Goal: Transaction & Acquisition: Purchase product/service

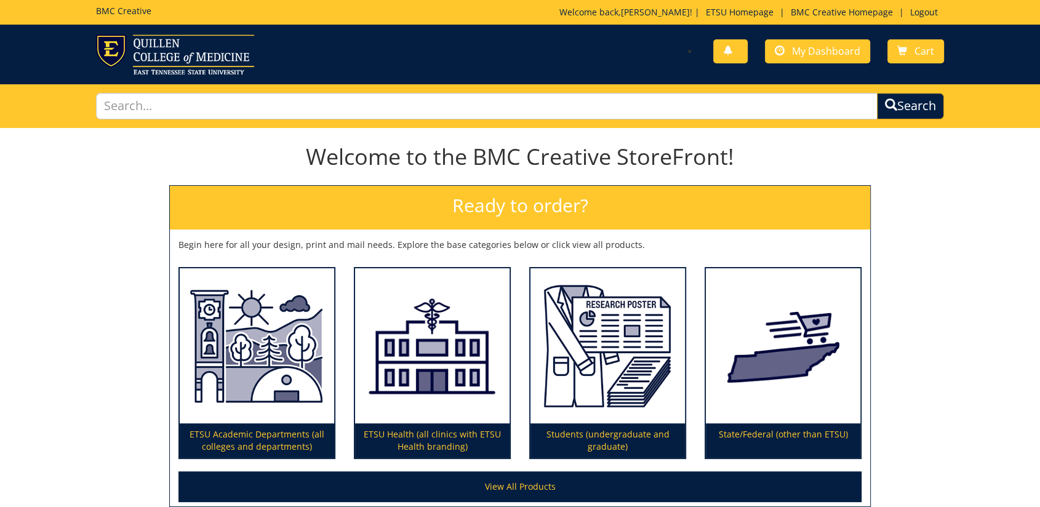
click at [898, 225] on div "Welcome to the BMC Creative StoreFront! Ready to order? Begin here for all your…" at bounding box center [520, 319] width 1040 height 375
click at [799, 55] on span "My Dashboard" at bounding box center [826, 51] width 68 height 14
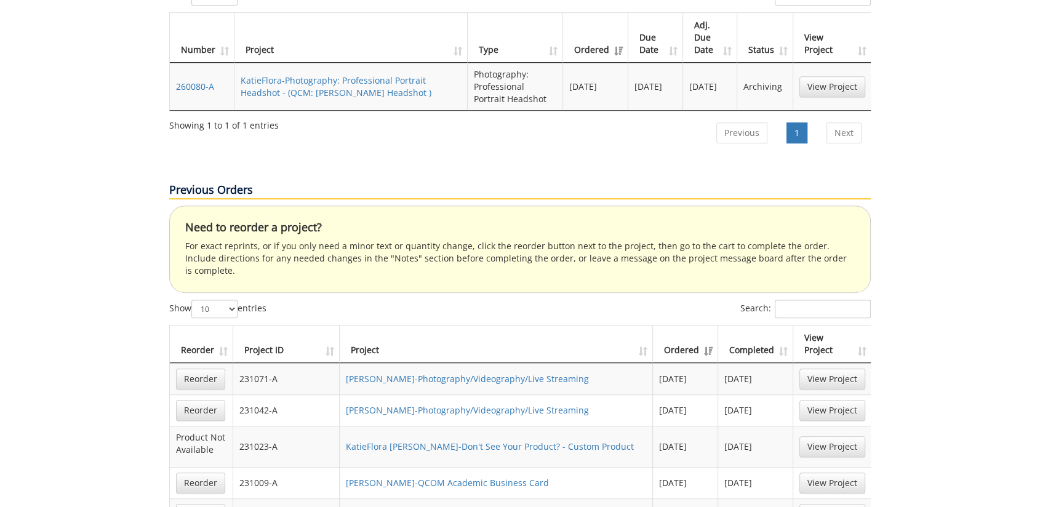
scroll to position [478, 0]
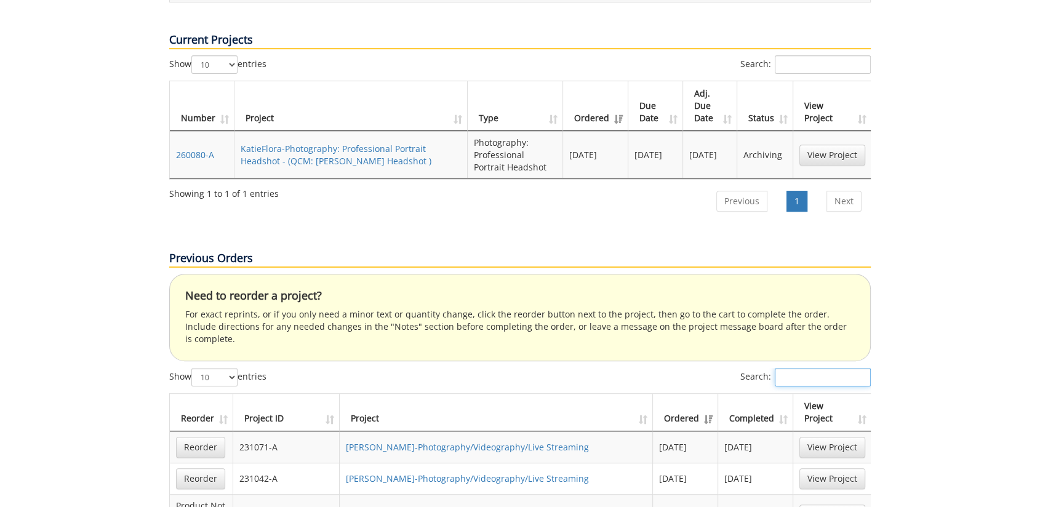
click at [823, 368] on input "Search:" at bounding box center [823, 377] width 96 height 18
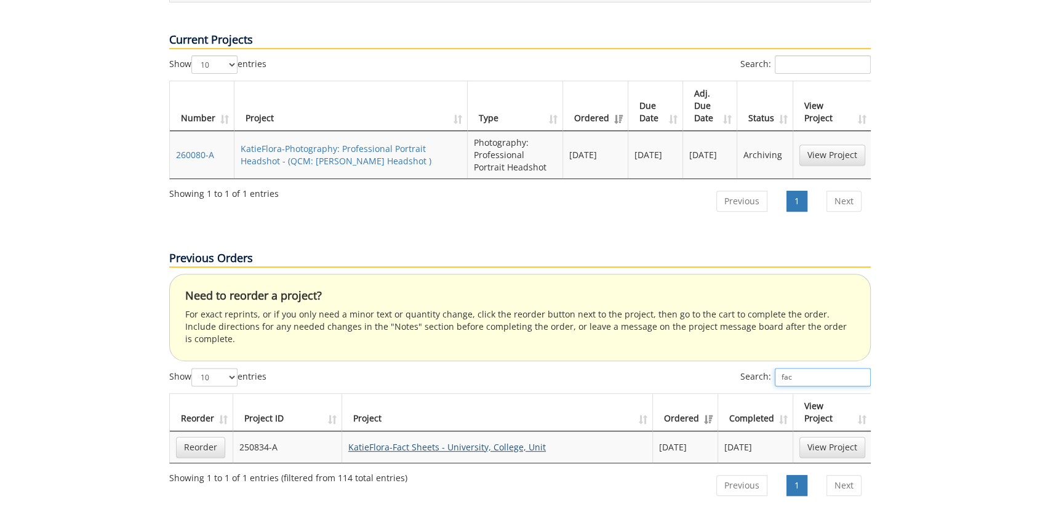
type input "fac"
click at [444, 441] on link "KatieFlora-Fact Sheets - University, College, Unit" at bounding box center [447, 447] width 198 height 12
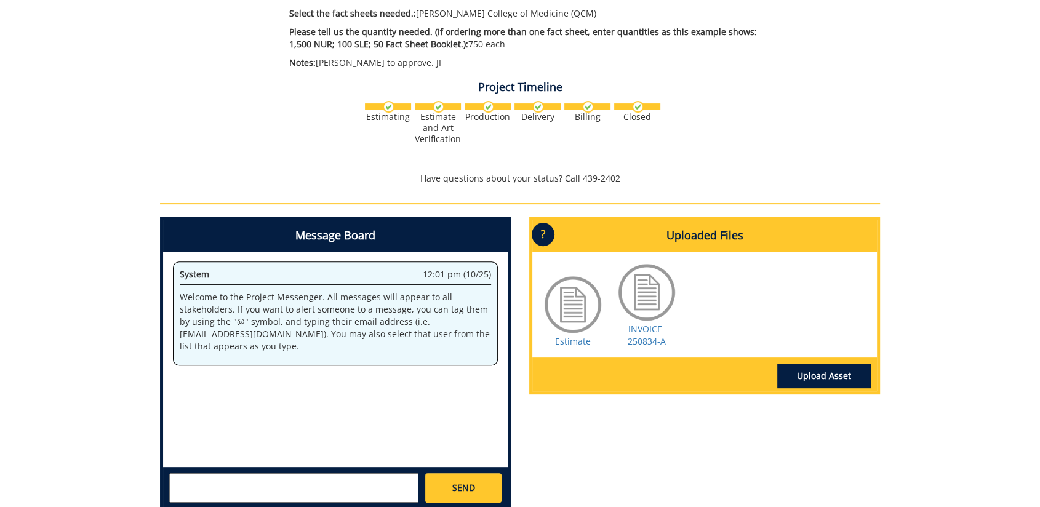
scroll to position [137, 0]
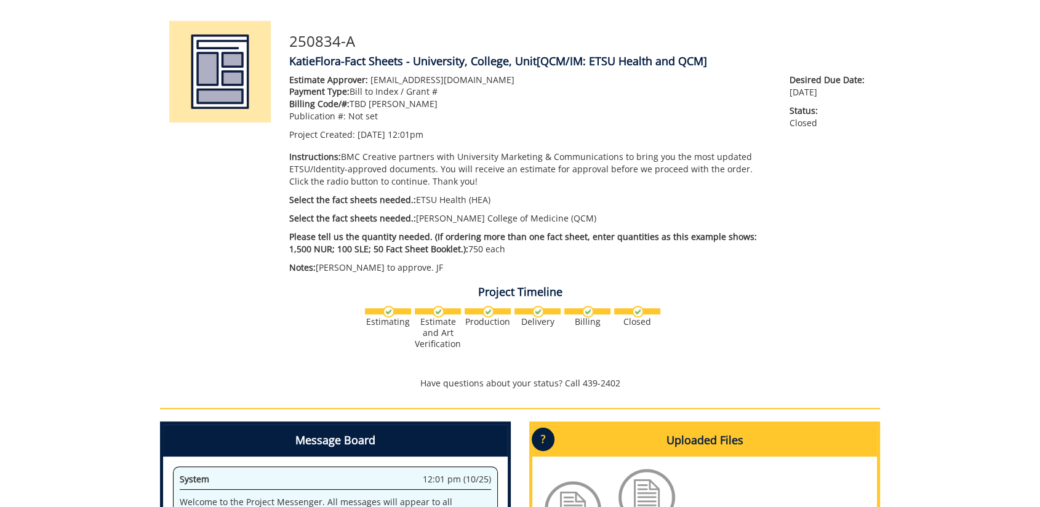
click at [526, 201] on p "Select the fact sheets needed.: ETSU Health (HEA)" at bounding box center [530, 200] width 482 height 12
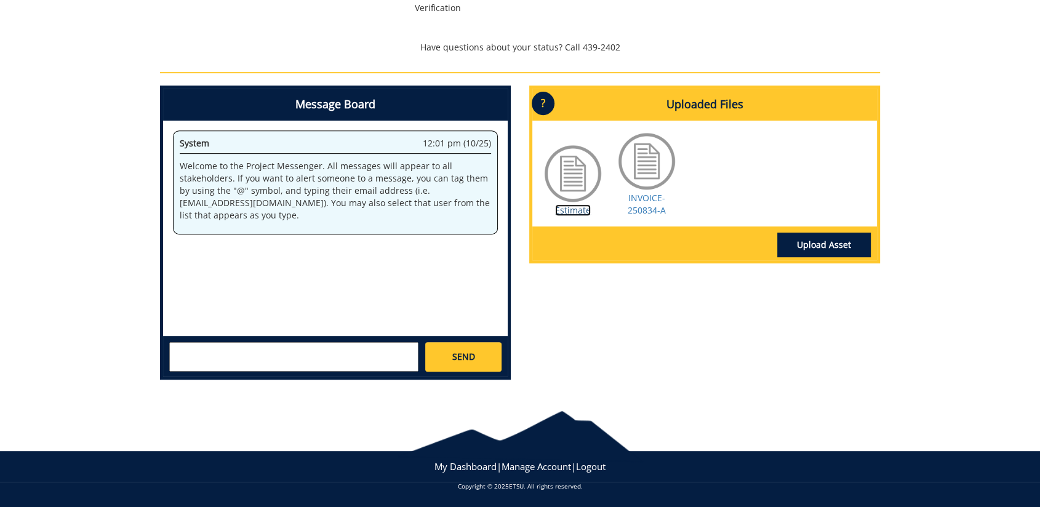
click at [577, 212] on link "Estimate" at bounding box center [573, 210] width 36 height 12
drag, startPoint x: 650, startPoint y: 284, endPoint x: 606, endPoint y: 282, distance: 43.7
click at [650, 284] on div "Message Board System 12:01 pm (10/25) Welcome to the Project Messenger. All mes…" at bounding box center [520, 238] width 739 height 304
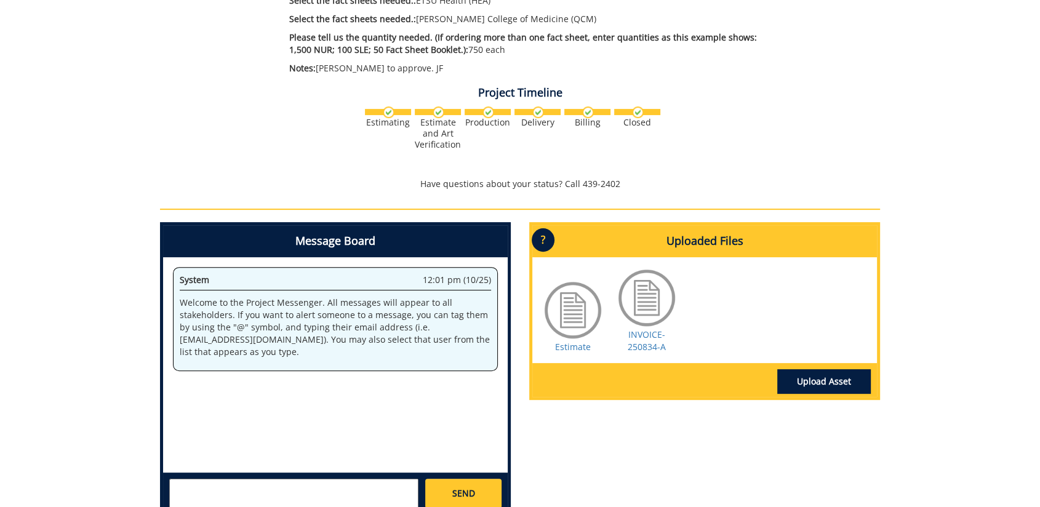
click at [803, 146] on div "Estimating Estimate and Art Verification" at bounding box center [520, 137] width 720 height 64
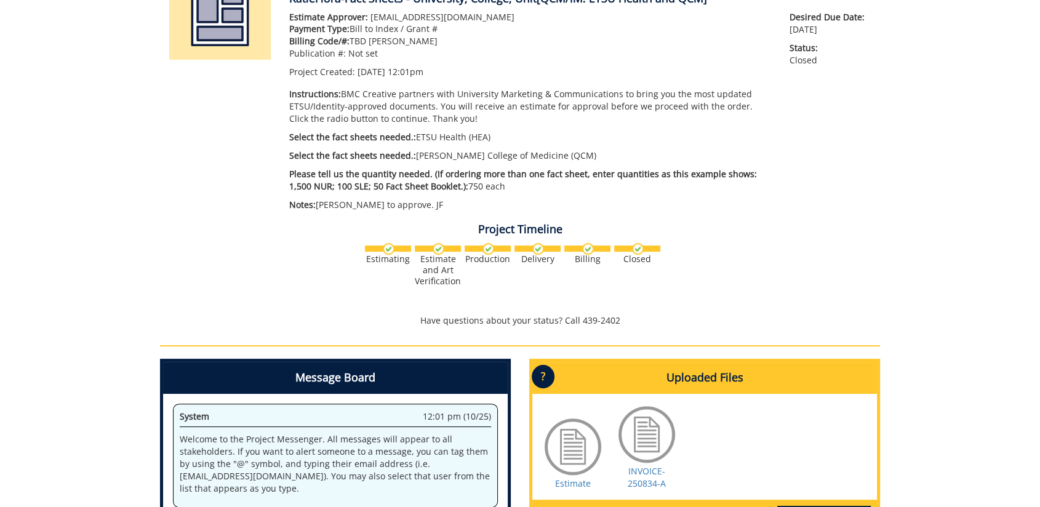
click at [845, 259] on div "Estimating Estimate and Art Verification" at bounding box center [520, 273] width 720 height 64
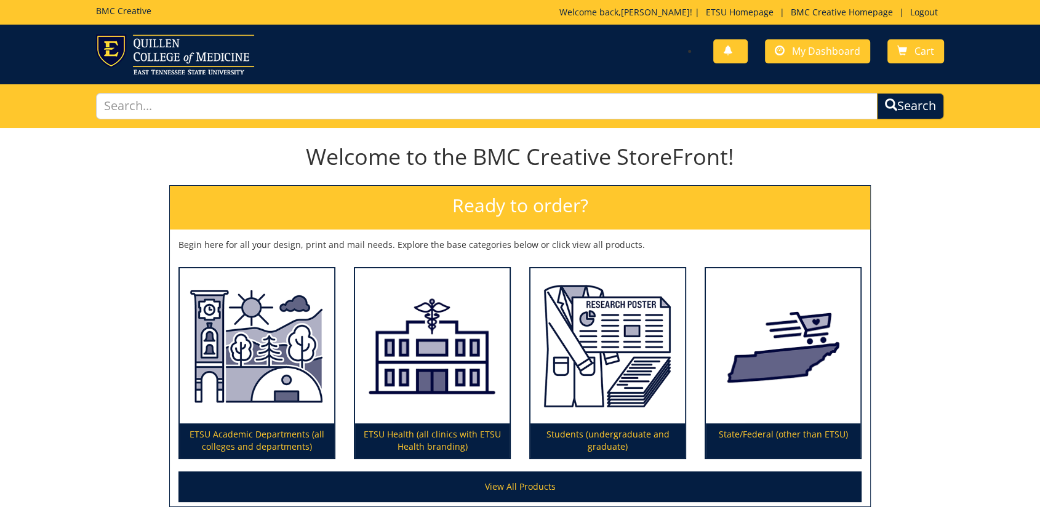
click at [916, 310] on div "Welcome to the BMC Creative StoreFront! Ready to order? Begin here for all your…" at bounding box center [520, 319] width 1040 height 375
click at [823, 55] on span "My Dashboard" at bounding box center [826, 51] width 68 height 14
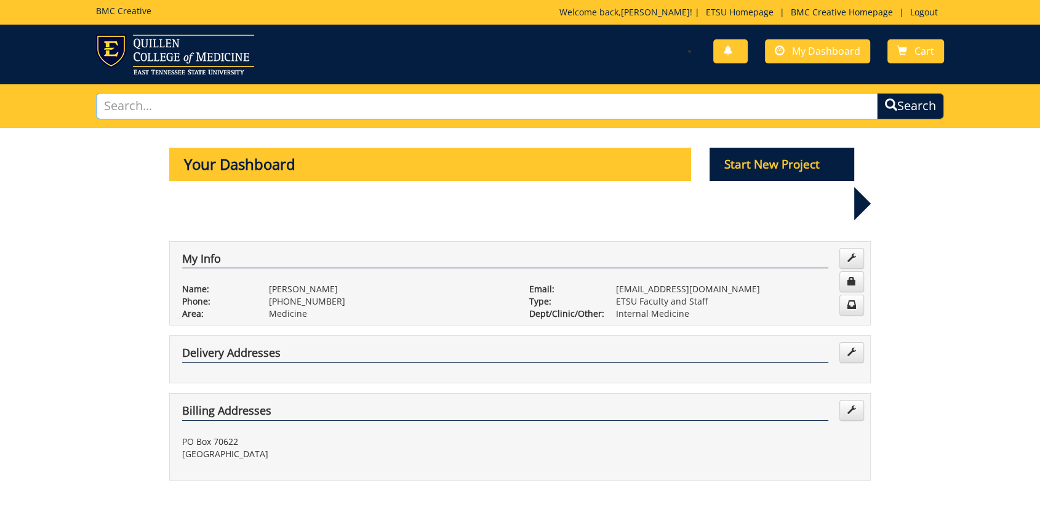
click at [421, 110] on input "text" at bounding box center [487, 106] width 782 height 26
type input "fact sheet"
click at [877, 93] on button "Search" at bounding box center [910, 106] width 67 height 26
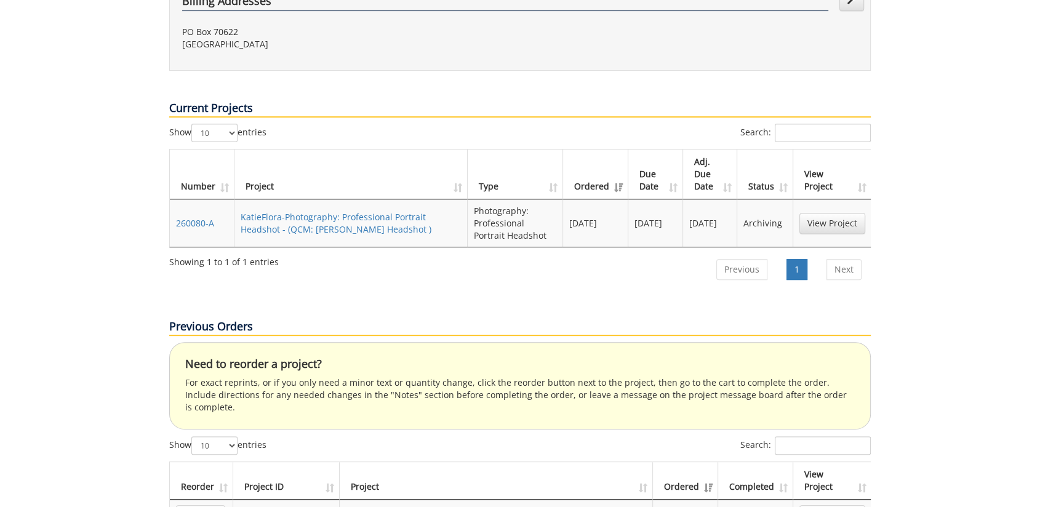
scroll to position [615, 0]
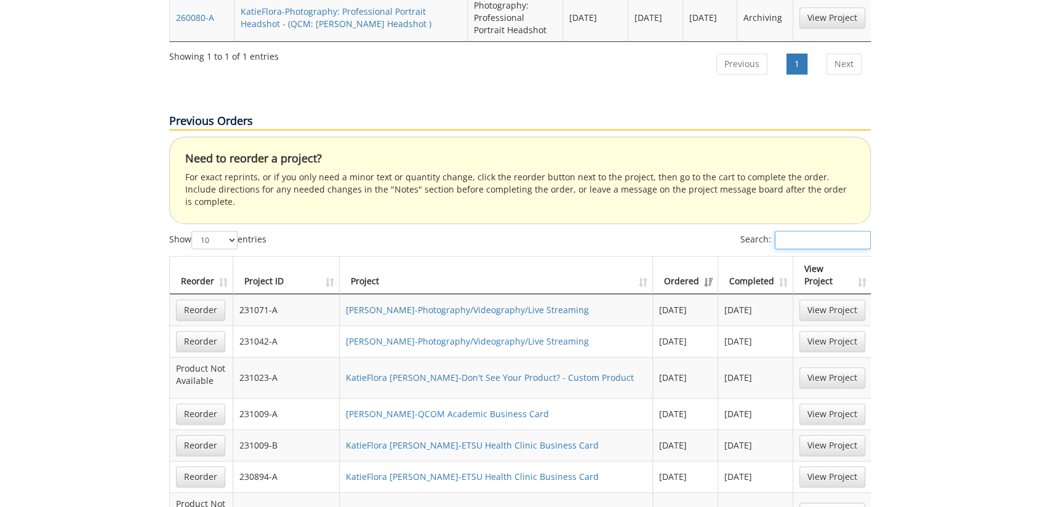
click at [787, 231] on input "Search:" at bounding box center [823, 240] width 96 height 18
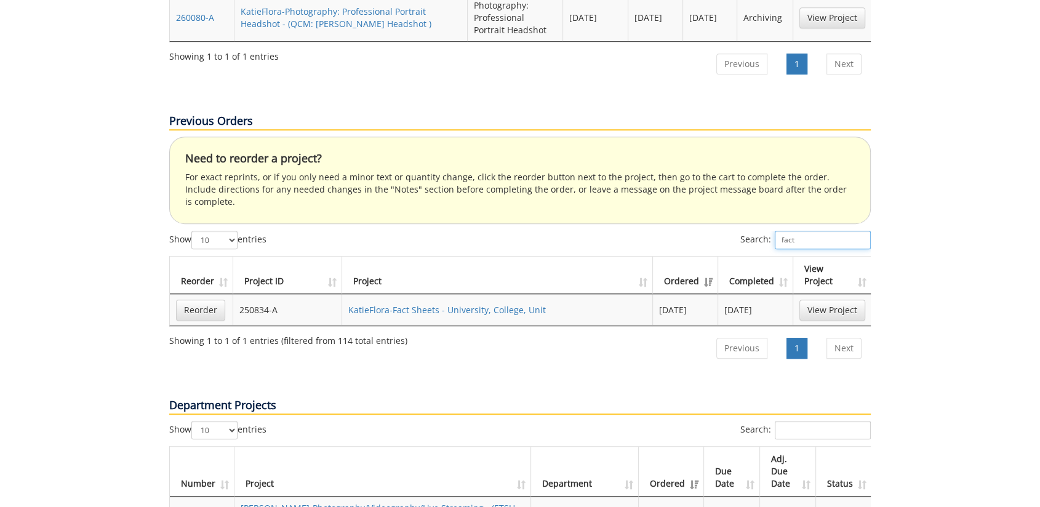
scroll to position [684, 0]
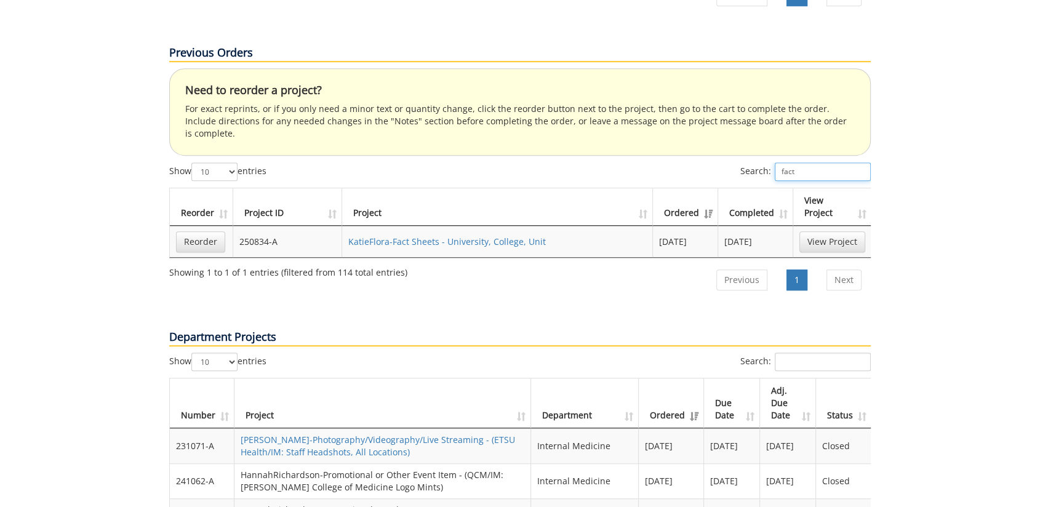
type input "fact"
drag, startPoint x: 547, startPoint y: 324, endPoint x: 315, endPoint y: 239, distance: 246.3
click at [547, 353] on div "Search:" at bounding box center [695, 364] width 351 height 22
click at [796, 353] on input "Search:" at bounding box center [823, 362] width 96 height 18
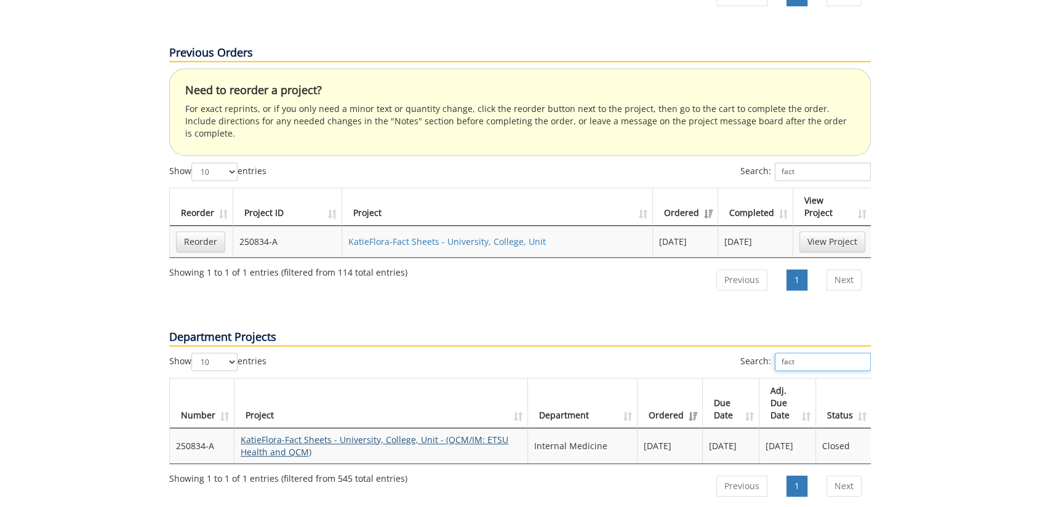
type input "fact"
click at [348, 434] on link "KatieFlora-Fact Sheets - University, College, Unit - (QCM/IM: ETSU Health and Q…" at bounding box center [375, 446] width 268 height 24
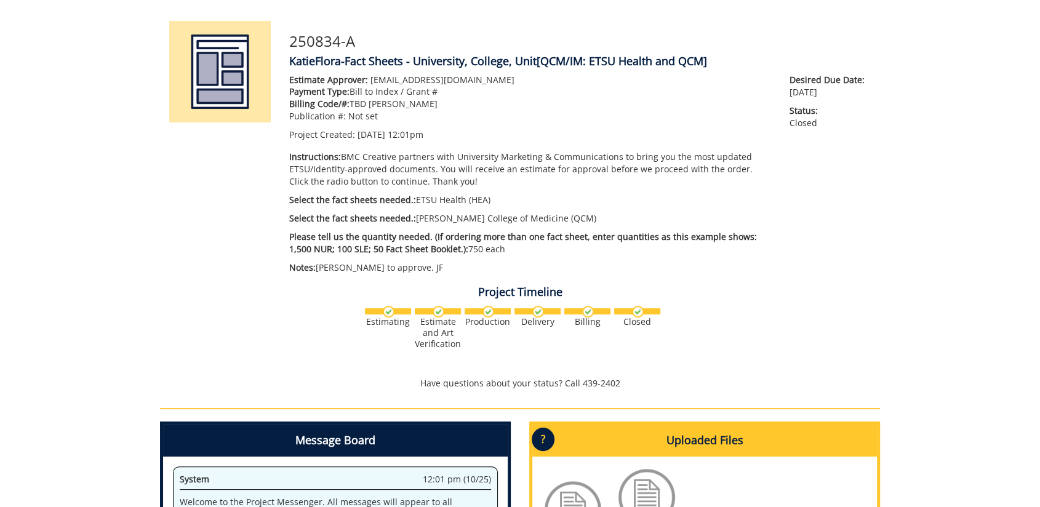
scroll to position [342, 0]
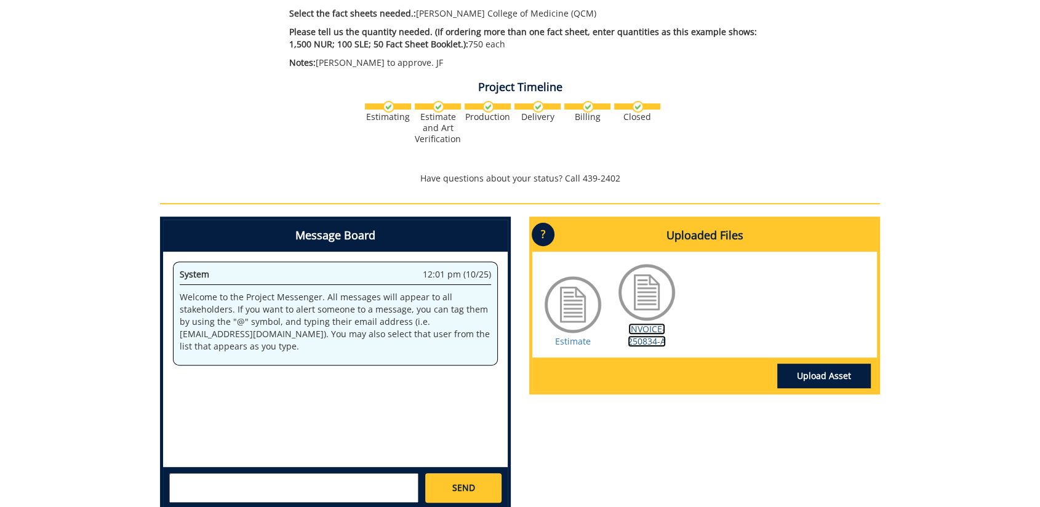
click at [643, 340] on link "INVOICE-250834-A" at bounding box center [647, 335] width 38 height 24
click at [579, 337] on link "Estimate" at bounding box center [573, 341] width 36 height 12
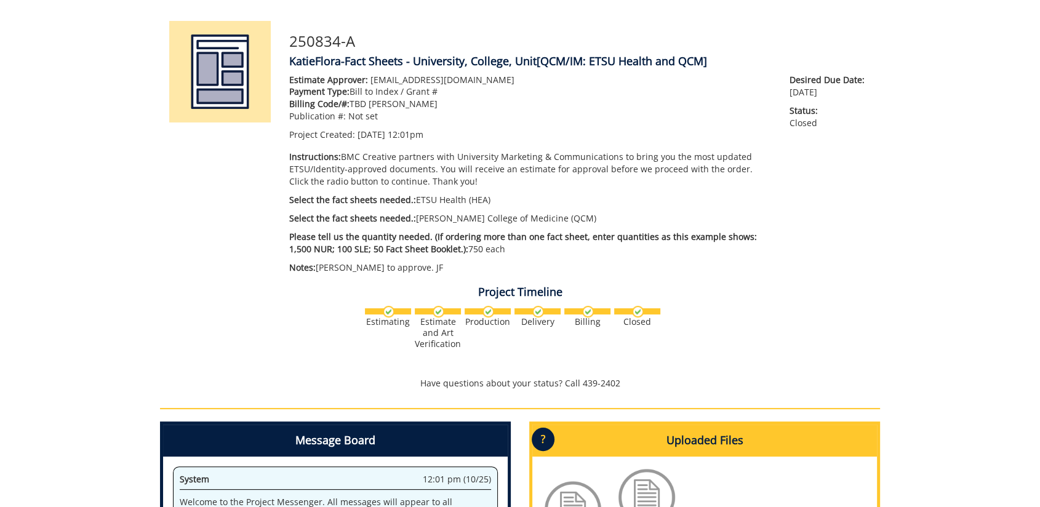
scroll to position [68, 0]
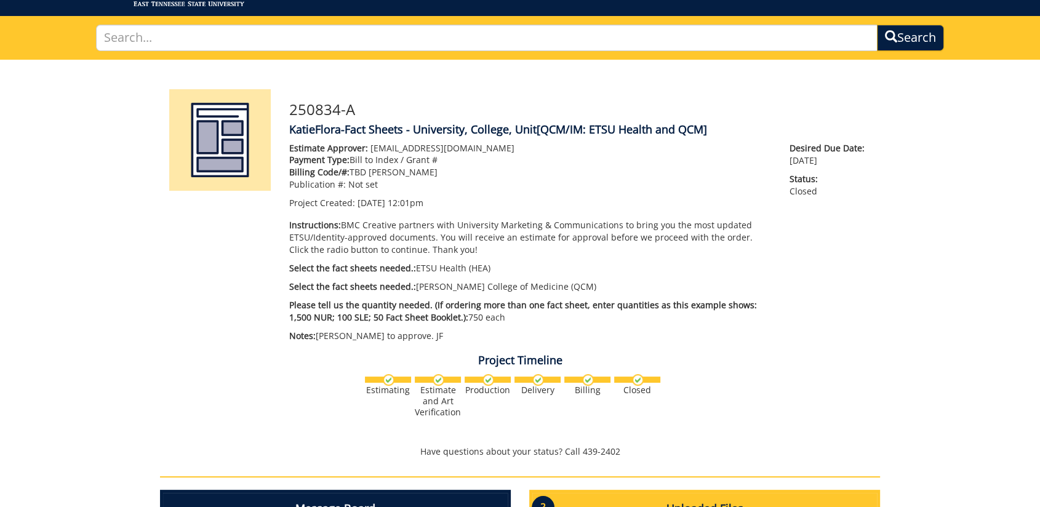
click at [503, 170] on p "Billing Code/#: TBD Donna Gage" at bounding box center [530, 172] width 482 height 12
click at [534, 265] on p "Select the fact sheets needed.: ETSU Health (HEA)" at bounding box center [530, 268] width 482 height 12
click at [561, 268] on p "Select the fact sheets needed.: ETSU Health (HEA)" at bounding box center [530, 268] width 482 height 12
click at [675, 355] on h4 "Project Timeline" at bounding box center [520, 360] width 720 height 12
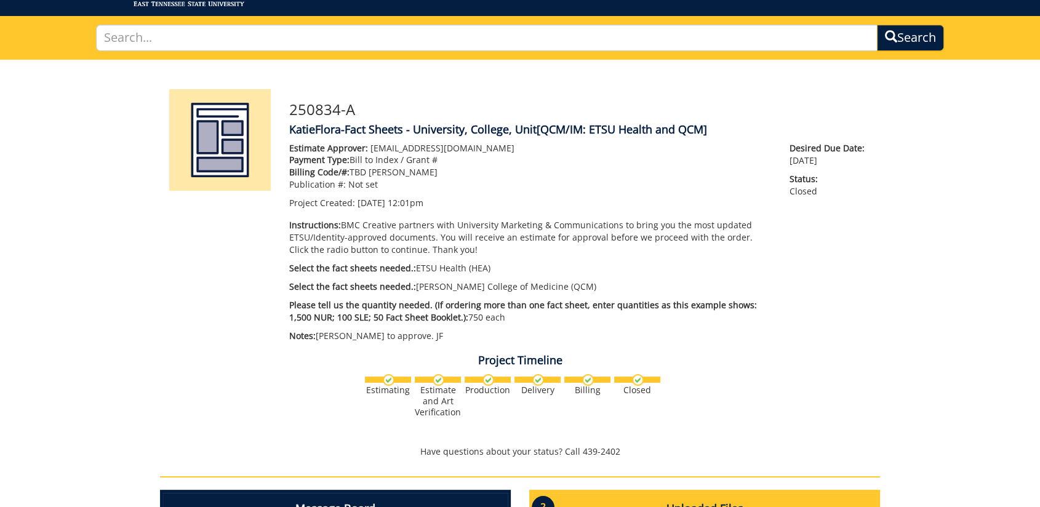
scroll to position [0, 0]
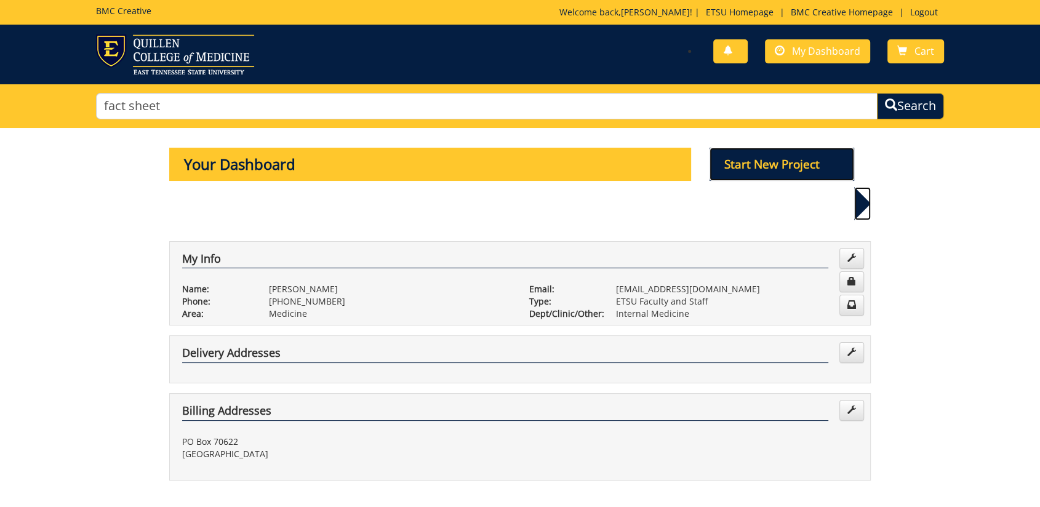
click at [781, 159] on p "Start New Project" at bounding box center [782, 164] width 145 height 33
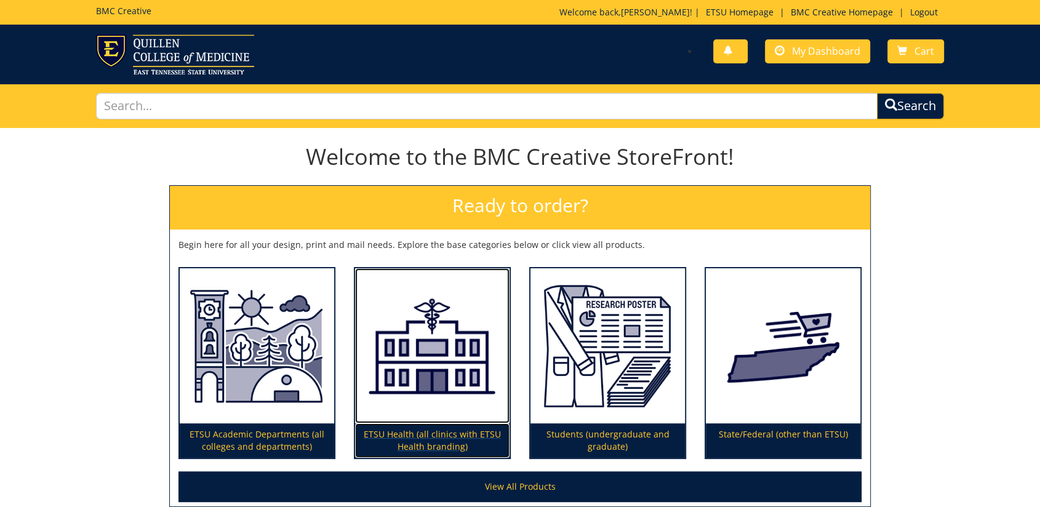
click at [414, 435] on p "ETSU Health (all clinics with ETSU Health branding)" at bounding box center [432, 440] width 154 height 34
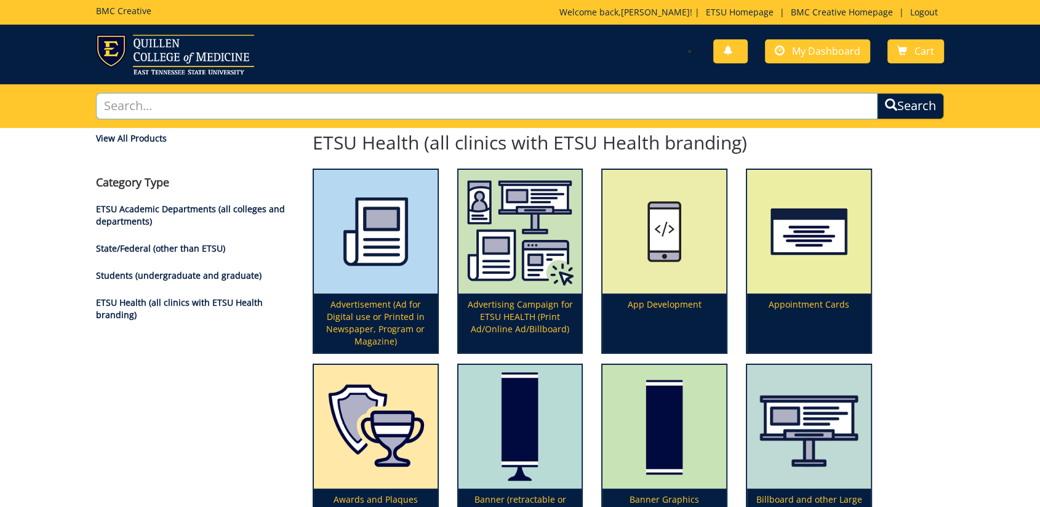
click at [412, 110] on input "text" at bounding box center [487, 106] width 782 height 26
type input "fact"
click at [914, 100] on button "Search" at bounding box center [910, 106] width 70 height 28
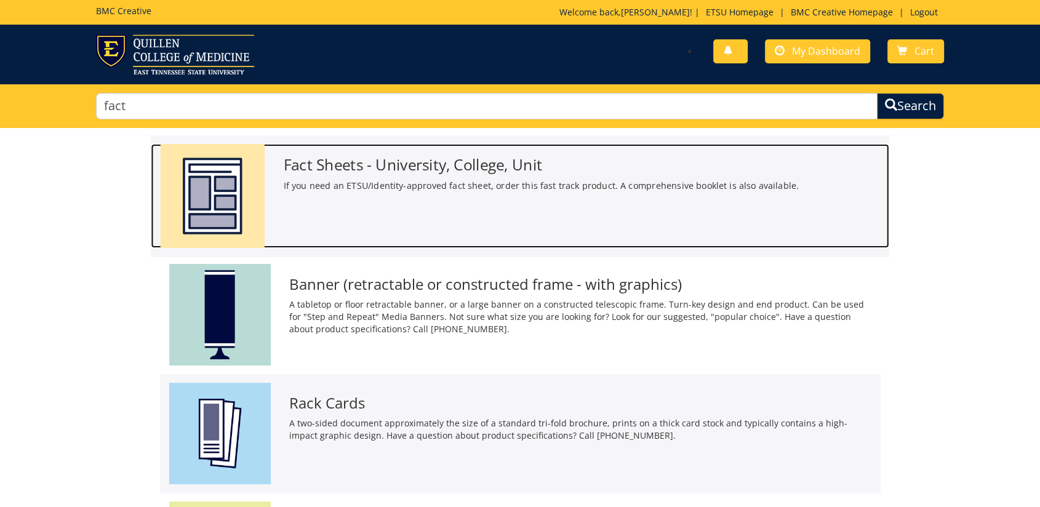
click at [414, 187] on p "If you need an ETSU/Identity-approved fact sheet, order this fast track product…" at bounding box center [582, 185] width 596 height 13
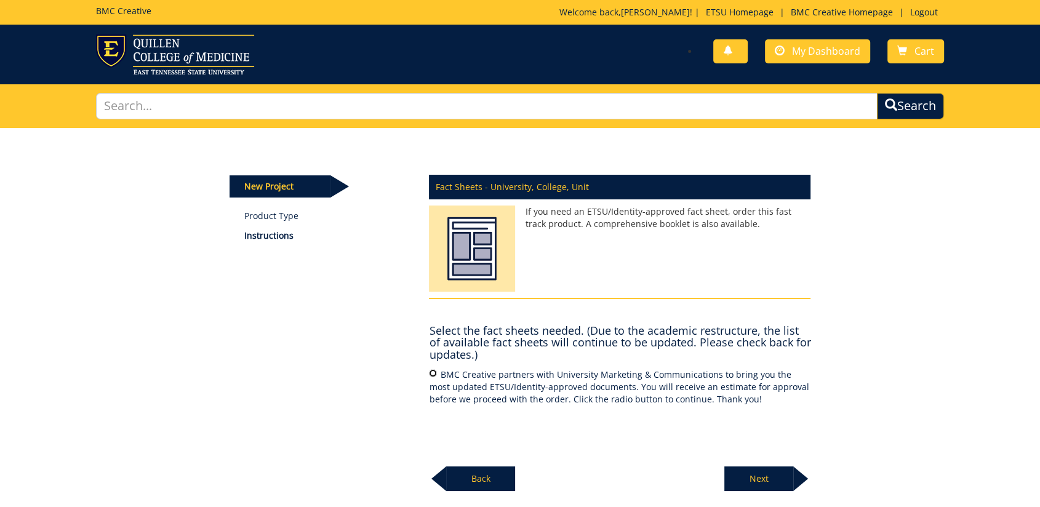
click at [433, 375] on input "BMC Creative partners with University Marketing & Communications to bring you t…" at bounding box center [433, 373] width 8 height 8
radio input "true"
click at [758, 478] on p "Next" at bounding box center [758, 478] width 69 height 25
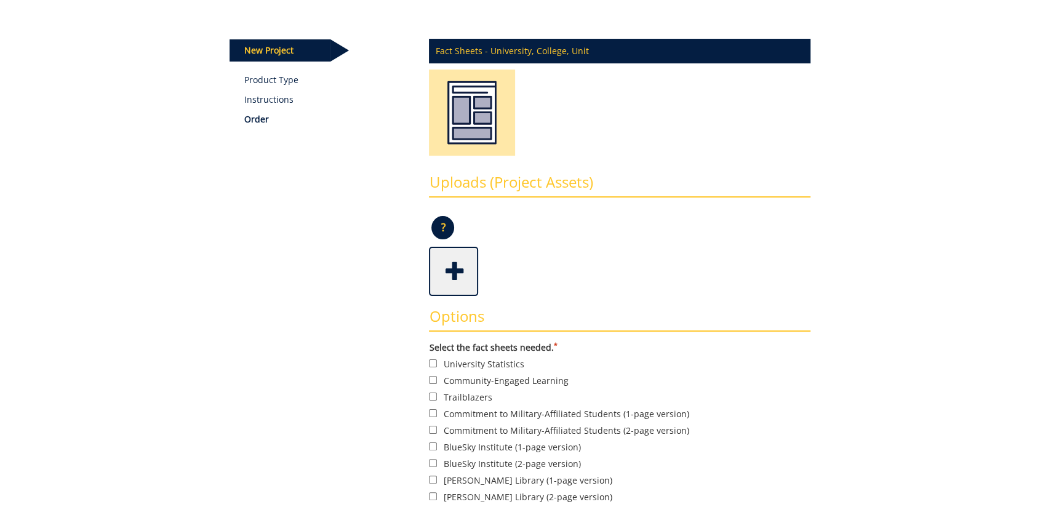
scroll to position [342, 0]
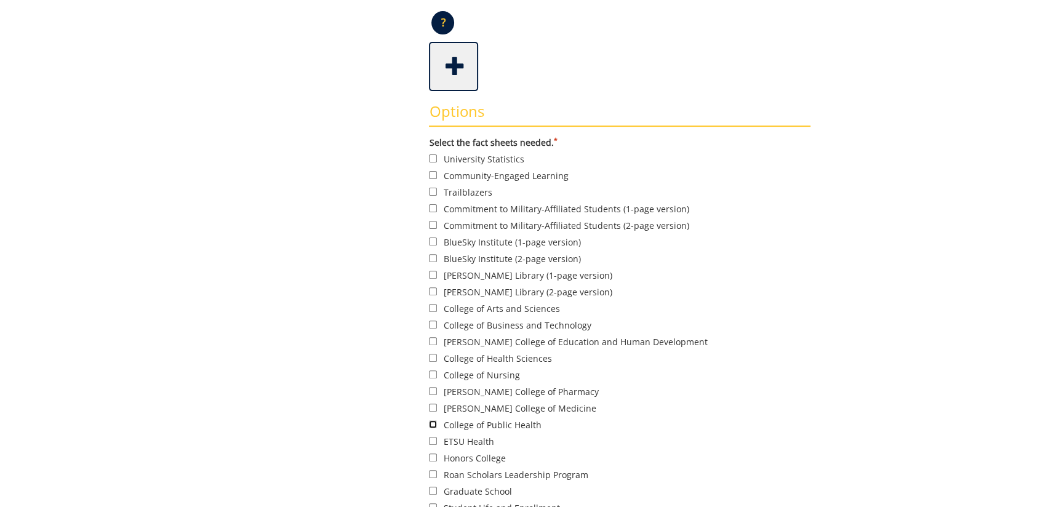
click at [432, 423] on input "College of Public Health" at bounding box center [433, 424] width 8 height 8
checkbox input "true"
click at [435, 408] on input "[PERSON_NAME] College of Medicine" at bounding box center [433, 408] width 8 height 8
checkbox input "true"
click at [433, 424] on input "College of Public Health" at bounding box center [433, 424] width 8 height 8
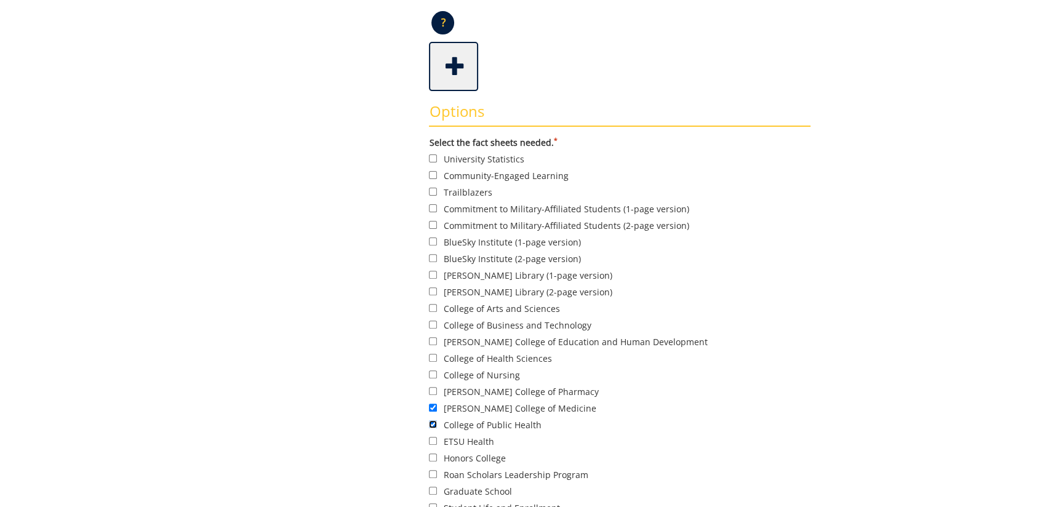
checkbox input "false"
click at [433, 440] on input "ETSU Health" at bounding box center [433, 441] width 8 height 8
checkbox input "true"
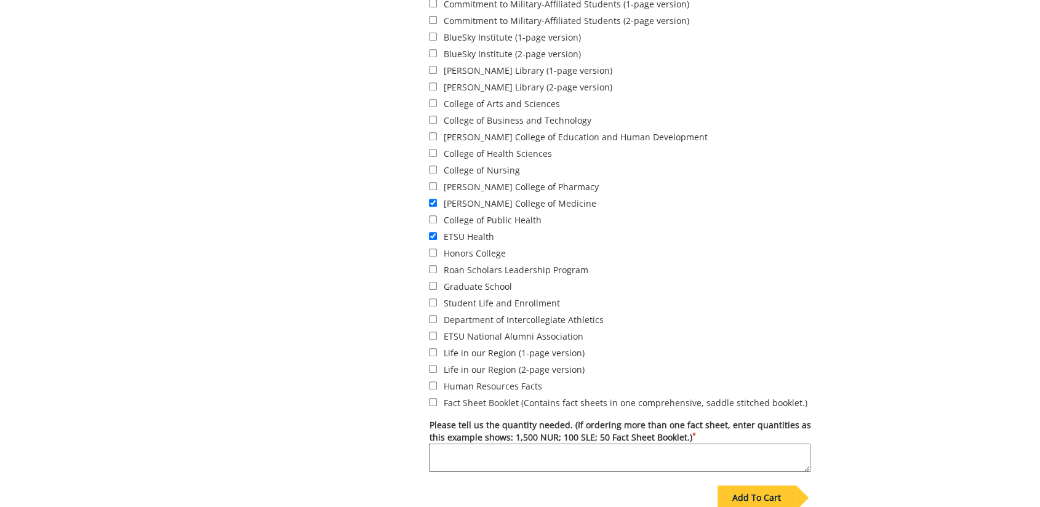
click at [573, 458] on textarea "Please tell us the quantity needed. (If ordering more than one fact sheet, ente…" at bounding box center [620, 458] width 382 height 28
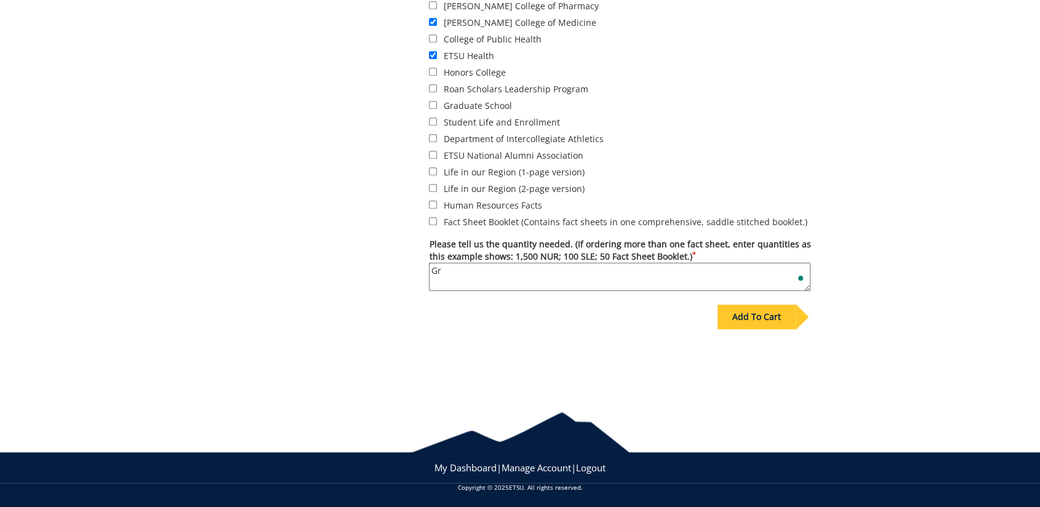
type textarea "G"
click at [561, 278] on textarea "We need 300 of each fact s" at bounding box center [620, 277] width 382 height 28
click at [722, 268] on textarea "We need 300 of each fact sheet, for both QCOM as well as ETSU Health." at bounding box center [620, 277] width 382 height 28
click at [513, 278] on textarea "We need 300 of each fact sheet, for both QCOM as well as ETSU Health." at bounding box center [620, 277] width 382 height 28
click at [741, 271] on textarea "We need 300 of each fact sheet, for both QCOM as well as ETSU Health." at bounding box center [620, 277] width 382 height 28
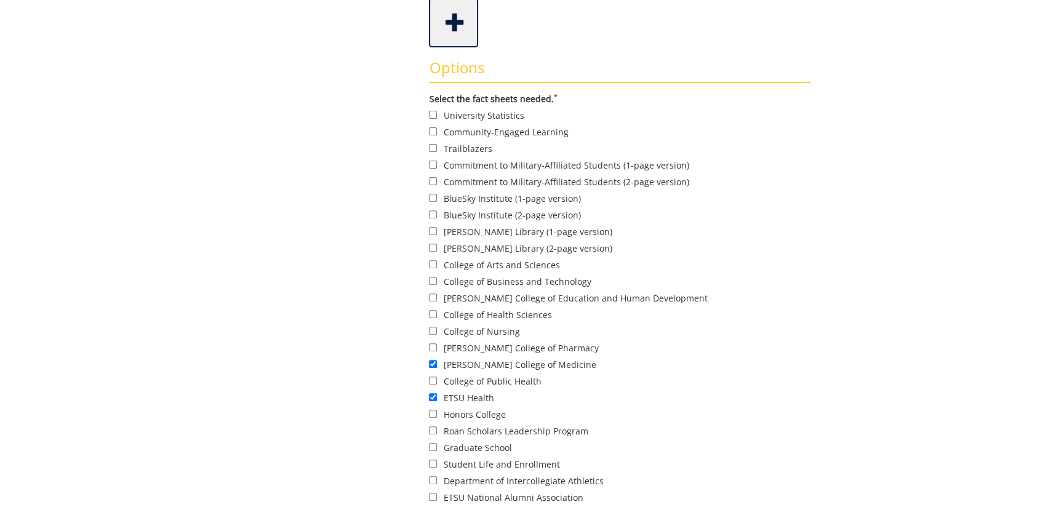
scroll to position [112, 0]
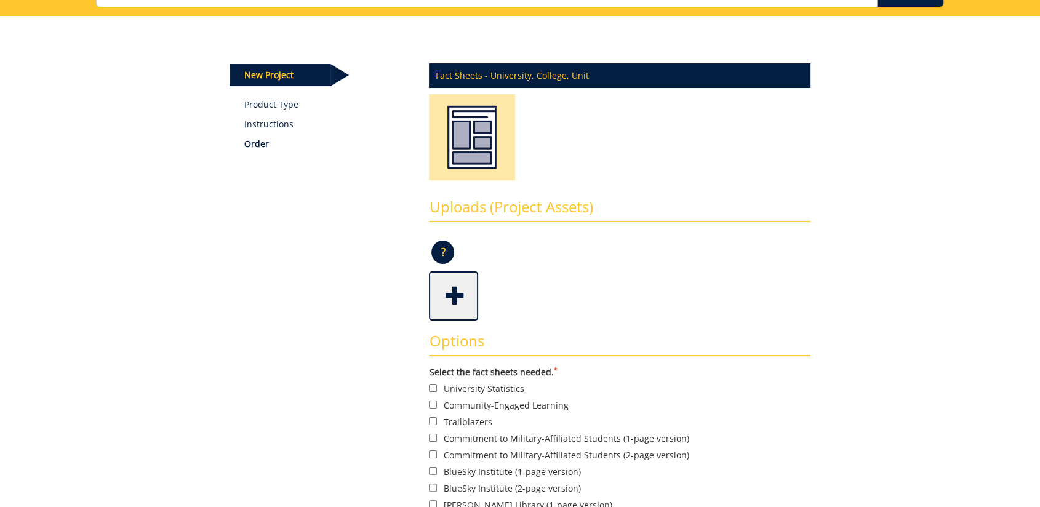
click at [470, 311] on span at bounding box center [454, 294] width 49 height 43
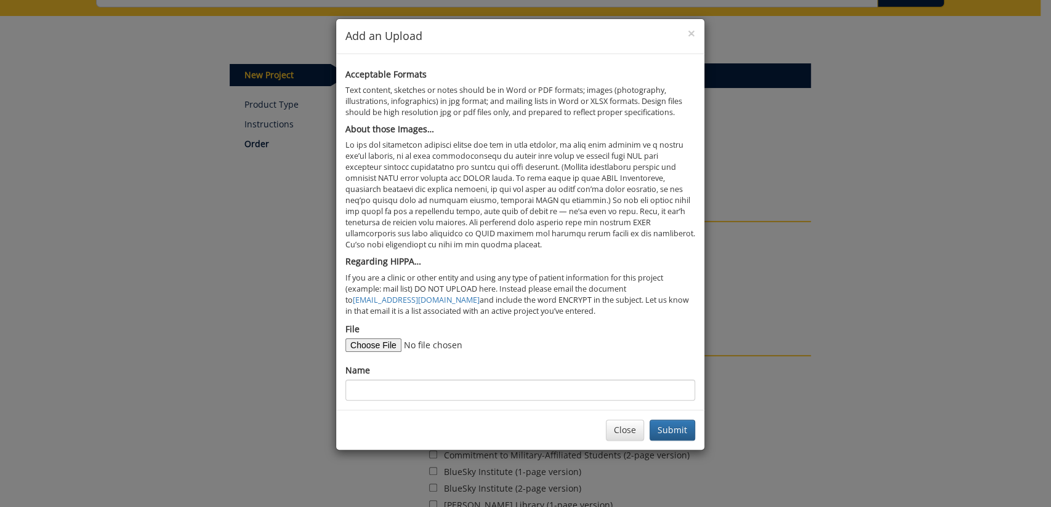
click at [771, 341] on div "× Add an Upload Acceptable Formats Text content, sketches or notes should be in…" at bounding box center [525, 253] width 1051 height 507
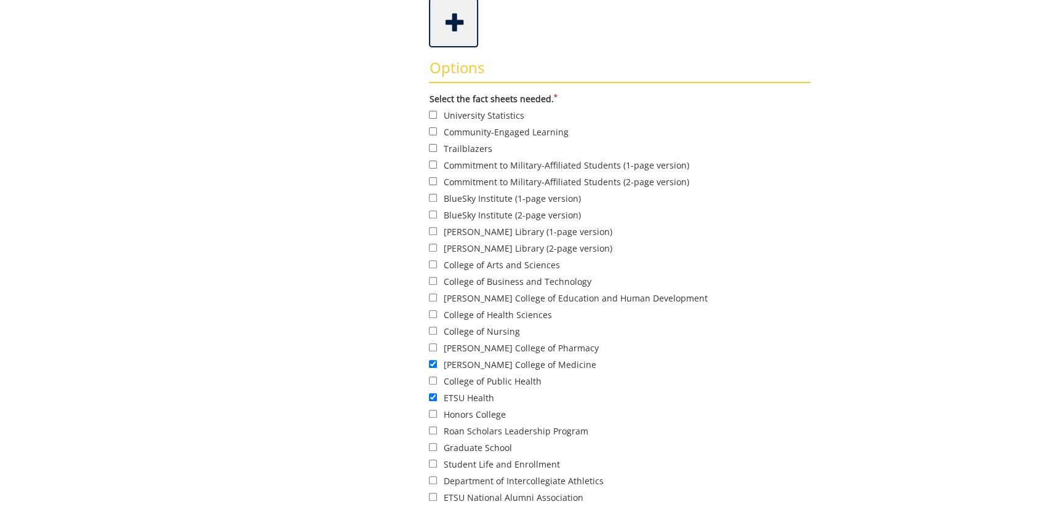
scroll to position [659, 0]
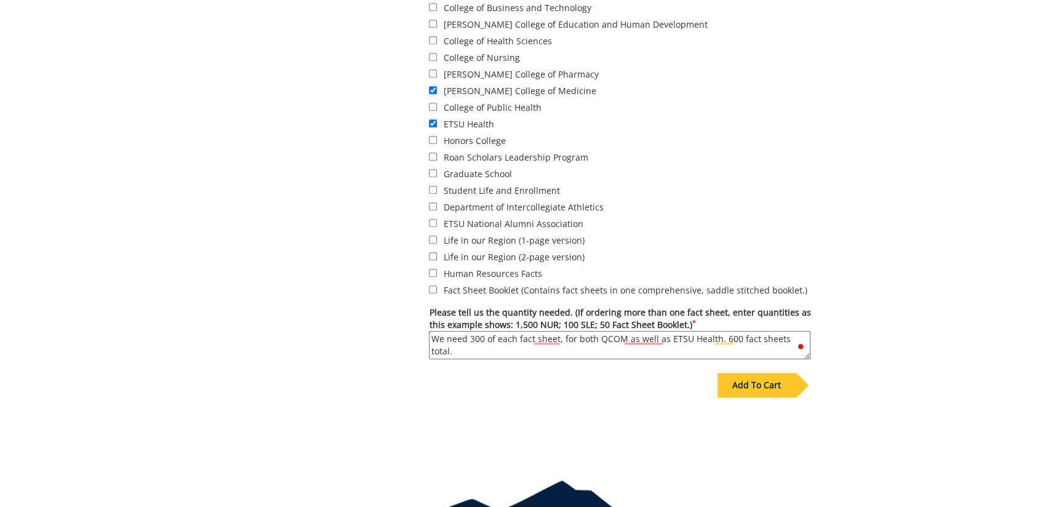
drag, startPoint x: 483, startPoint y: 335, endPoint x: 473, endPoint y: 336, distance: 9.3
click at [473, 336] on textarea "We need 300 of each fact sheet, for both QCOM as well as ETSU Health. 600 fact …" at bounding box center [620, 345] width 382 height 28
drag, startPoint x: 482, startPoint y: 334, endPoint x: 470, endPoint y: 331, distance: 12.1
click at [470, 331] on textarea "We need 350 of each fact sheet, for both QCOM as well as ETSU Health. 600 fact …" at bounding box center [620, 345] width 382 height 28
drag, startPoint x: 734, startPoint y: 338, endPoint x: 719, endPoint y: 338, distance: 14.2
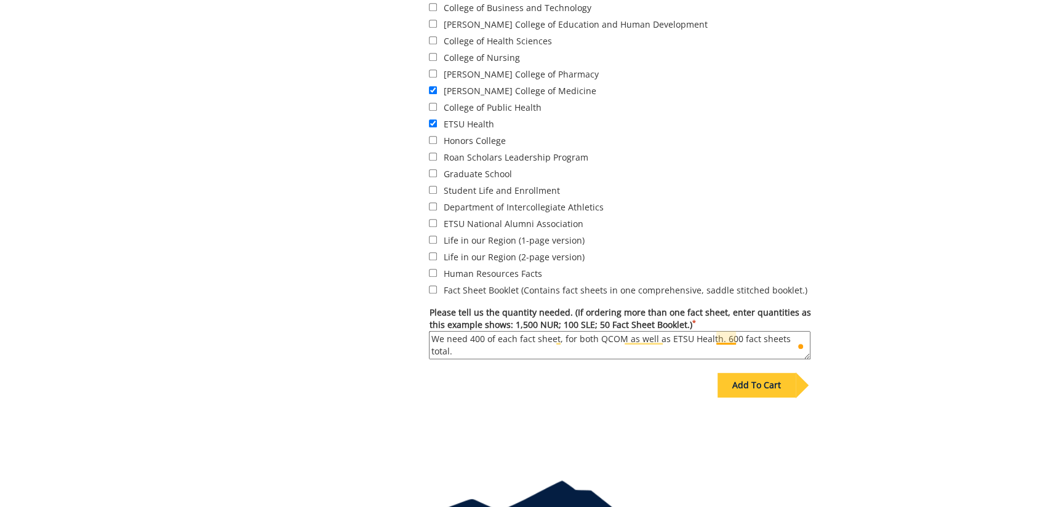
click at [719, 338] on textarea "We need 400 of each fact sheet, for both QCOM as well as ETSU Health. 600 fact …" at bounding box center [620, 345] width 382 height 28
type textarea "We need 400 of each fact sheet, for both QCOM as well as ETSU Health. 800 fact …"
click at [804, 335] on textarea "We need 400 of each fact sheet, for both QCOM as well as ETSU Health. 800 fact …" at bounding box center [620, 345] width 382 height 28
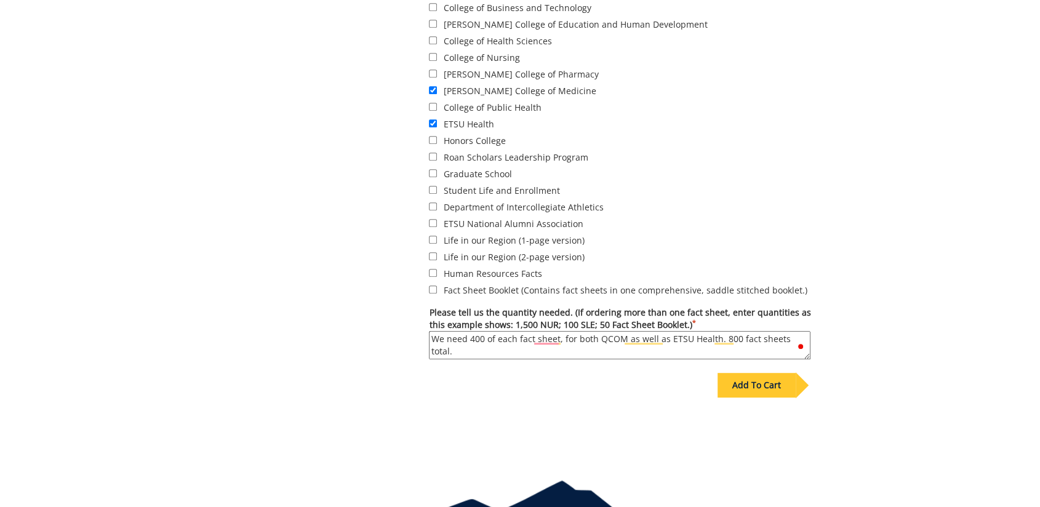
drag, startPoint x: 484, startPoint y: 336, endPoint x: 470, endPoint y: 331, distance: 15.0
click at [470, 331] on textarea "We need 400 of each fact sheet, for both QCOM as well as ETSU Health. 800 fact …" at bounding box center [620, 345] width 382 height 28
click at [802, 251] on label "Life in our Region (2-page version)" at bounding box center [620, 257] width 382 height 14
click at [437, 252] on input "Life in our Region (2-page version)" at bounding box center [433, 256] width 8 height 8
checkbox input "true"
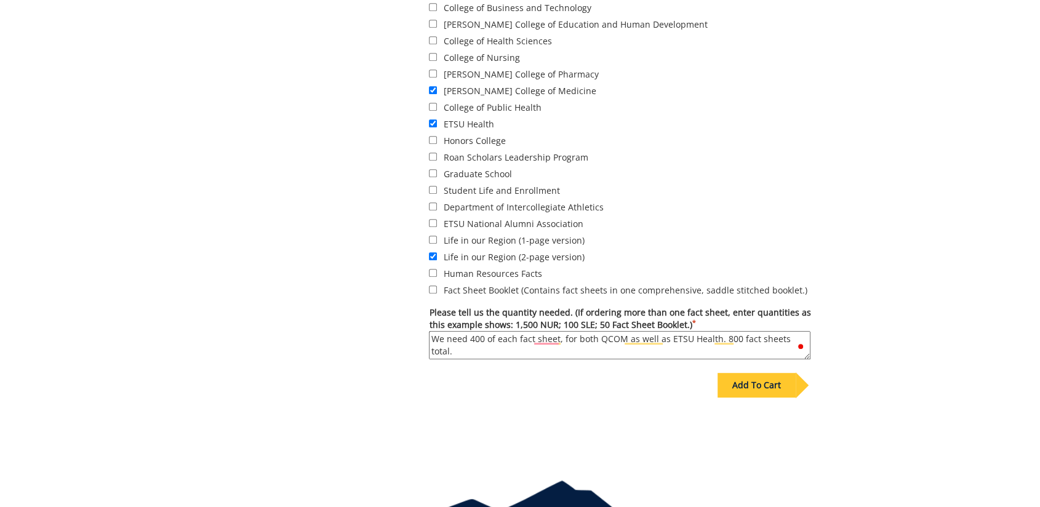
click at [483, 335] on textarea "We need 400 of each fact sheet, for both QCOM as well as ETSU Health. 800 fact …" at bounding box center [620, 345] width 382 height 28
drag, startPoint x: 483, startPoint y: 336, endPoint x: 468, endPoint y: 336, distance: 14.2
click at [468, 336] on textarea "We need 400 of each fact sheet, for both QCOM as well as ETSU Health. 800 fact …" at bounding box center [620, 345] width 382 height 28
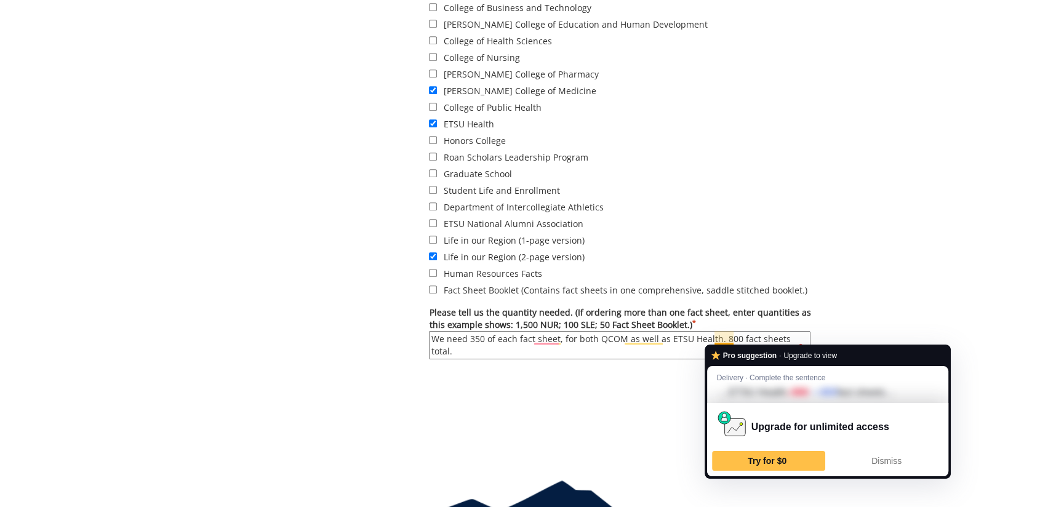
drag, startPoint x: 735, startPoint y: 340, endPoint x: 719, endPoint y: 335, distance: 16.2
click at [719, 335] on textarea "We need 350 of each fact sheet, for both QCOM as well as ETSU Health. 800 fact …" at bounding box center [620, 345] width 382 height 28
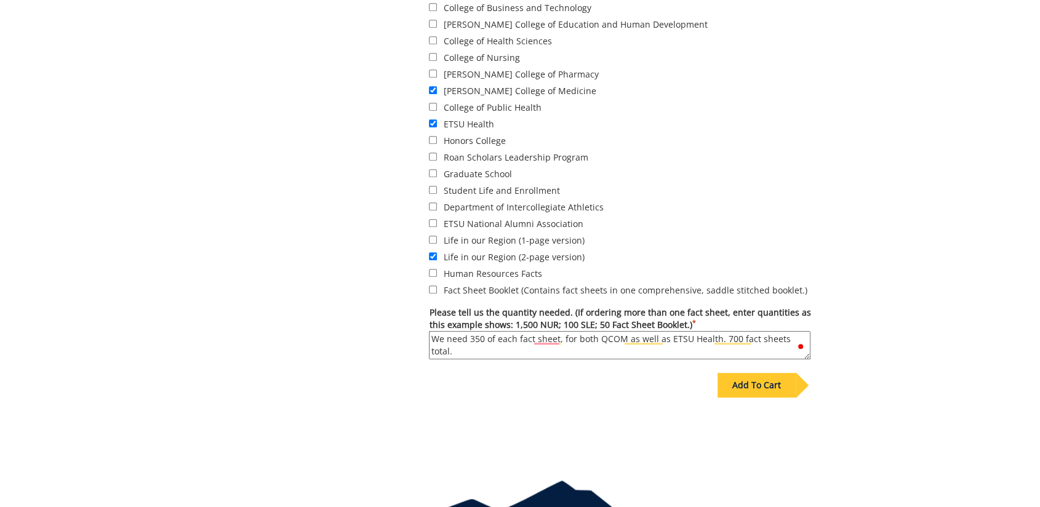
type textarea "We need 350 of each fact sheet, for both QCOM as well as ETSU Health. 700 fact …"
drag, startPoint x: 902, startPoint y: 318, endPoint x: 672, endPoint y: 324, distance: 229.6
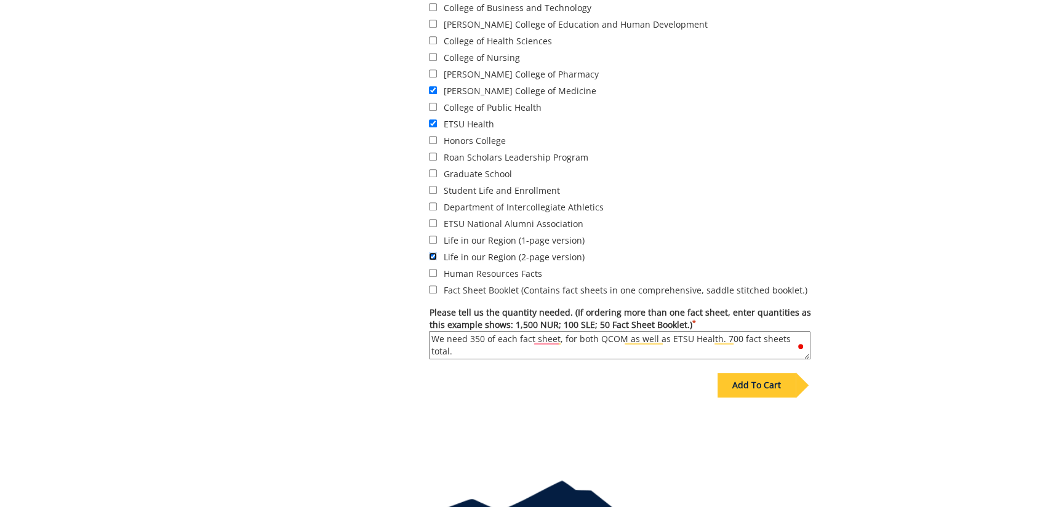
click at [432, 254] on input "Life in our Region (2-page version)" at bounding box center [433, 256] width 8 height 8
checkbox input "false"
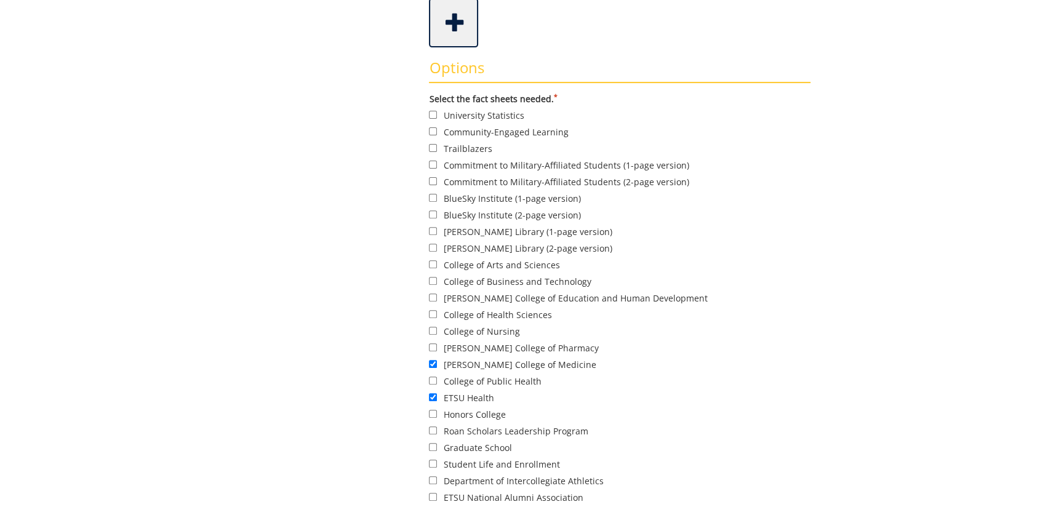
scroll to position [522, 0]
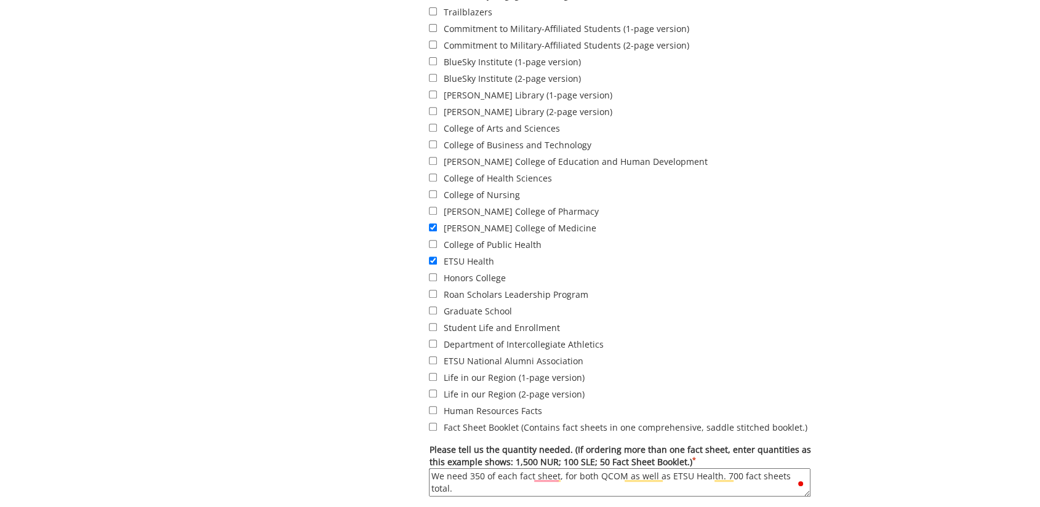
click at [843, 311] on div "Some kind of message here. New Project Product Type Instructions Order Fact She…" at bounding box center [520, 101] width 720 height 991
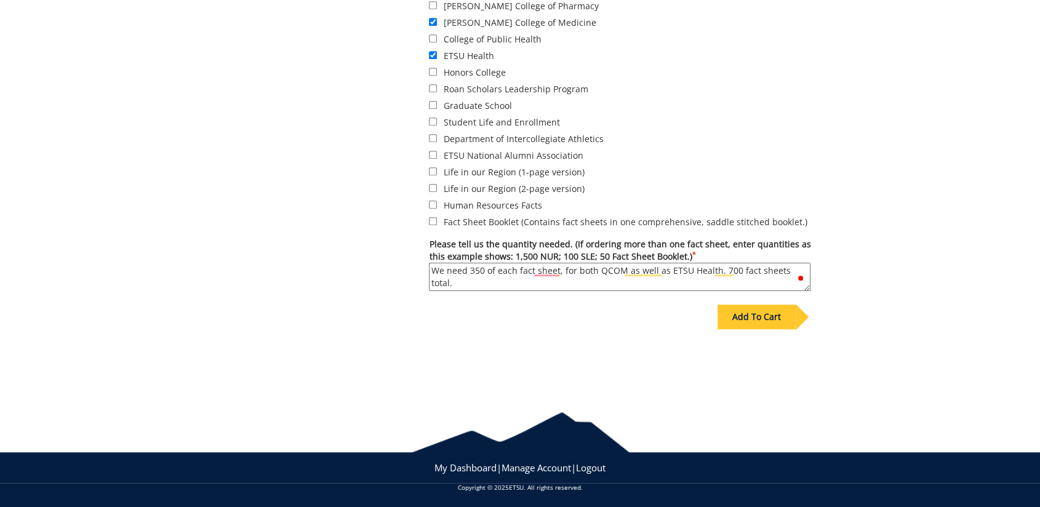
click at [582, 377] on div "Add To Cart" at bounding box center [520, 342] width 600 height 97
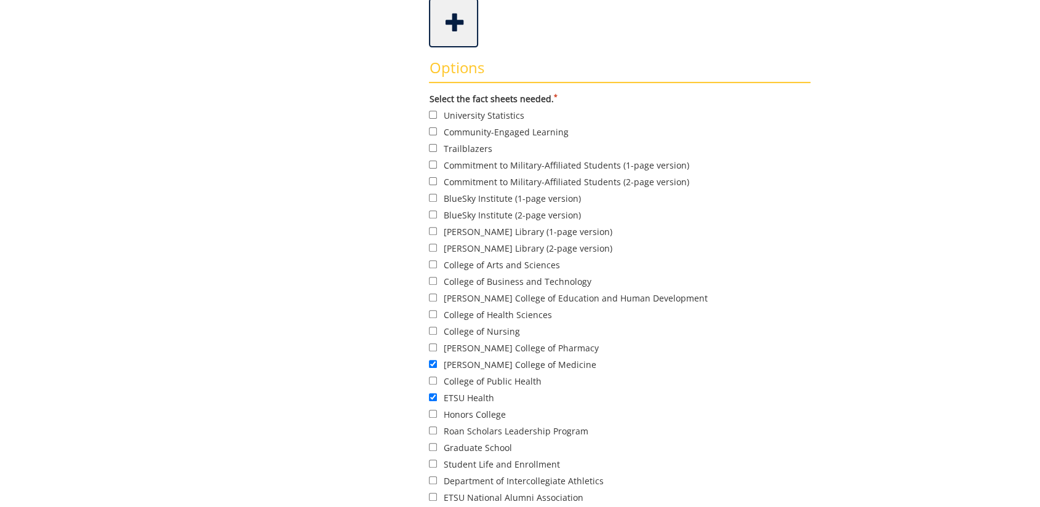
scroll to position [591, 0]
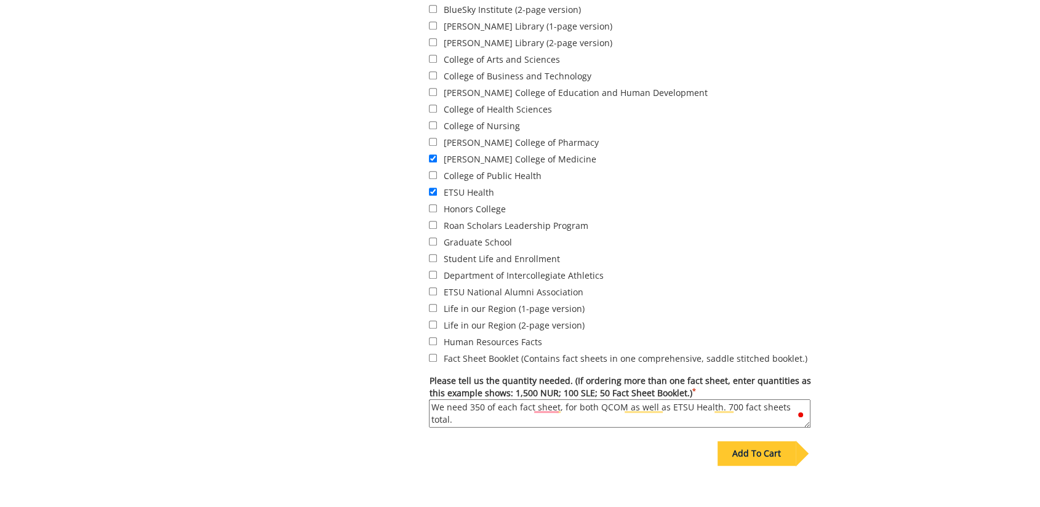
click at [483, 402] on textarea "We need 350 of each fact sheet, for both QCOM as well as ETSU Health. 700 fact …" at bounding box center [620, 413] width 382 height 28
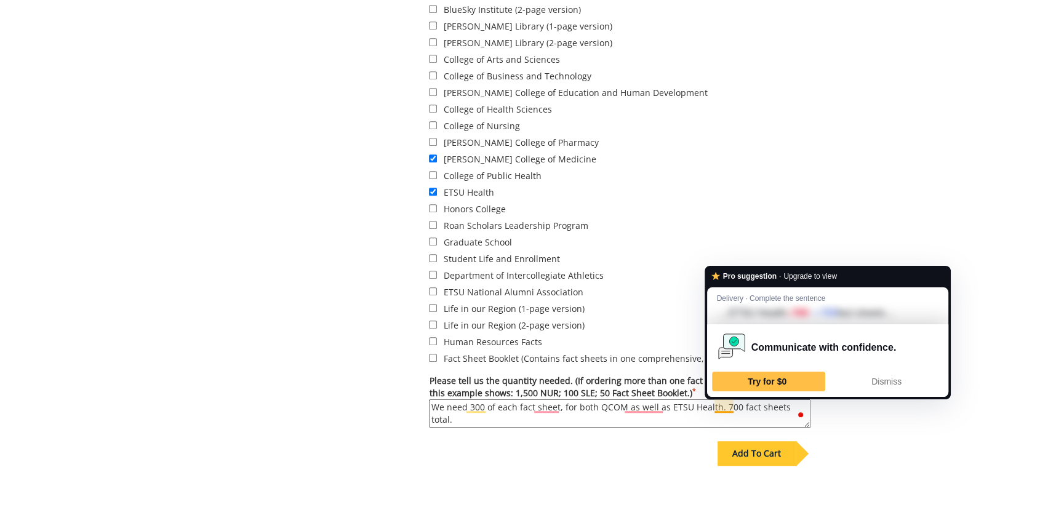
drag, startPoint x: 734, startPoint y: 407, endPoint x: 719, endPoint y: 404, distance: 14.4
click at [719, 404] on textarea "We need 300 of each fact sheet, for both QCOM as well as ETSU Health. 700 fact …" at bounding box center [620, 413] width 382 height 28
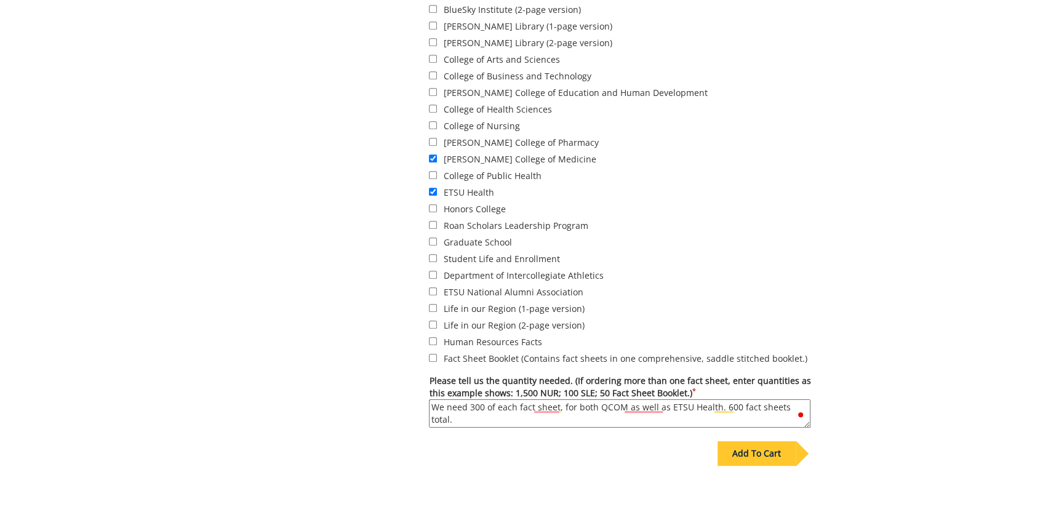
type textarea "We need 300 of each fact sheet, for both QCOM as well as ETSU Health. 600 fact …"
click at [910, 356] on div "Some kind of message here. New Project Product Type Instructions Order Fact She…" at bounding box center [520, 32] width 1040 height 991
click at [696, 252] on label "Student Life and Enrollment" at bounding box center [620, 259] width 382 height 14
click at [437, 254] on input "Student Life and Enrollment" at bounding box center [433, 258] width 8 height 8
click at [473, 263] on form "Select the fact sheets needed. * University Statistics Community-Engaged Learni…" at bounding box center [620, 157] width 382 height 540
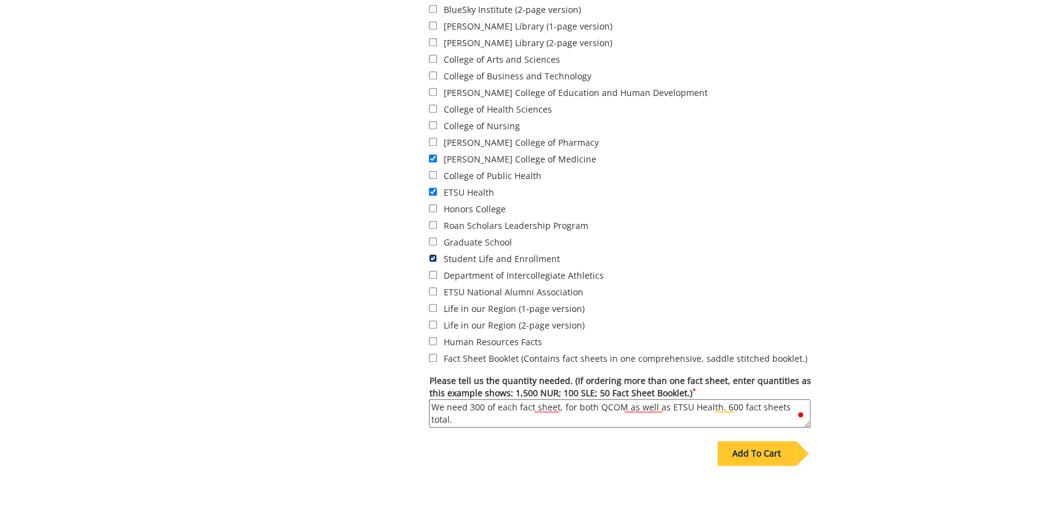
click at [434, 256] on input "Student Life and Enrollment" at bounding box center [433, 258] width 8 height 8
checkbox input "false"
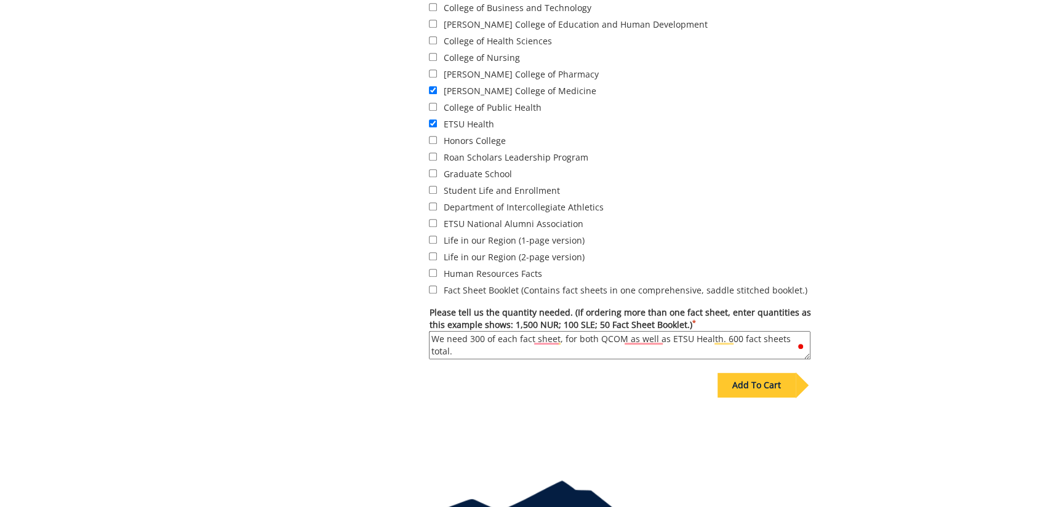
click at [762, 378] on div "Add To Cart" at bounding box center [757, 385] width 78 height 25
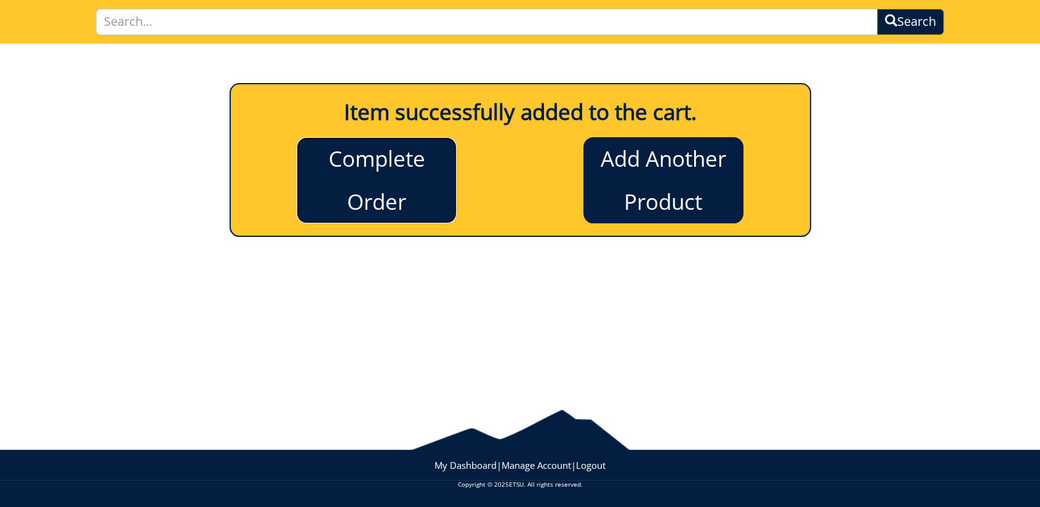
click at [379, 183] on link "Complete Order" at bounding box center [377, 180] width 160 height 86
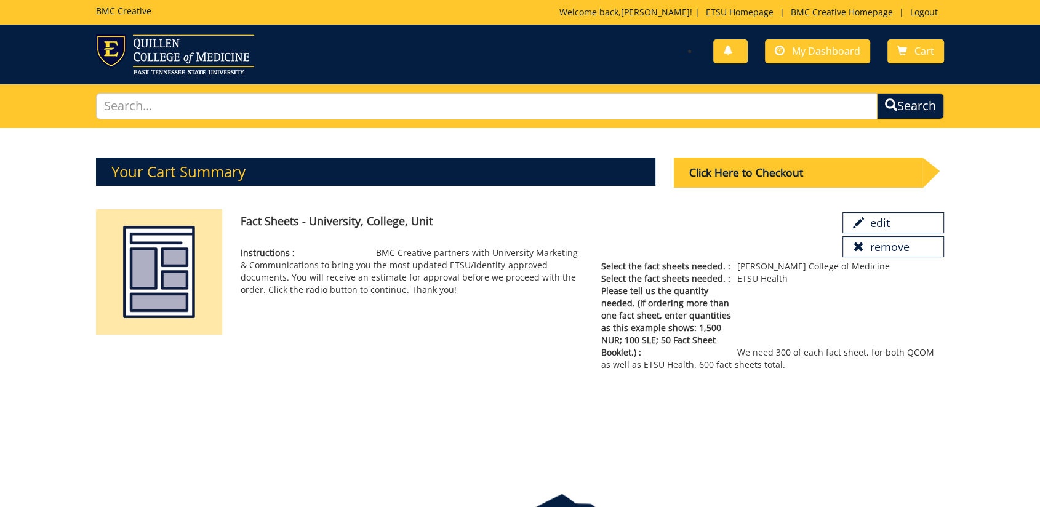
scroll to position [84, 0]
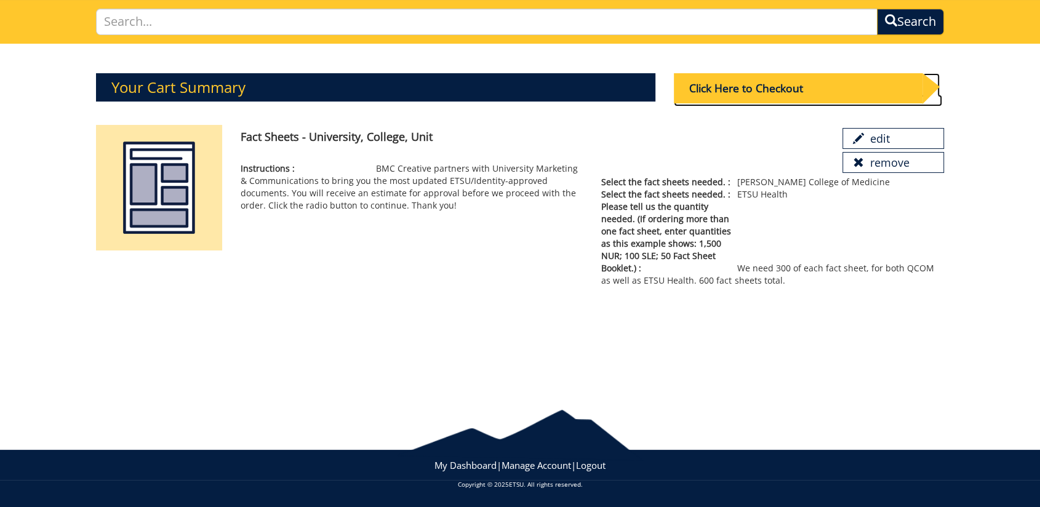
click at [782, 94] on div "Click Here to Checkout" at bounding box center [798, 88] width 249 height 30
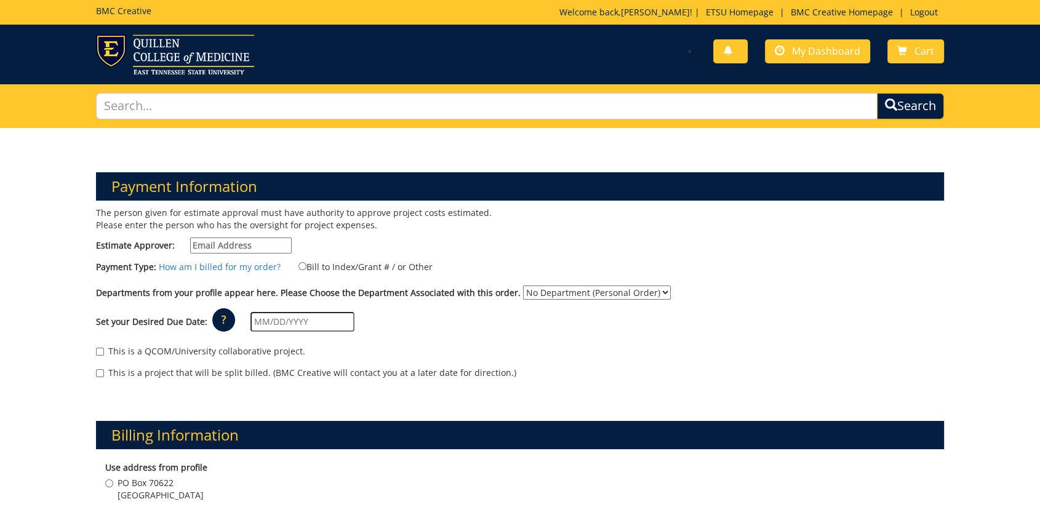
click at [255, 247] on input "Estimate Approver:" at bounding box center [241, 246] width 102 height 16
type input "[EMAIL_ADDRESS][DOMAIN_NAME]"
drag, startPoint x: 301, startPoint y: 263, endPoint x: 286, endPoint y: 278, distance: 20.9
click at [301, 263] on label "Bill to Index/Grant # / or Other" at bounding box center [358, 267] width 150 height 14
click at [301, 263] on input "Bill to Index/Grant # / or Other" at bounding box center [302, 266] width 8 height 8
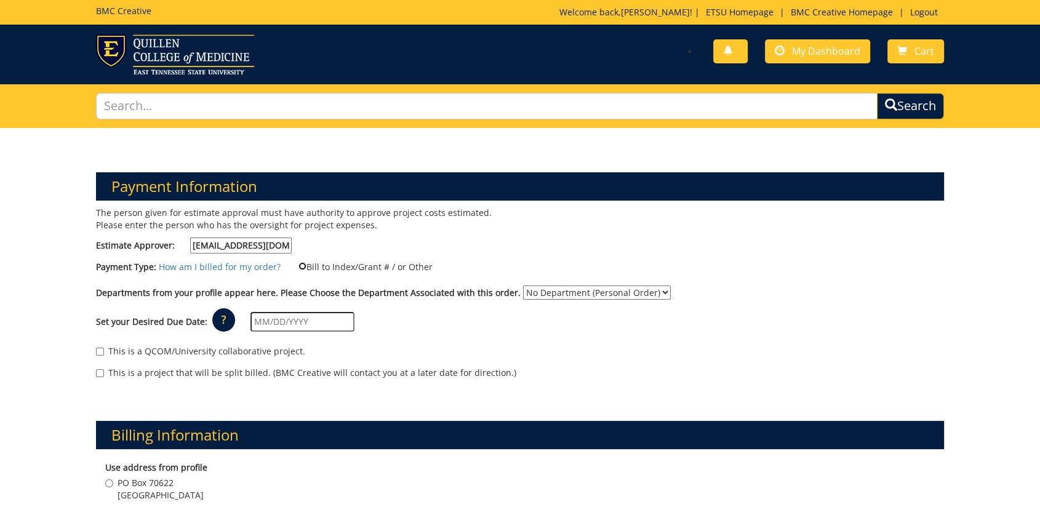
radio input "true"
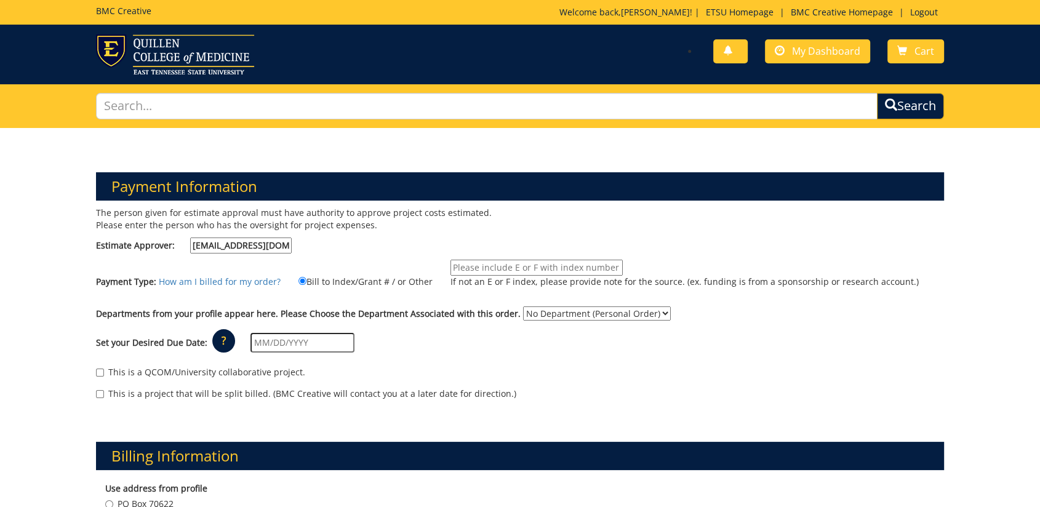
click at [474, 263] on input "If not an E or F index, please provide note for the source. (ex. funding is fro…" at bounding box center [536, 268] width 172 height 16
click at [519, 266] on input "If not an E or F index, please provide note for the source. (ex. funding is fro…" at bounding box center [536, 268] width 172 height 16
click at [559, 317] on select "No Department (Personal Order) Internal Medicine" at bounding box center [597, 313] width 148 height 14
click at [523, 306] on select "No Department (Personal Order) Internal Medicine" at bounding box center [597, 313] width 148 height 14
click at [763, 330] on div "Set your Desired Due Date: ? × How long will my project take to finish? : Pleas…" at bounding box center [520, 343] width 867 height 34
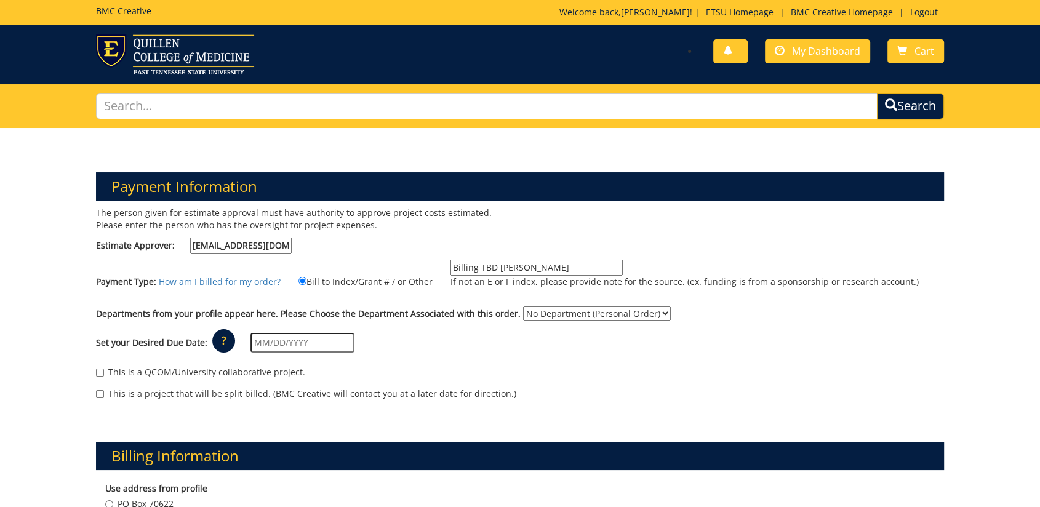
click at [564, 311] on select "No Department (Personal Order) Internal Medicine" at bounding box center [597, 313] width 148 height 14
click at [523, 306] on select "No Department (Personal Order) Internal Medicine" at bounding box center [597, 313] width 148 height 14
click at [497, 353] on div "Set your Desired Due Date: ? × How long will my project take to finish? : Pleas…" at bounding box center [520, 343] width 867 height 34
click at [289, 345] on input "text" at bounding box center [302, 343] width 104 height 20
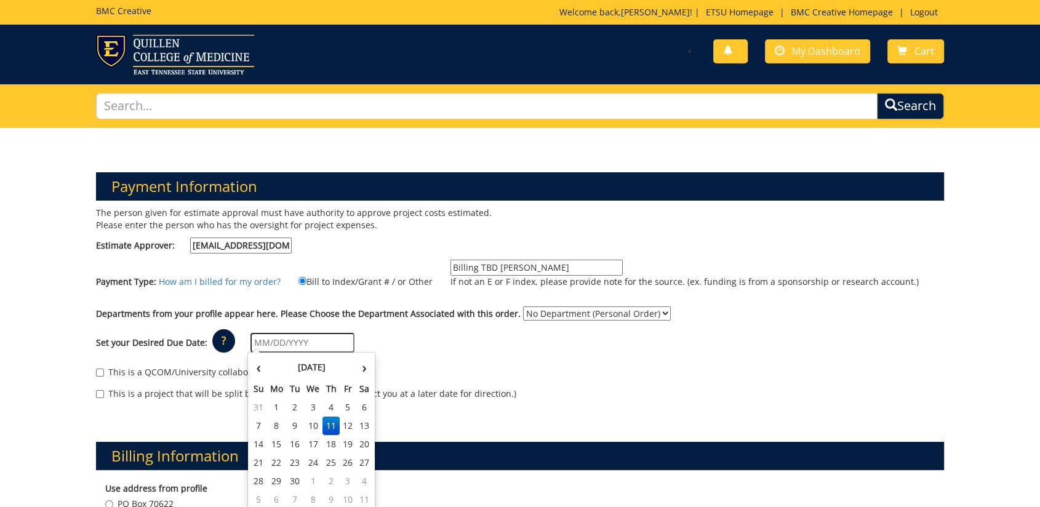
scroll to position [137, 0]
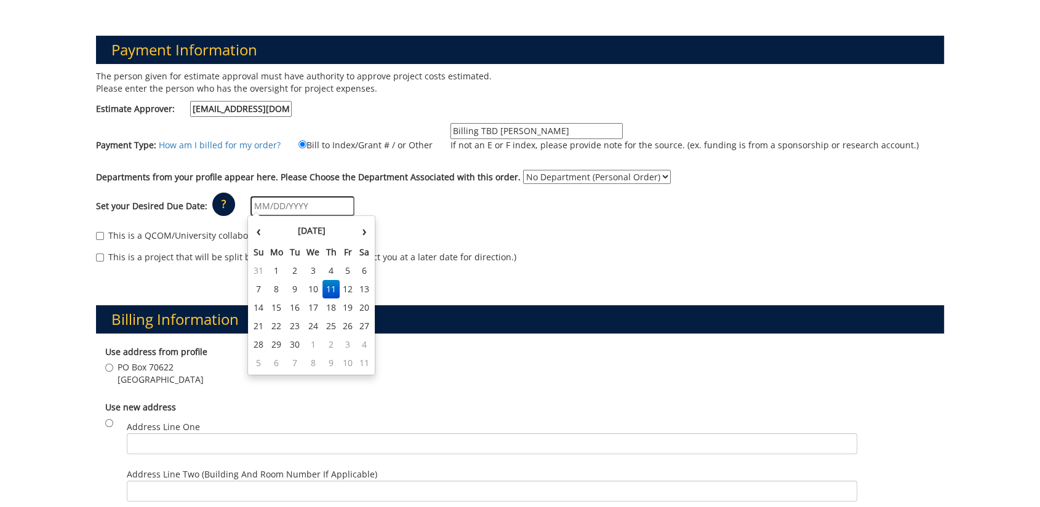
drag, startPoint x: 623, startPoint y: 206, endPoint x: 628, endPoint y: 198, distance: 10.2
click at [625, 204] on div "Set your Desired Due Date: ? × How long will my project take to finish? : Pleas…" at bounding box center [520, 207] width 867 height 34
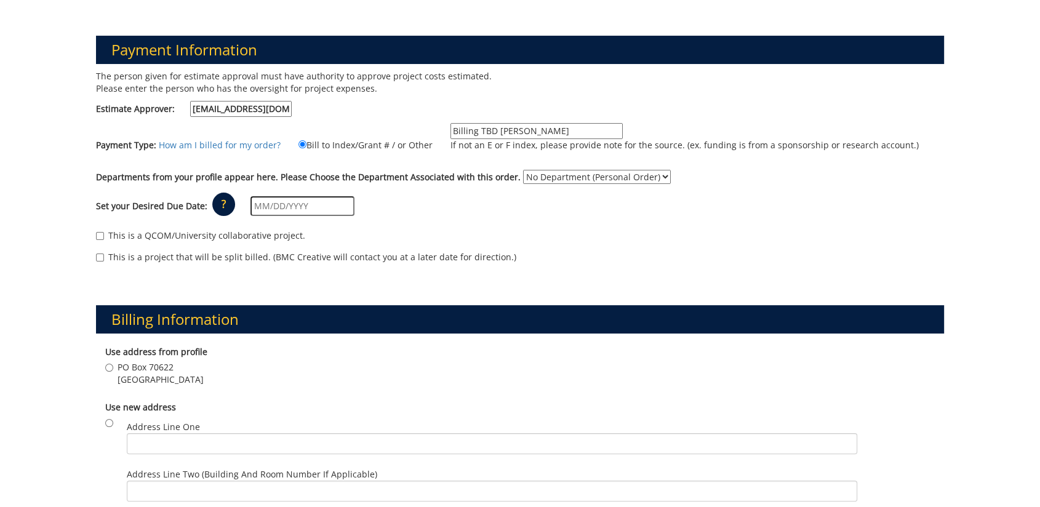
scroll to position [205, 0]
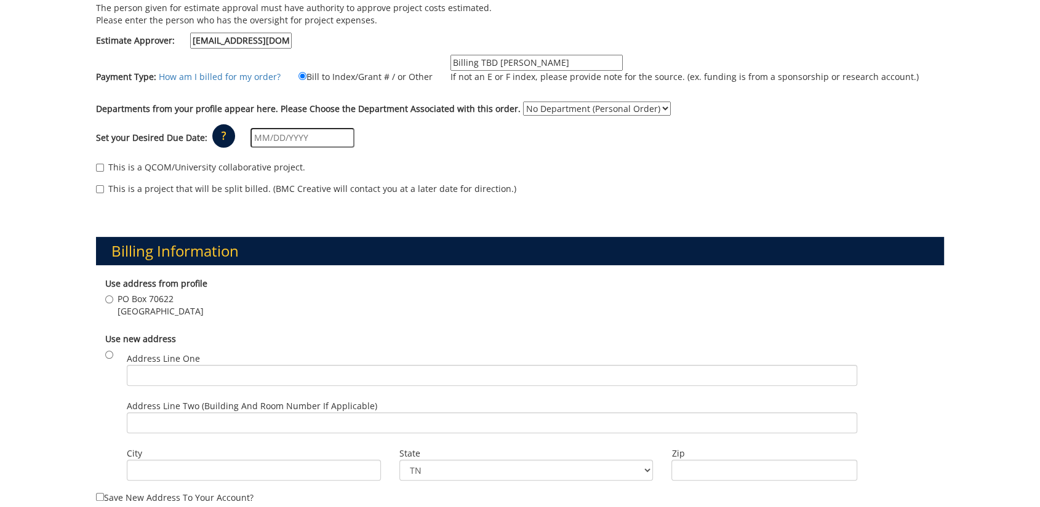
drag, startPoint x: 306, startPoint y: 138, endPoint x: 540, endPoint y: 137, distance: 233.3
click at [307, 137] on input "text" at bounding box center [302, 138] width 104 height 20
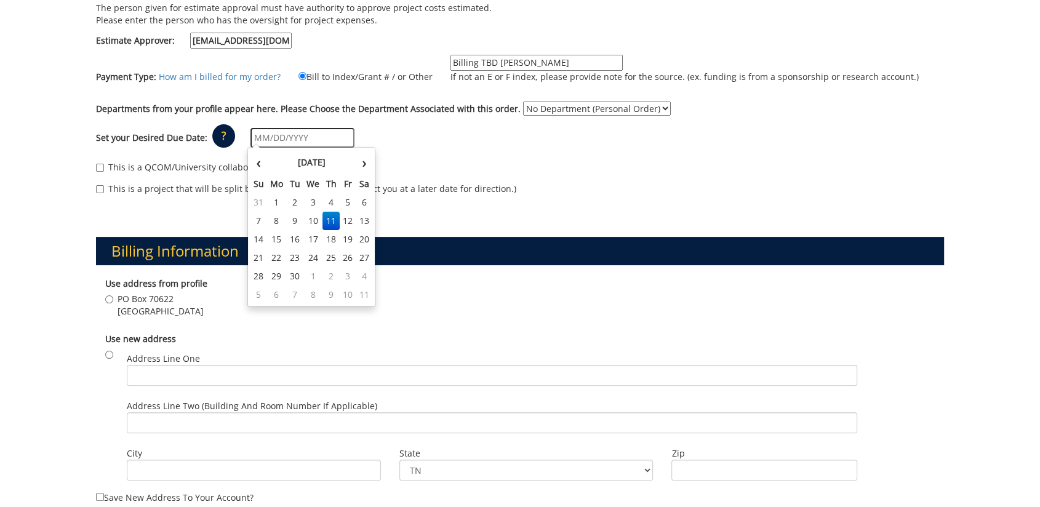
click at [540, 146] on div "Set your Desired Due Date: ? × How long will my project take to finish? : Pleas…" at bounding box center [520, 138] width 867 height 34
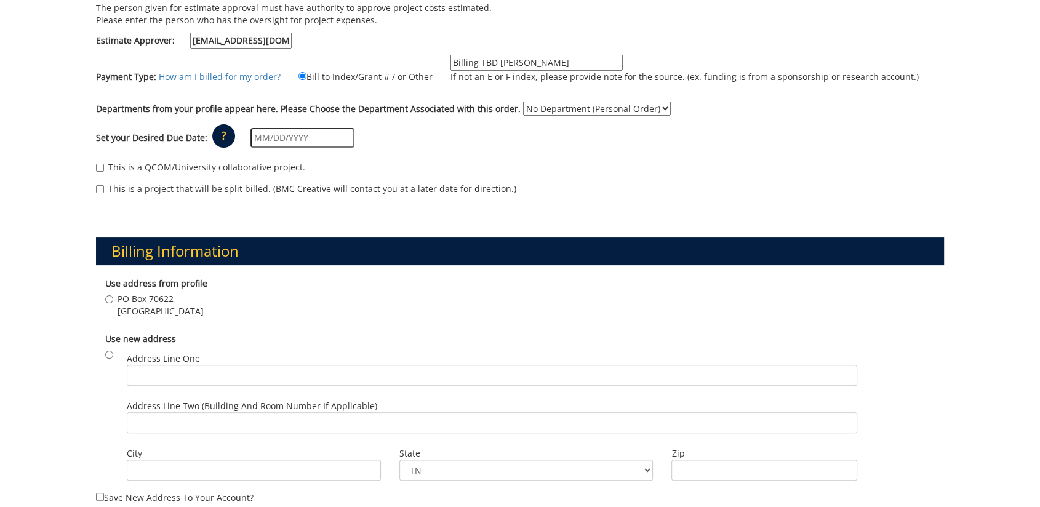
scroll to position [68, 0]
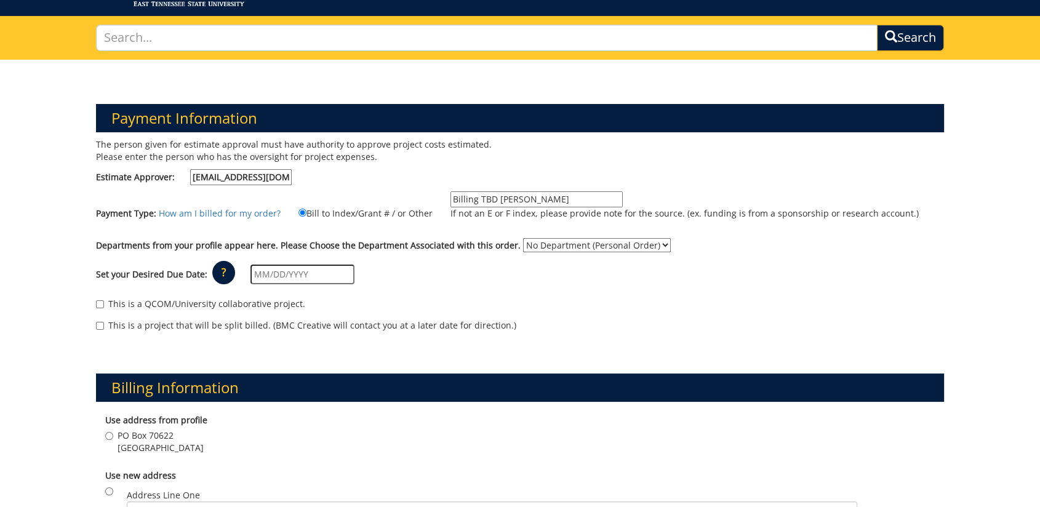
click at [551, 193] on input "Billing TBD [PERSON_NAME]" at bounding box center [536, 199] width 172 height 16
type input "Billing TBD [PERSON_NAME] ([PERSON_NAME] Office)"
drag, startPoint x: 556, startPoint y: 303, endPoint x: 556, endPoint y: 295, distance: 8.6
click at [556, 302] on div "This is a QCOM/University collaborative project." at bounding box center [520, 307] width 848 height 18
click at [318, 266] on input "text" at bounding box center [302, 275] width 104 height 20
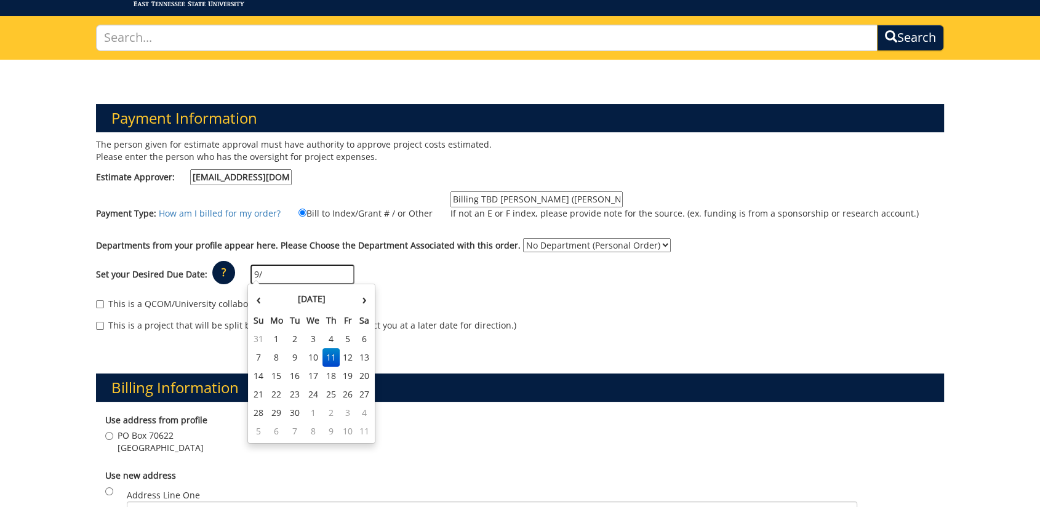
type input "9"
type input "[DATE]"
click at [510, 283] on div "Set your Desired Due Date: ? × How long will my project take to finish? : Pleas…" at bounding box center [520, 275] width 867 height 34
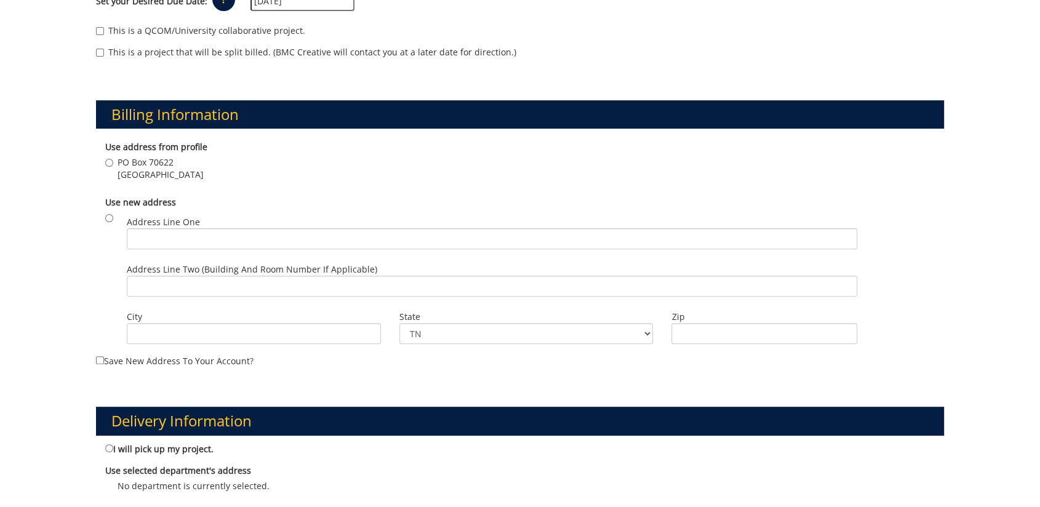
scroll to position [205, 0]
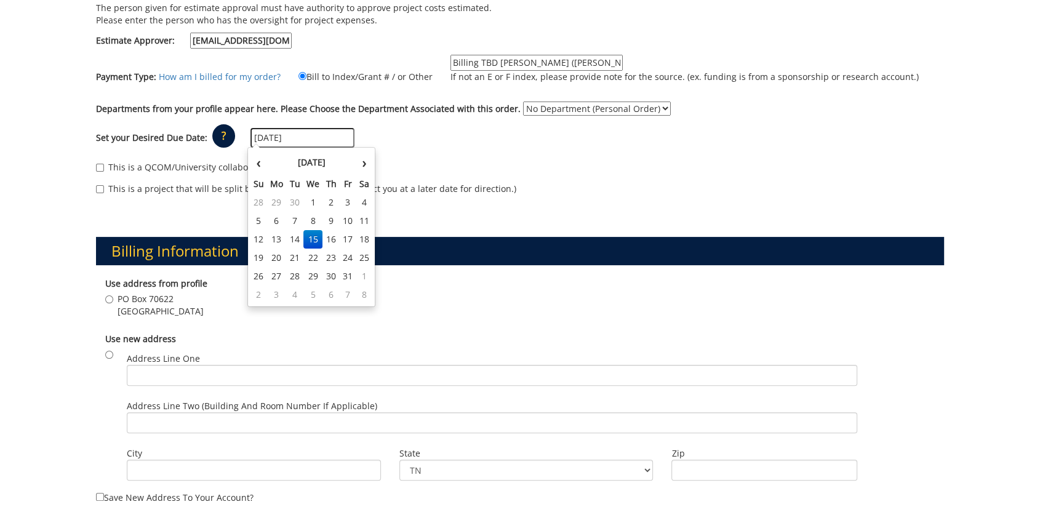
drag, startPoint x: 315, startPoint y: 132, endPoint x: 252, endPoint y: 130, distance: 63.4
click at [252, 130] on input "[DATE]" at bounding box center [302, 138] width 104 height 20
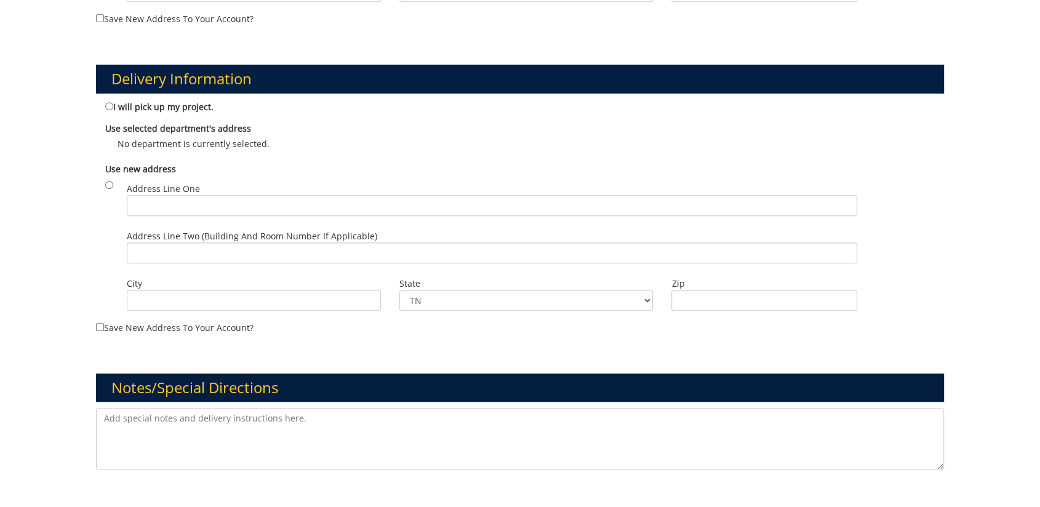
scroll to position [752, 0]
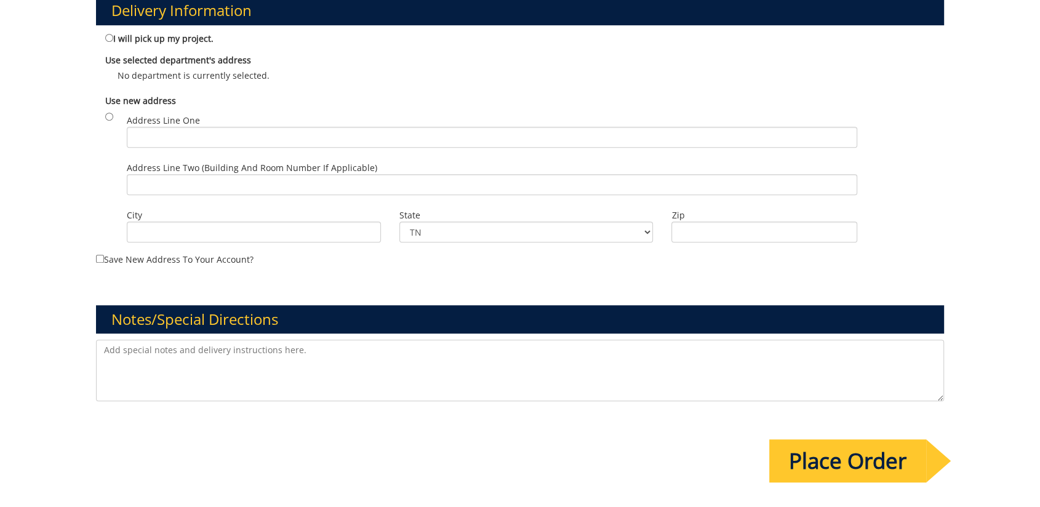
click at [192, 371] on textarea at bounding box center [520, 371] width 848 height 62
paste textarea "[DATE]"
click at [246, 375] on textarea "Desired due date for pre-shipping to convention warehouse is [DATE]. We could p…" at bounding box center [520, 371] width 848 height 62
click at [367, 358] on textarea "Desired due date for pre-shipping to convention warehouse is [DATE]. We could p…" at bounding box center [520, 371] width 848 height 62
click at [665, 350] on textarea "Desired due date for pre-shipping to convention warehouse is [DATE]. We could p…" at bounding box center [520, 371] width 848 height 62
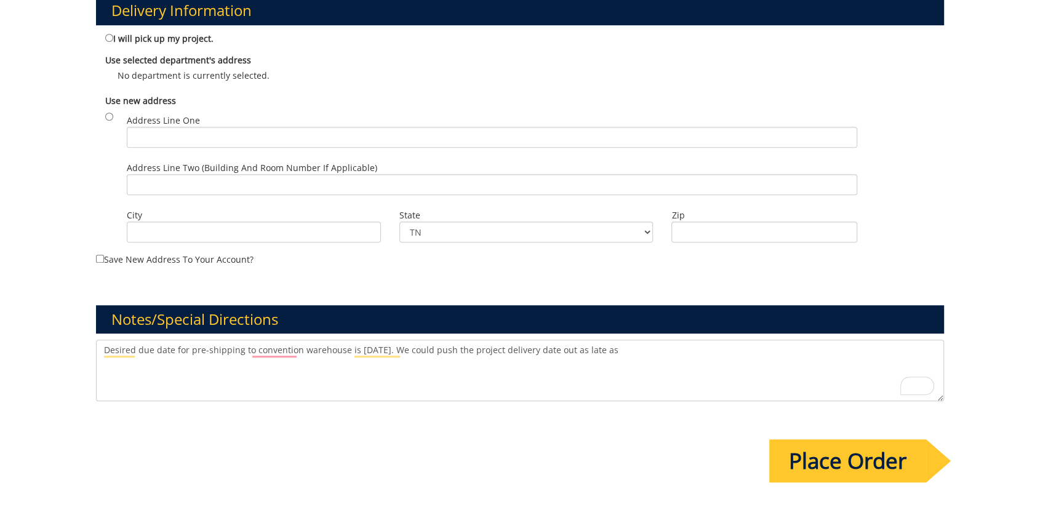
click at [662, 350] on textarea "Desired due date for pre-shipping to convention warehouse is [DATE]. We could p…" at bounding box center [520, 371] width 848 height 62
click at [559, 399] on textarea "Desired due date for pre-shipping to convention warehouse is [DATE]. We could p…" at bounding box center [520, 371] width 848 height 62
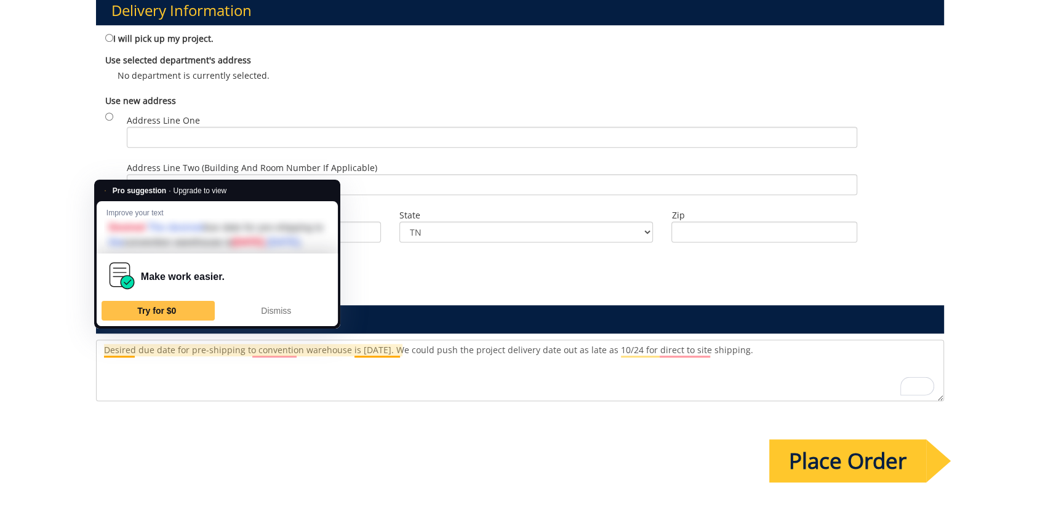
drag, startPoint x: 793, startPoint y: 358, endPoint x: 99, endPoint y: 351, distance: 693.6
click at [99, 351] on textarea "Desired due date for pre-shipping to convention warehouse is [DATE]. We could p…" at bounding box center [520, 371] width 848 height 62
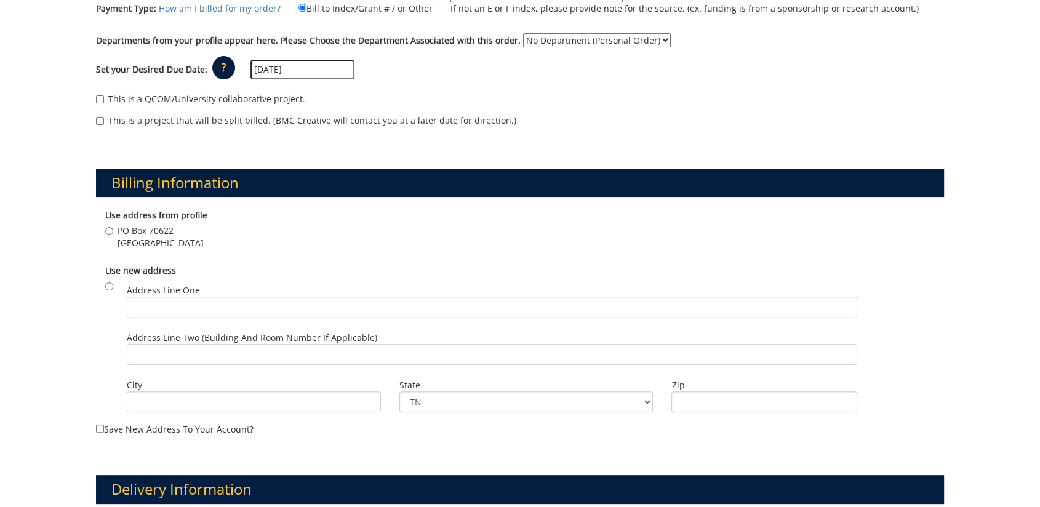
scroll to position [478, 0]
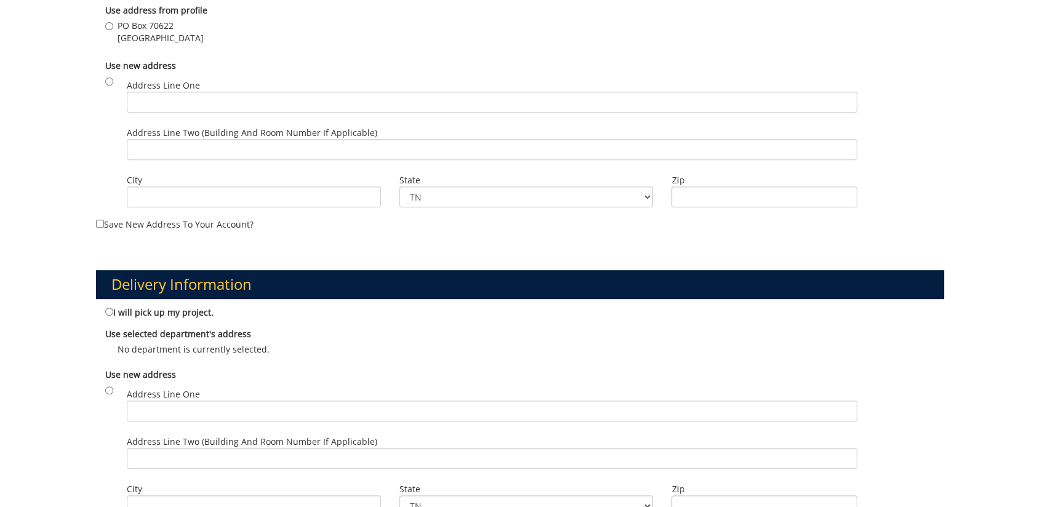
type textarea "Desired due date for pre-shipping to convention warehouse is [DATE]. We could p…"
click at [104, 386] on div "Use new address Address Line One Address Line Two (Building and Room Number if …" at bounding box center [520, 444] width 848 height 164
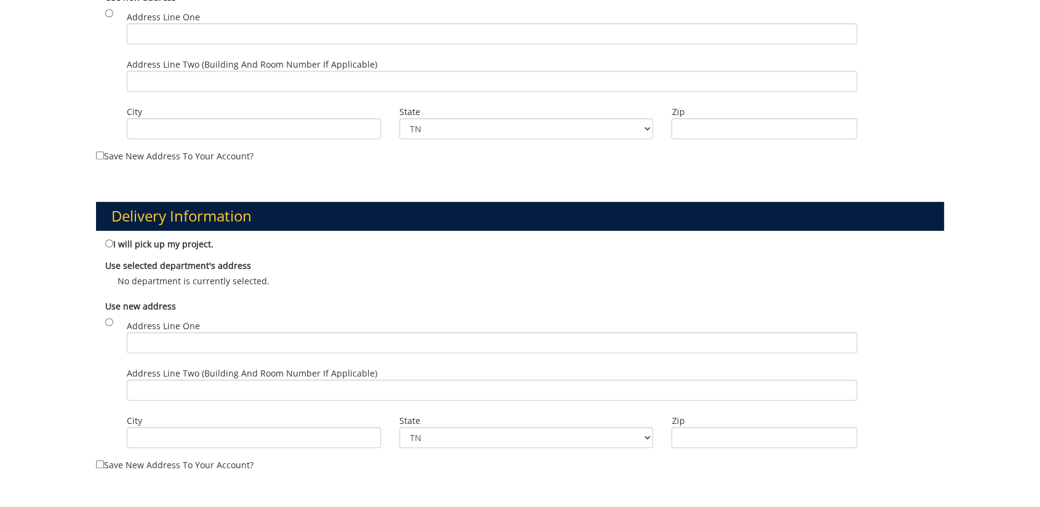
scroll to position [615, 0]
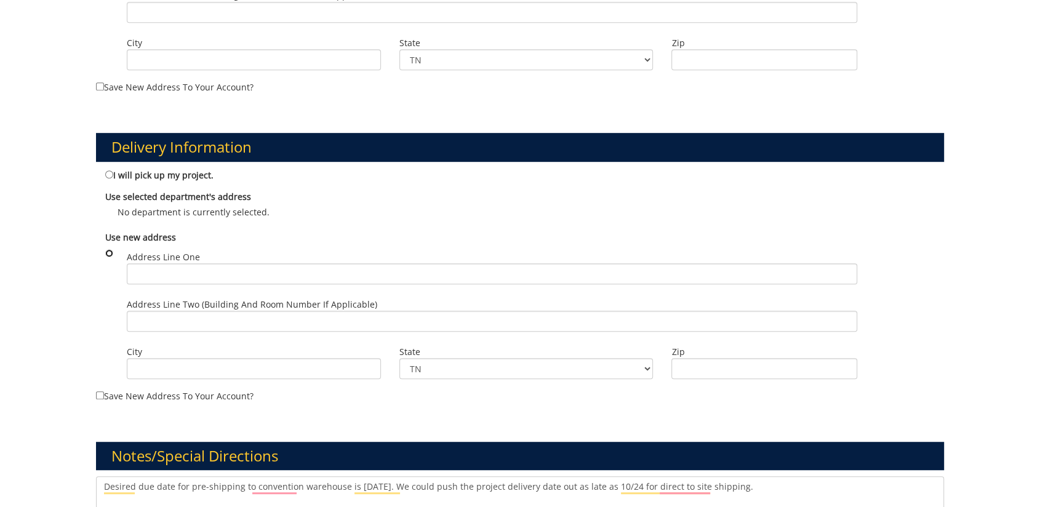
click at [108, 249] on input "radio" at bounding box center [109, 253] width 8 height 8
radio input "true"
click at [137, 272] on input "Address Line One" at bounding box center [492, 273] width 731 height 21
type input "C"
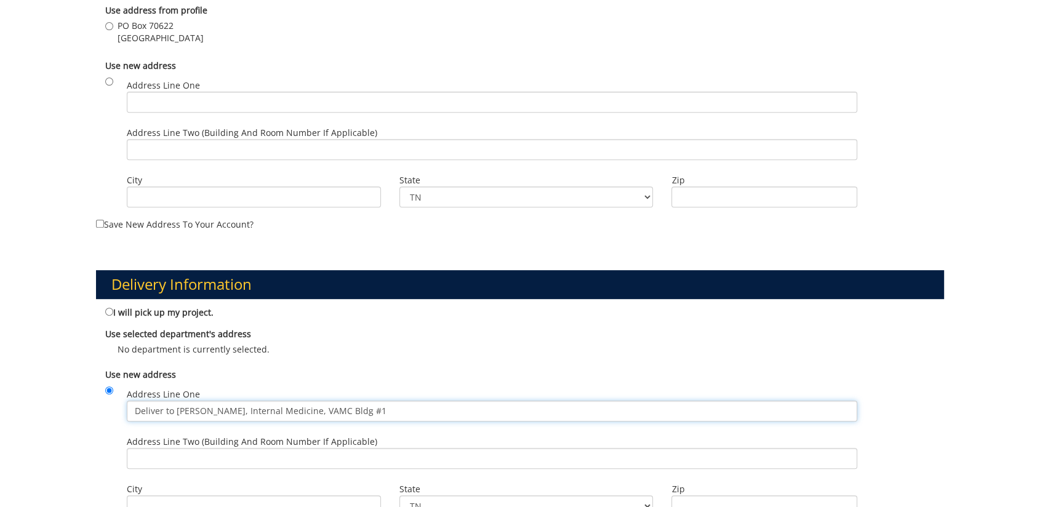
scroll to position [410, 0]
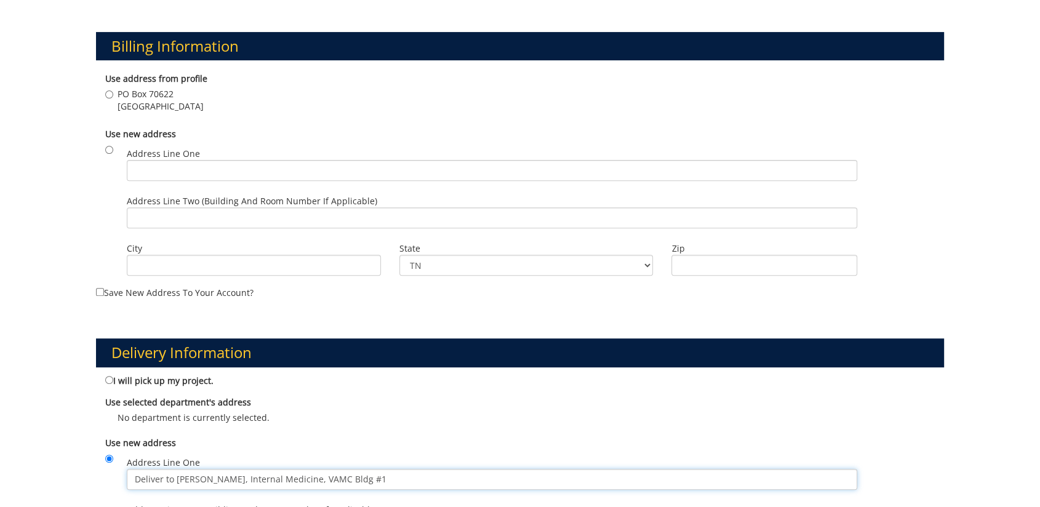
type input "Deliver to [PERSON_NAME], Internal Medicine, VAMC Bldg #1"
click at [108, 146] on input "radio" at bounding box center [109, 150] width 8 height 8
radio input "true"
click at [151, 169] on input "Address Line One" at bounding box center [492, 170] width 731 height 21
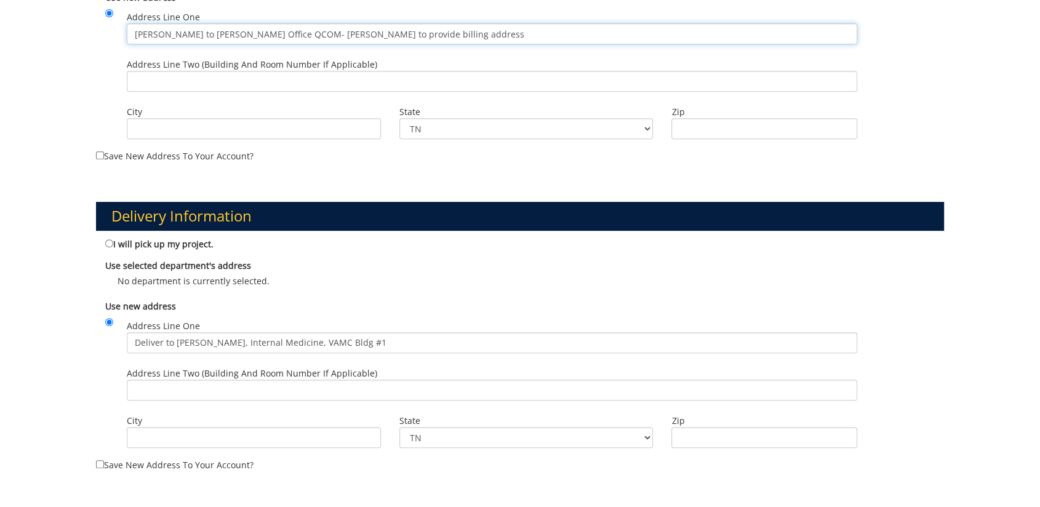
type input "[PERSON_NAME] to [PERSON_NAME] Office QCOM- [PERSON_NAME] to provide billing ad…"
drag, startPoint x: 386, startPoint y: 337, endPoint x: 389, endPoint y: 343, distance: 6.6
click at [389, 343] on input "Deliver to [PERSON_NAME], Internal Medicine, VAMC Bldg #1" at bounding box center [492, 342] width 731 height 21
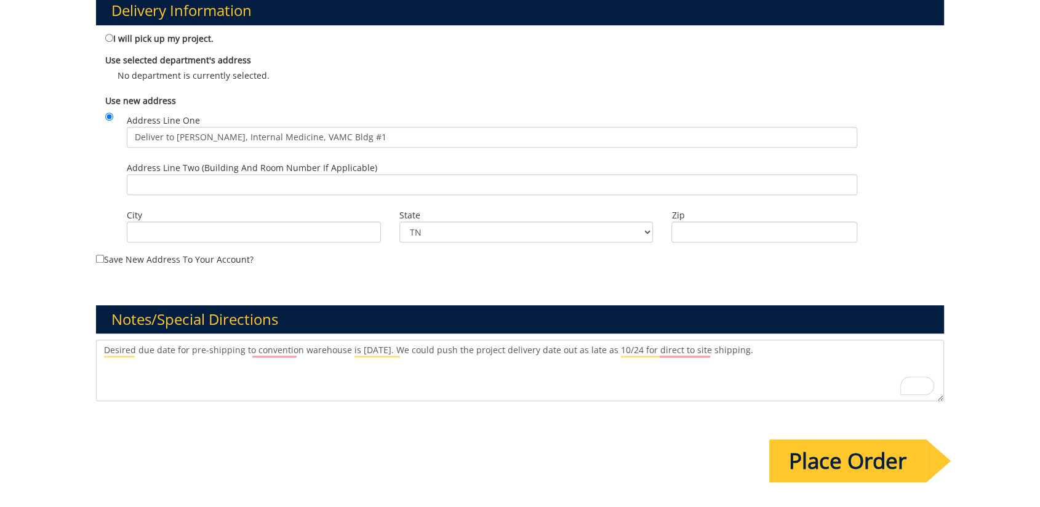
click at [453, 390] on textarea "Desired due date for pre-shipping to convention warehouse is [DATE]. We could p…" at bounding box center [520, 371] width 848 height 62
click at [185, 385] on textarea "Desired due date for pre-shipping to convention warehouse is [DATE]. We could p…" at bounding box center [520, 371] width 848 height 62
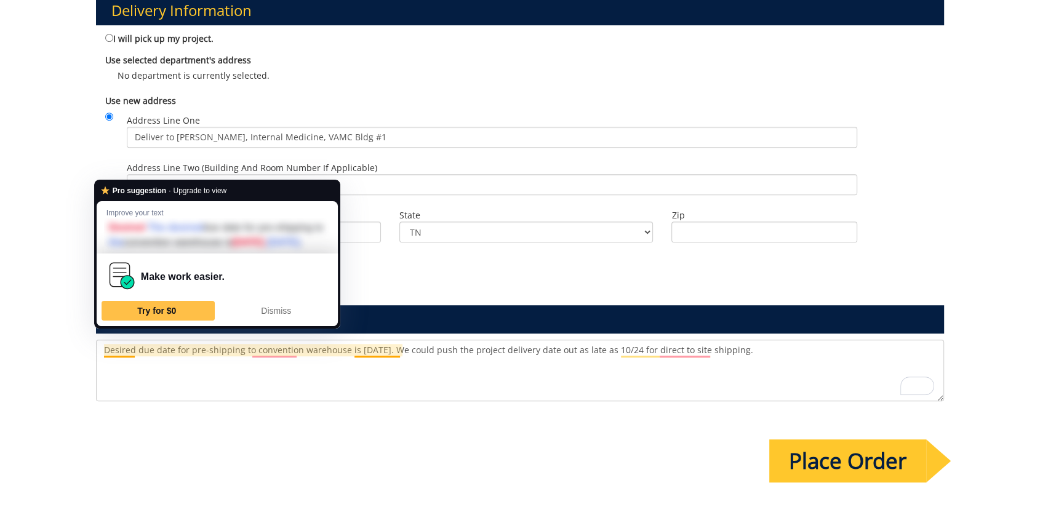
click at [534, 384] on textarea "Desired due date for pre-shipping to convention warehouse is [DATE]. We could p…" at bounding box center [520, 371] width 848 height 62
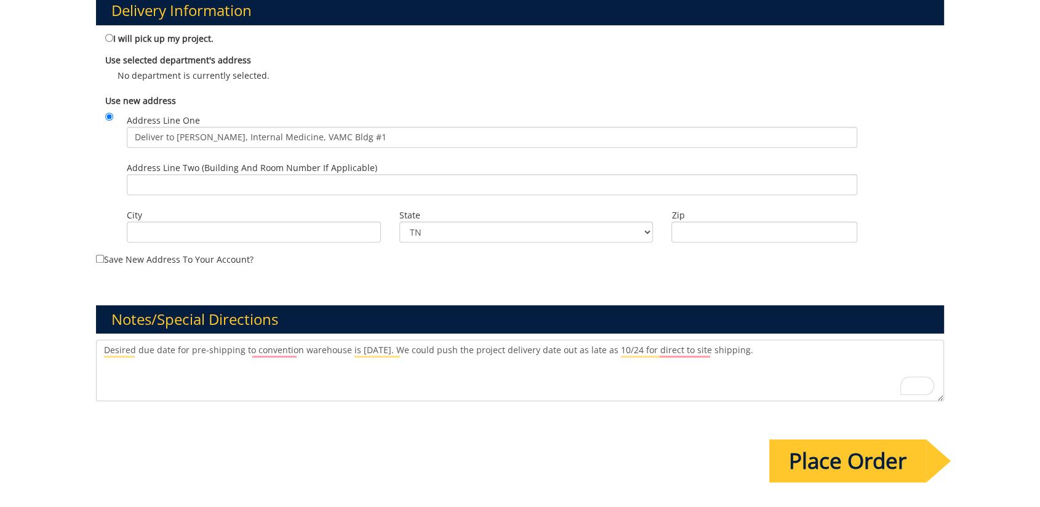
click at [756, 351] on textarea "Desired due date for pre-shipping to convention warehouse is [DATE]. We could p…" at bounding box center [520, 371] width 848 height 62
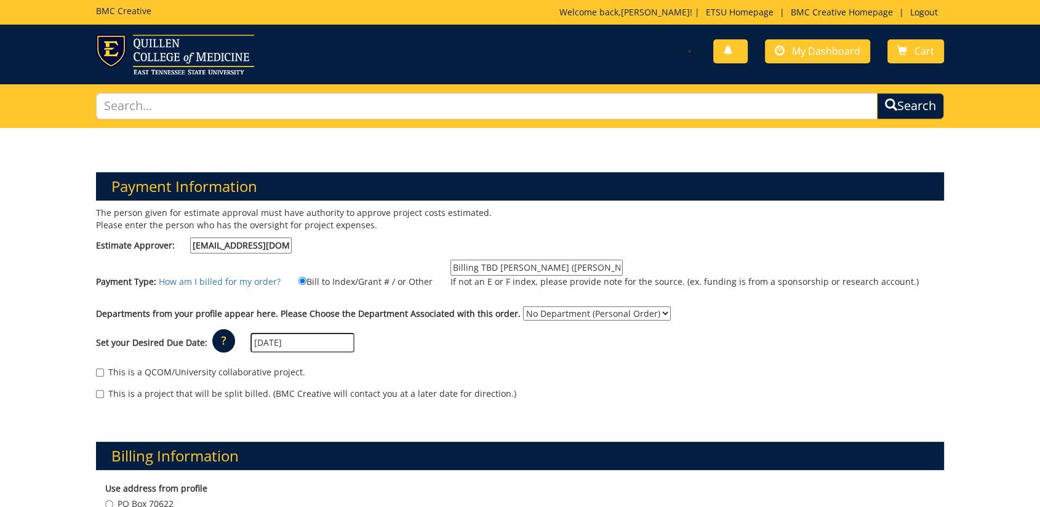
scroll to position [896, 0]
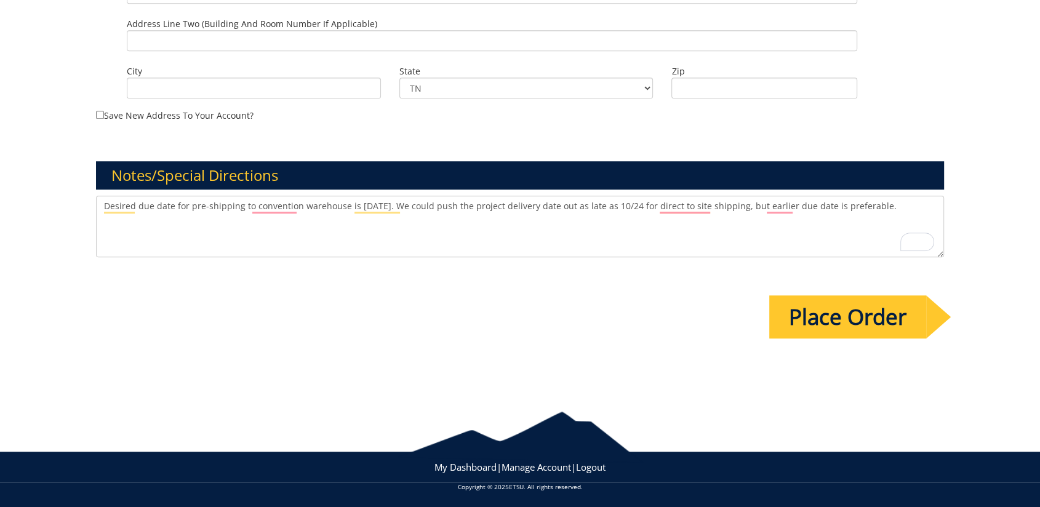
type textarea "Desired due date for pre-shipping to convention warehouse is [DATE]. We could p…"
click at [833, 335] on input "Place Order" at bounding box center [847, 316] width 157 height 43
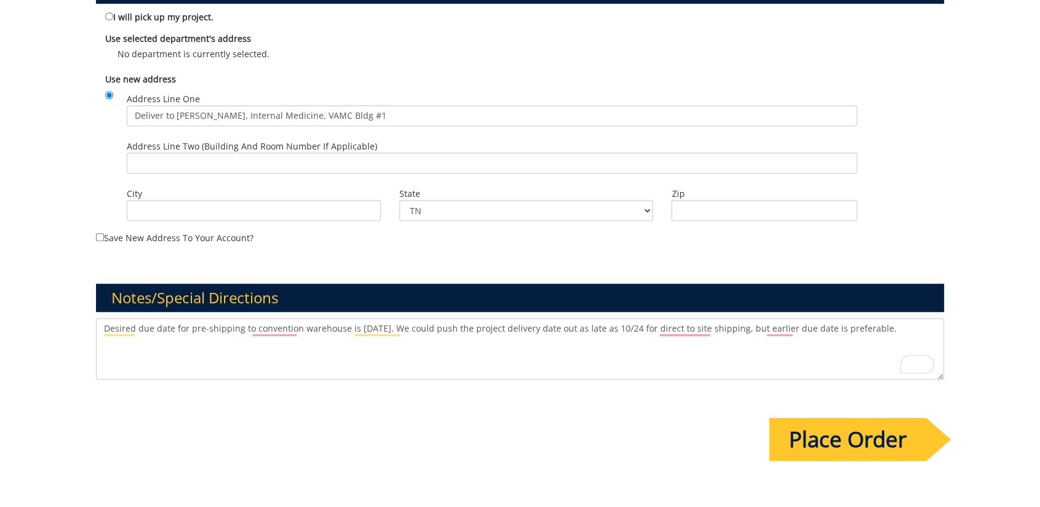
scroll to position [478, 0]
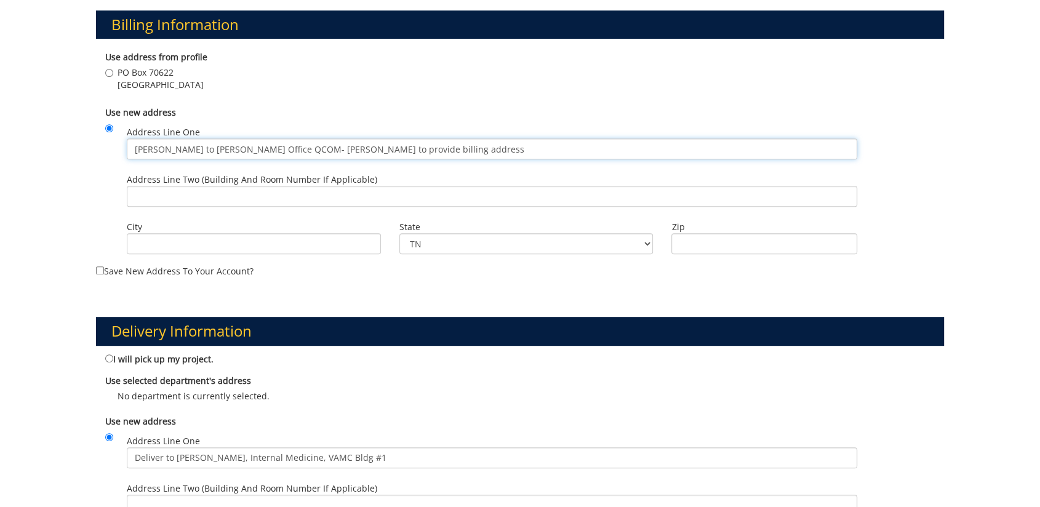
click at [223, 152] on input "[PERSON_NAME] to [PERSON_NAME] Office QCOM- [PERSON_NAME] to provide billing ad…" at bounding box center [492, 148] width 731 height 21
click at [220, 196] on input "Address Line Two (Building and Room Number if applicable)" at bounding box center [492, 196] width 731 height 21
type input "NA"
click at [231, 233] on input "City" at bounding box center [254, 243] width 254 height 21
type input "B"
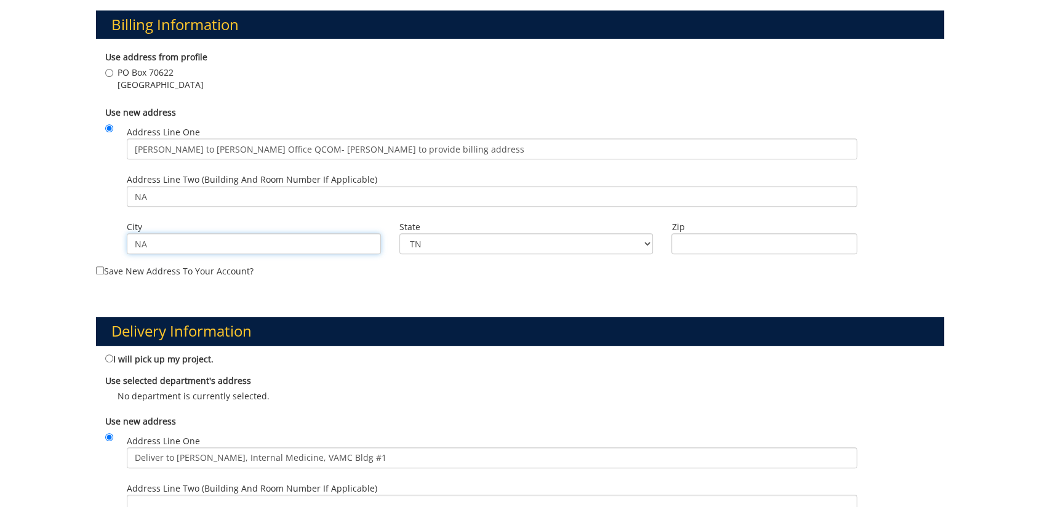
type input "NA"
click at [745, 251] on input "Zip" at bounding box center [764, 243] width 186 height 21
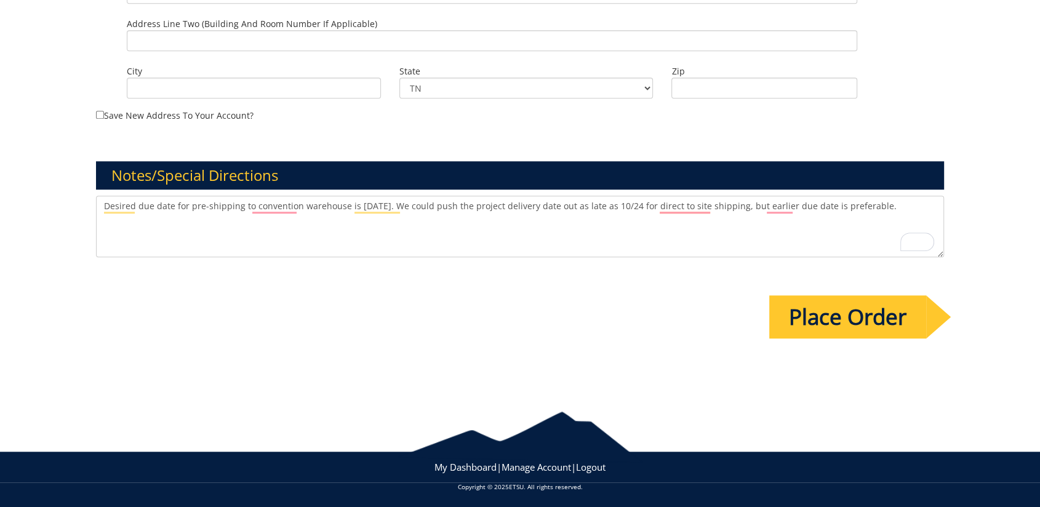
type input "NA"
click at [785, 313] on input "Place Order" at bounding box center [847, 316] width 157 height 43
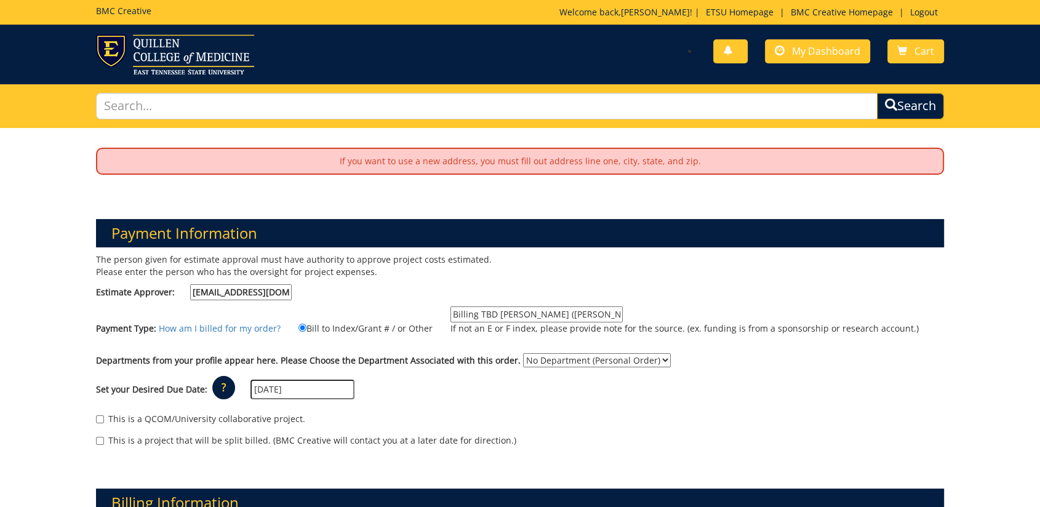
scroll to position [615, 0]
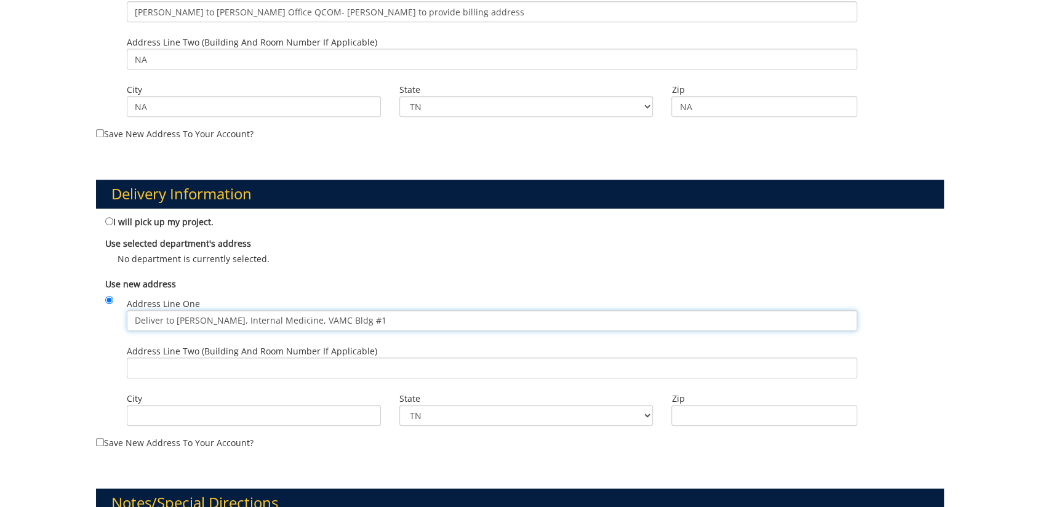
click at [272, 321] on input "Deliver to Katie Flora, Internal Medicine, VAMC Bldg #1" at bounding box center [492, 320] width 731 height 21
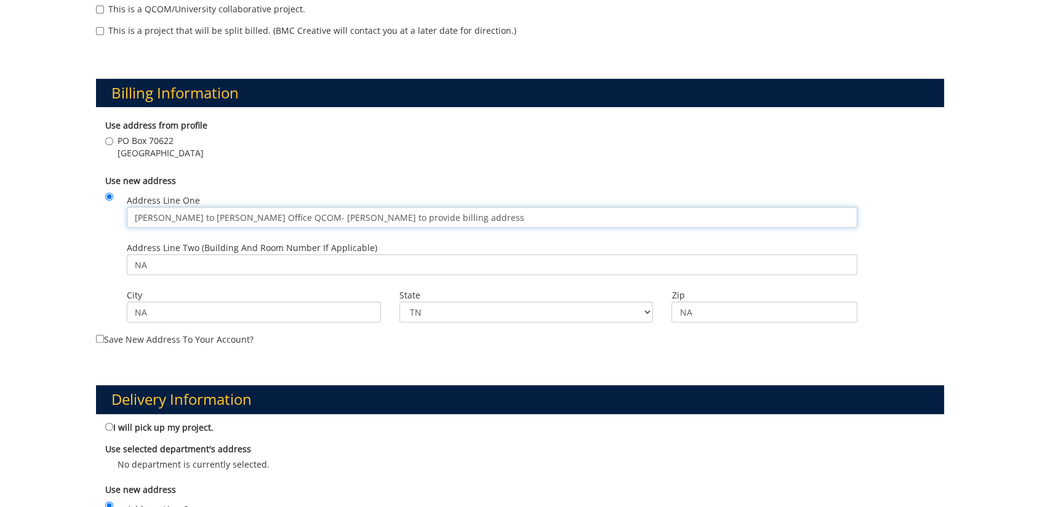
click at [290, 222] on input "Bill to Dean's Office QCOM- Donna Gage to provide billing address" at bounding box center [492, 217] width 731 height 21
click at [421, 218] on input "Bill to Dean's Office QCOM- Donna Gage to provide billing address" at bounding box center [492, 217] width 731 height 21
click at [141, 339] on label "Save new address to your account?" at bounding box center [520, 229] width 848 height 233
click at [104, 339] on input "Save new address to your account?" at bounding box center [100, 339] width 8 height 8
checkbox input "true"
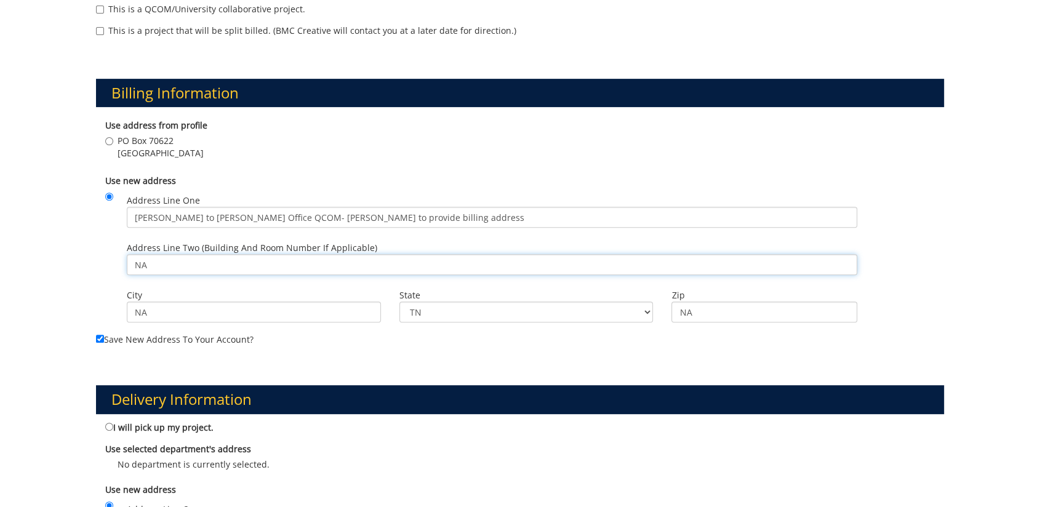
drag, startPoint x: 197, startPoint y: 262, endPoint x: 89, endPoint y: 256, distance: 108.5
click at [89, 256] on div "Billing Information Use address from profile PO Box 70622 Johnson City , TN 376…" at bounding box center [520, 202] width 867 height 306
drag, startPoint x: 423, startPoint y: 217, endPoint x: 94, endPoint y: 217, distance: 329.3
click at [94, 217] on div "Billing Information Use address from profile PO Box 70622 Johnson City , TN 376…" at bounding box center [520, 202] width 867 height 306
click at [151, 257] on input "Address Line Two (Building and Room Number if applicable)" at bounding box center [492, 264] width 731 height 21
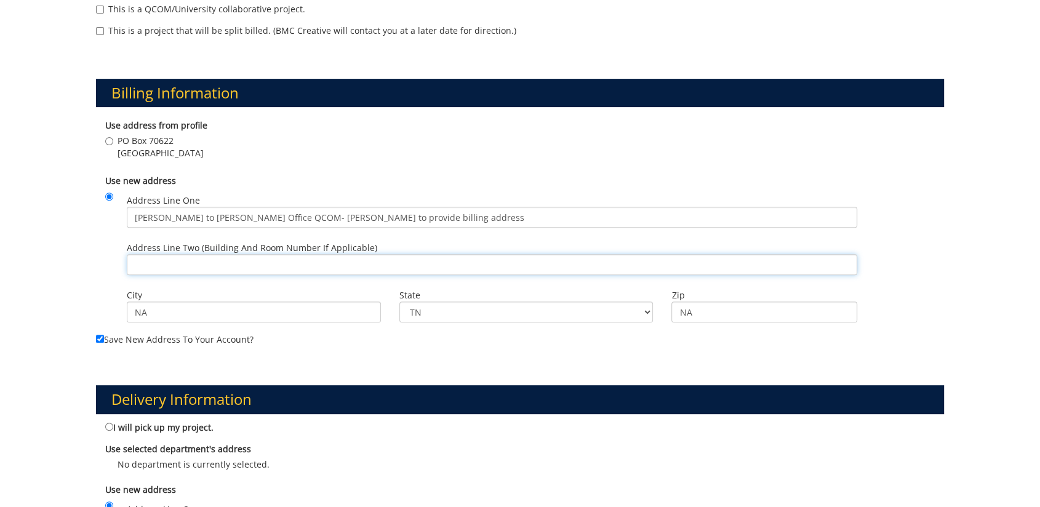
paste input "Bill to Dean's Office QCOM- Donna Gage to provide billing address"
type input "Bill to Dean's Office QCOM- Donna Gage to provide billing address"
drag, startPoint x: 182, startPoint y: 316, endPoint x: 87, endPoint y: 314, distance: 95.4
click at [97, 316] on div "Use new address Address Line One Bill to Dean's Office QCOM- Donna Gage to prov…" at bounding box center [520, 251] width 848 height 164
type input "Johnson City"
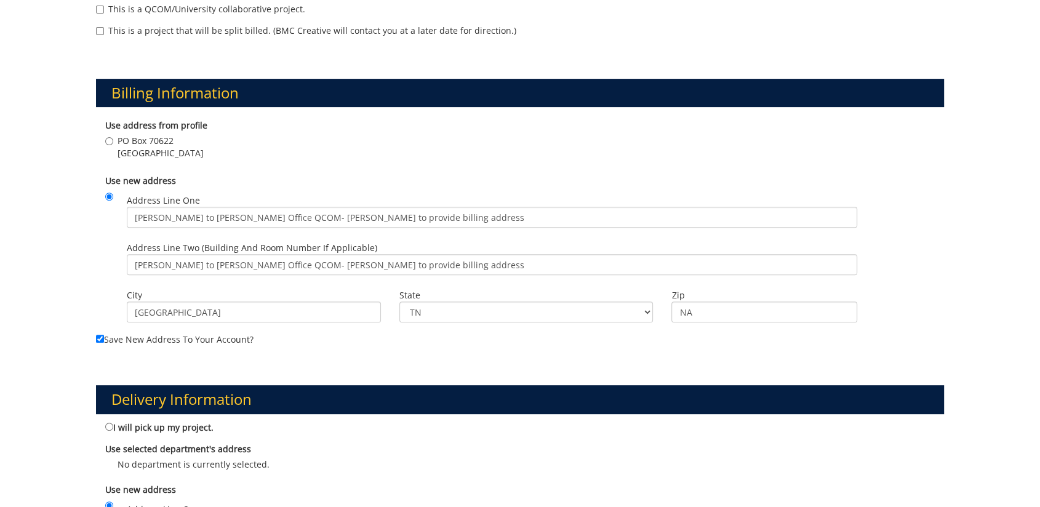
type input "Johnson City"
drag, startPoint x: 705, startPoint y: 311, endPoint x: 684, endPoint y: 308, distance: 21.1
click at [684, 308] on input "NA" at bounding box center [764, 312] width 186 height 21
type input "N"
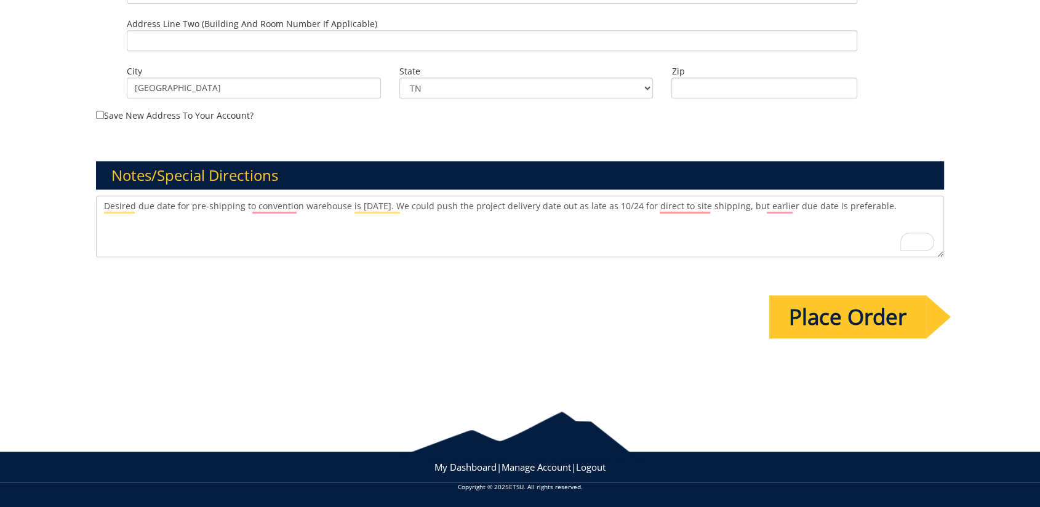
type input "37604"
click at [860, 316] on input "Place Order" at bounding box center [847, 316] width 157 height 43
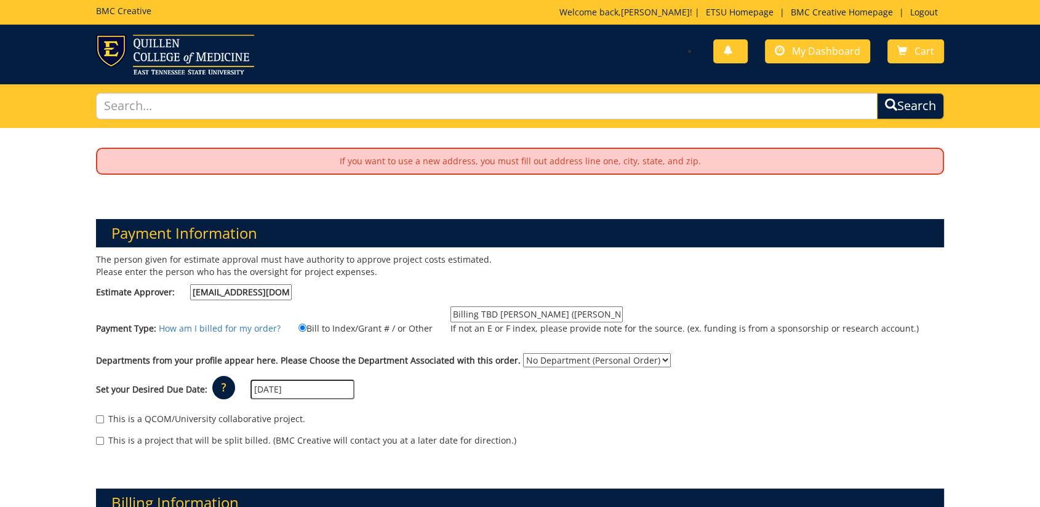
scroll to position [342, 0]
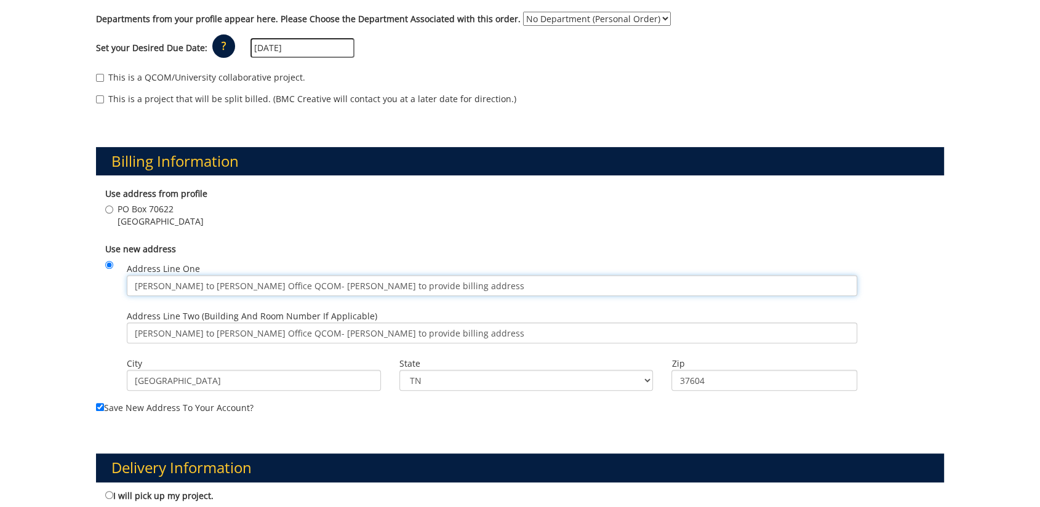
click at [325, 290] on input "Bill to Dean's Office QCOM- Donna Gage to provide billing address" at bounding box center [492, 285] width 731 height 21
click at [449, 289] on input "Bill to Dean's Office QCOM- Donna Gage to provide billing address" at bounding box center [492, 285] width 731 height 21
click at [136, 285] on input "Bill to Dean's Office QCOM- Donna Gage to provide billing address" at bounding box center [492, 285] width 731 height 21
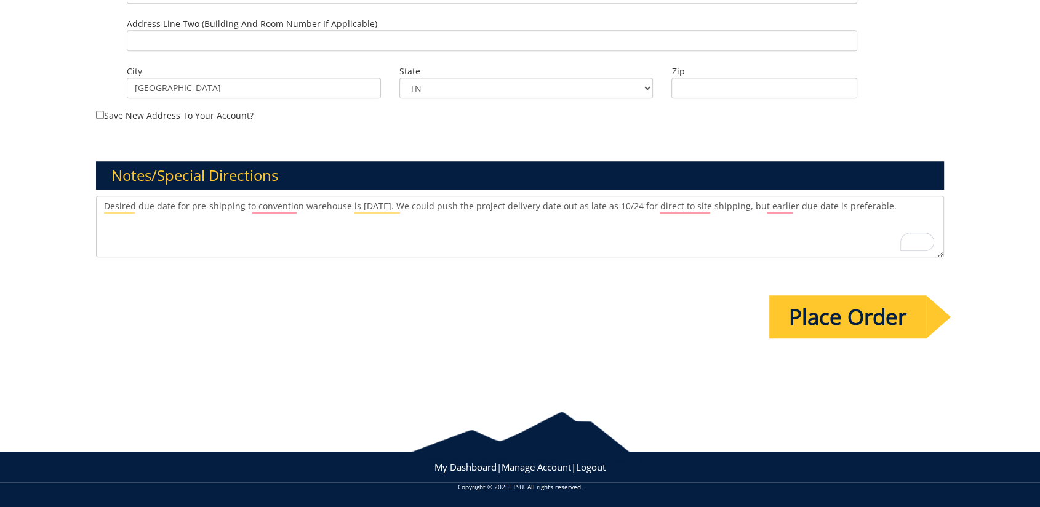
click at [836, 332] on input "Place Order" at bounding box center [847, 316] width 157 height 43
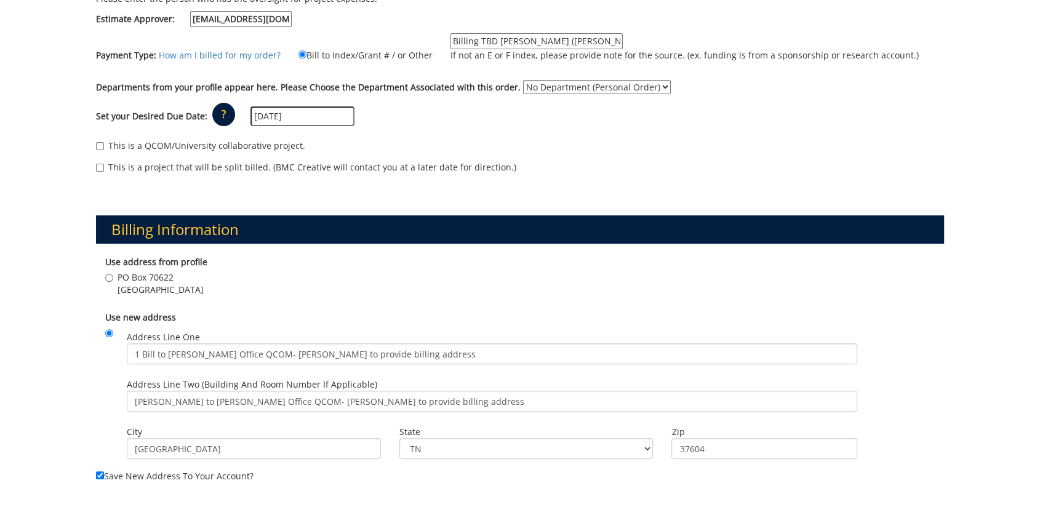
scroll to position [342, 0]
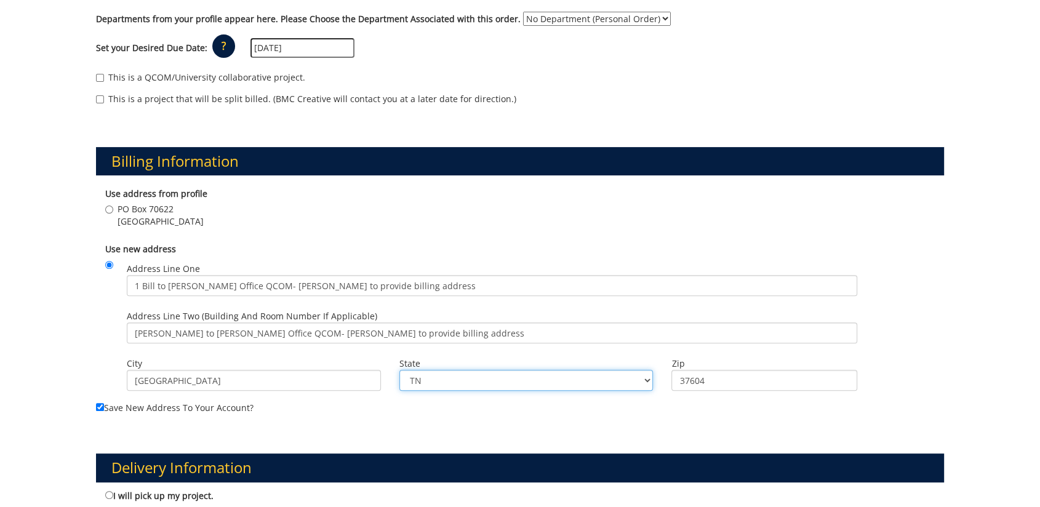
drag, startPoint x: 471, startPoint y: 388, endPoint x: 495, endPoint y: 385, distance: 23.5
click at [471, 388] on select "TN AL AK AS AZ AR CA CO CT DE DC FM FL GA GU HI ID IL IN IA KS KY LA ME MH MD M…" at bounding box center [526, 380] width 254 height 21
click at [310, 374] on input "Johnson City" at bounding box center [254, 380] width 254 height 21
click at [289, 342] on div "Address Line Two (Building and Room Number if applicable) Bill to Dean's Office…" at bounding box center [493, 329] width 750 height 47
click at [319, 334] on input "Bill to Dean's Office QCOM- Donna Gage to provide billing address" at bounding box center [492, 332] width 731 height 21
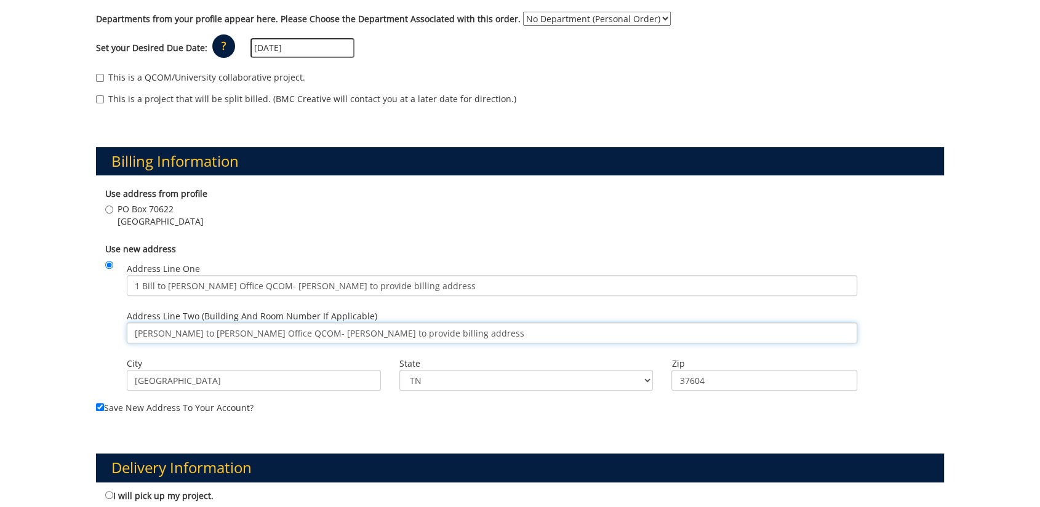
click at [398, 330] on input "Bill to Dean's Office QCOM- Donna Gage to provide billing address" at bounding box center [492, 332] width 731 height 21
click at [422, 285] on input "1 Bill to Dean's Office QCOM- Donna Gage to provide billing address" at bounding box center [492, 285] width 731 height 21
click at [321, 250] on label "Use new address" at bounding box center [520, 249] width 830 height 12
drag, startPoint x: 313, startPoint y: 289, endPoint x: 65, endPoint y: 296, distance: 248.1
click at [63, 296] on div "If you want to use a new address, you must fill out address line one, city, sta…" at bounding box center [520, 389] width 1040 height 1206
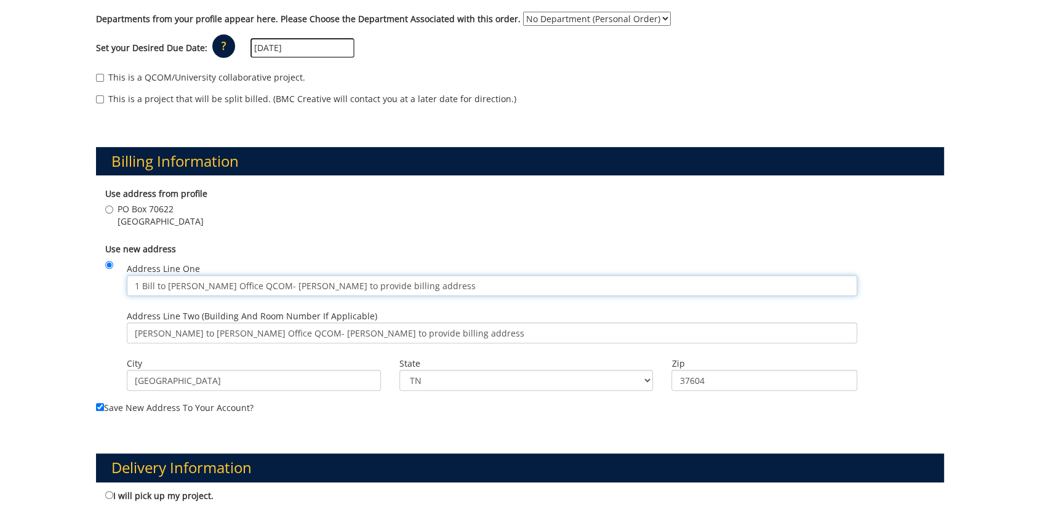
paste input "PO Box 70694"
type input "PO Box 70694"
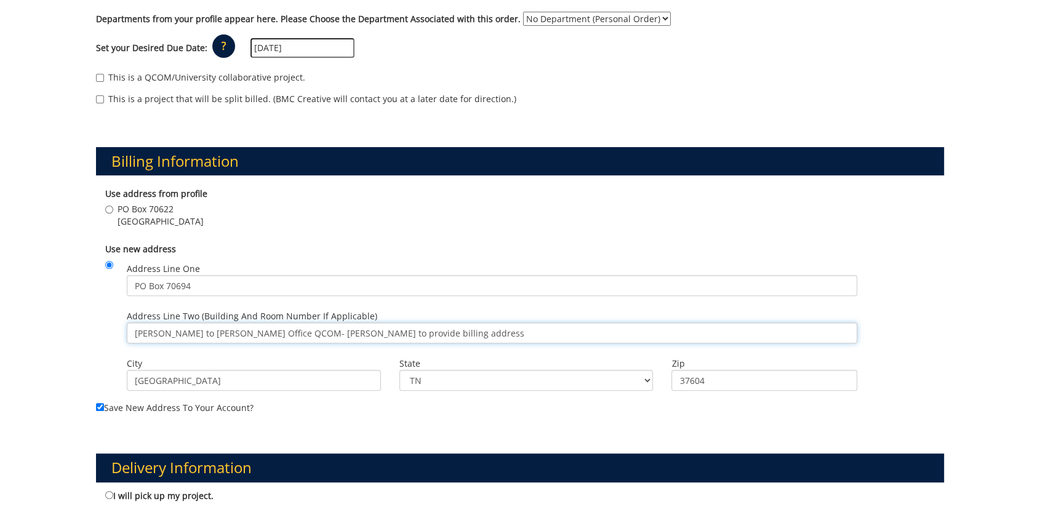
drag, startPoint x: 409, startPoint y: 327, endPoint x: 69, endPoint y: 323, distance: 339.7
click at [69, 323] on div "If you want to use a new address, you must fill out address line one, city, sta…" at bounding box center [520, 389] width 1040 height 1206
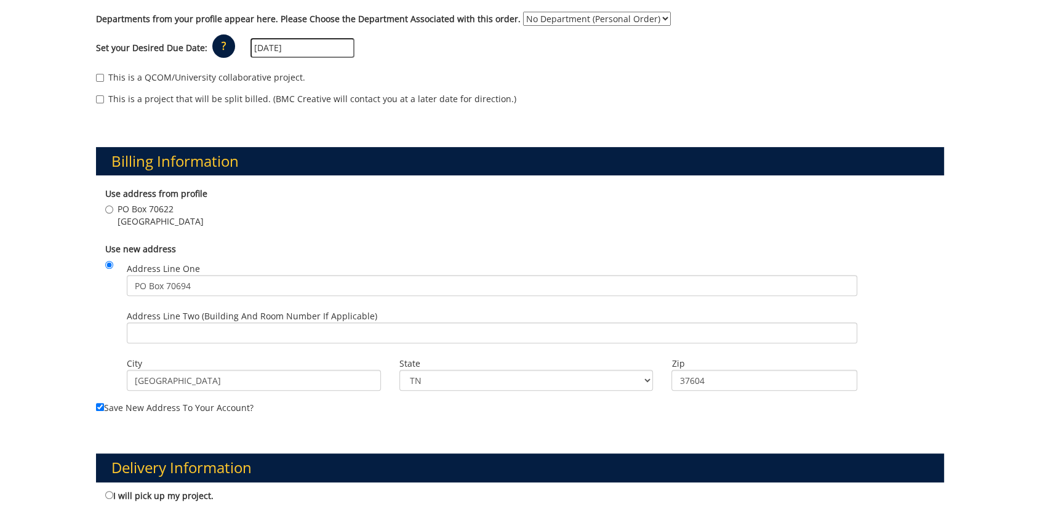
click at [362, 228] on div "PO Box 70622 Johnson City , TN 37614" at bounding box center [520, 217] width 830 height 28
click at [220, 333] on input "Address Line Two (Building and Room Number if applicable)" at bounding box center [492, 332] width 731 height 21
type input "F"
type input "d"
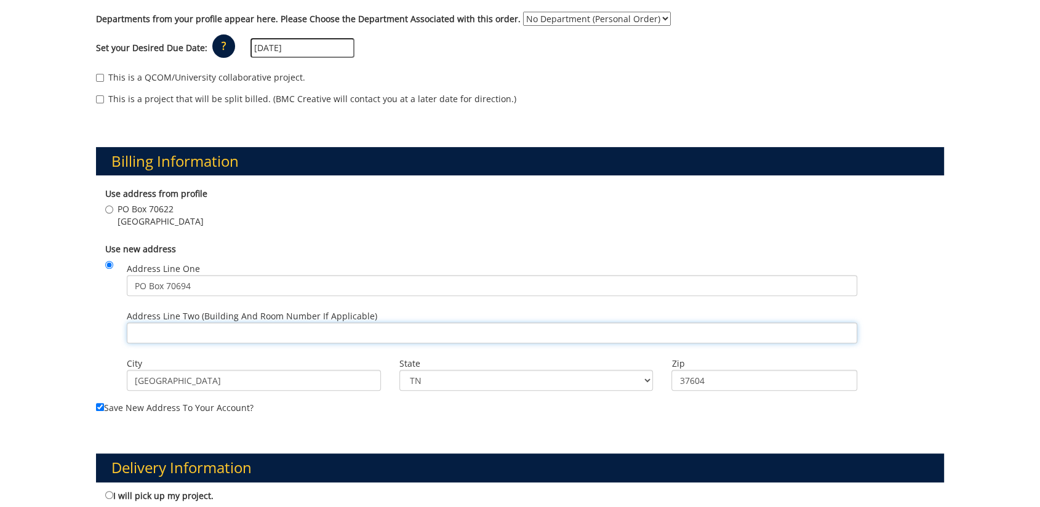
type input "D"
type input "q"
type input "D"
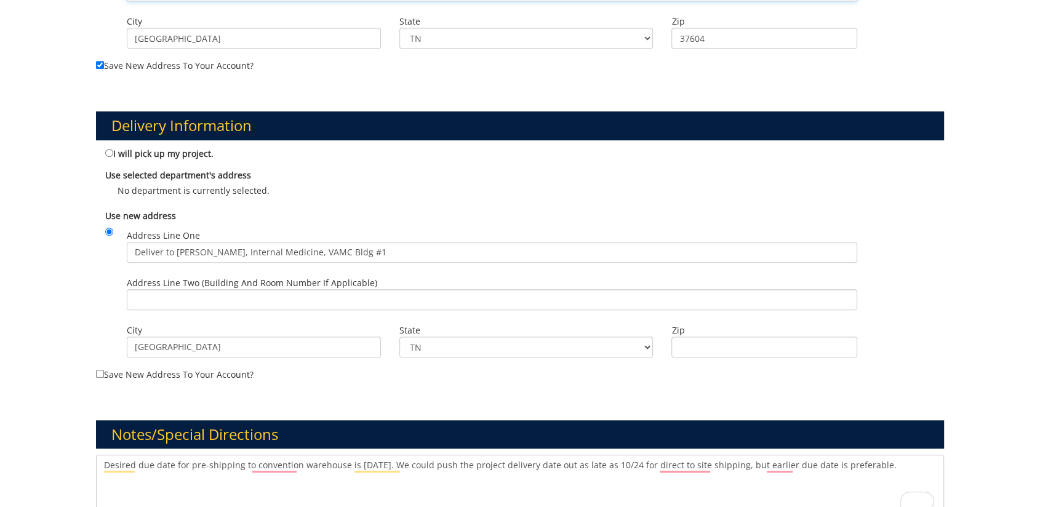
scroll to position [615, 0]
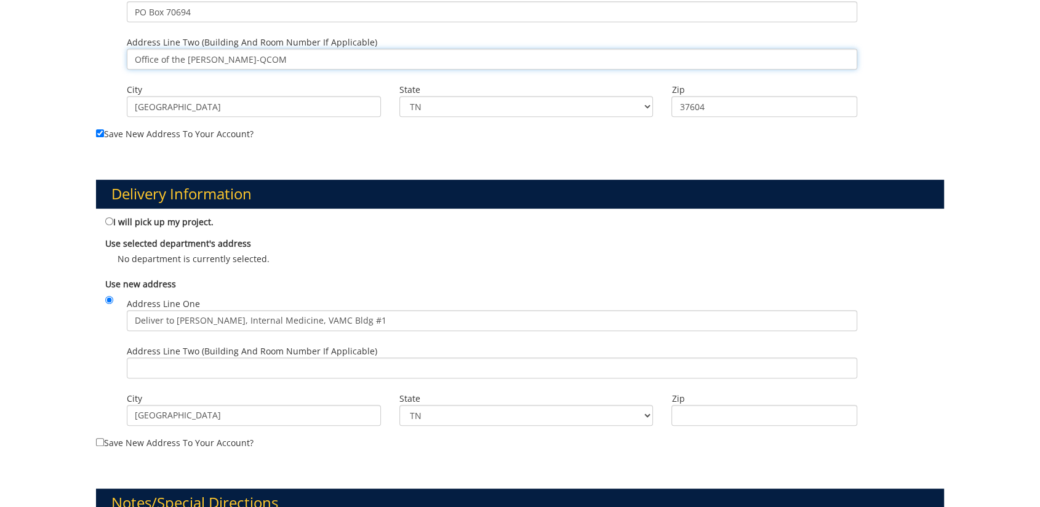
type input "Office of the Dean-QCOM"
click at [292, 313] on input "Deliver to Katie Flora, Internal Medicine, VAMC Bldg #1" at bounding box center [492, 320] width 731 height 21
click at [353, 321] on input "Deliver to Katie Flora, Internal Medicine, VAMC Bldg #1" at bounding box center [492, 320] width 731 height 21
drag, startPoint x: 391, startPoint y: 321, endPoint x: 60, endPoint y: 312, distance: 331.2
click at [60, 312] on div "If you want to use a new address, you must fill out address line one, city, sta…" at bounding box center [520, 116] width 1040 height 1206
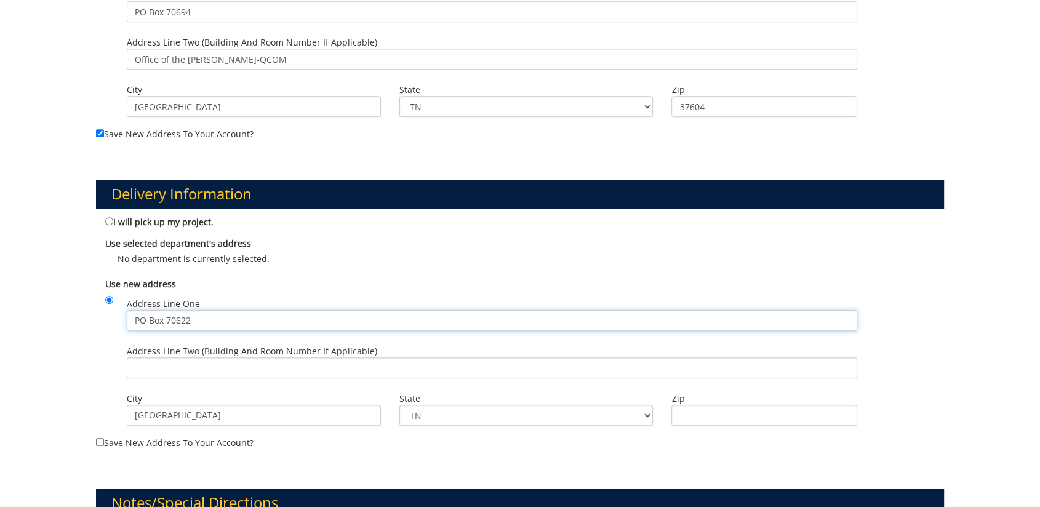
type input "PO Box 70622"
type input "O"
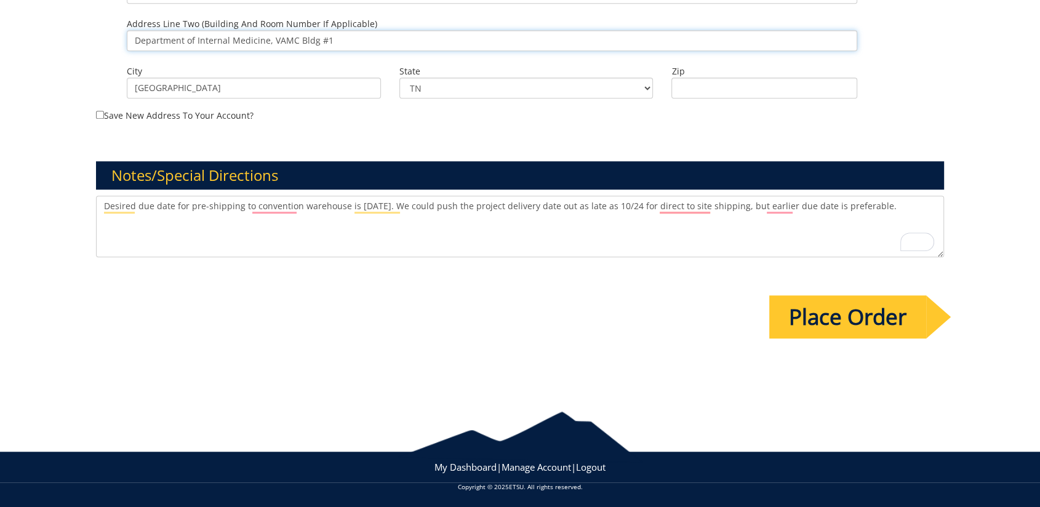
type input "Department of Internal Medicine, VAMC Bldg #1"
click at [861, 321] on input "Place Order" at bounding box center [847, 316] width 157 height 43
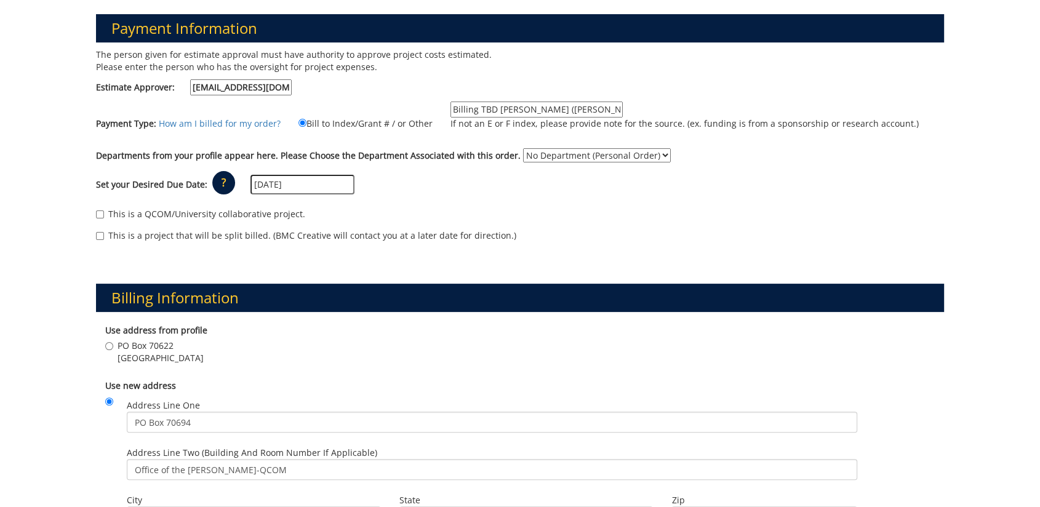
click at [654, 351] on div "PO Box 70622 Johnson City , TN 37614" at bounding box center [520, 354] width 830 height 28
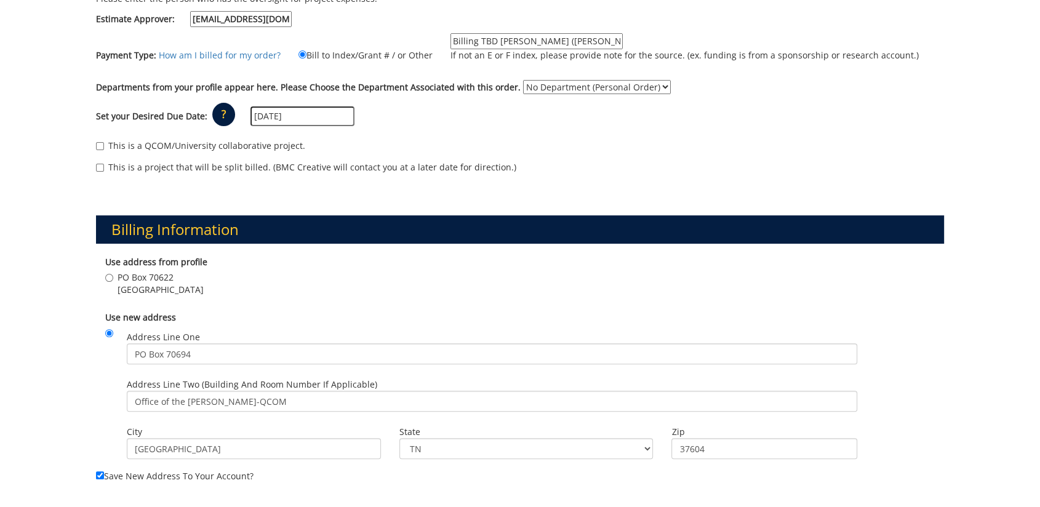
click at [412, 314] on label "Use new address" at bounding box center [520, 317] width 830 height 12
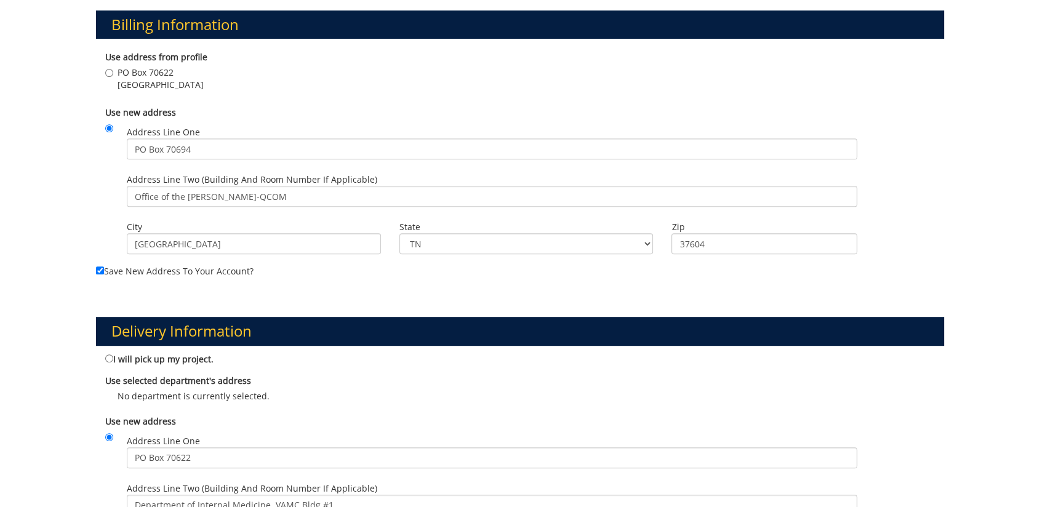
scroll to position [615, 0]
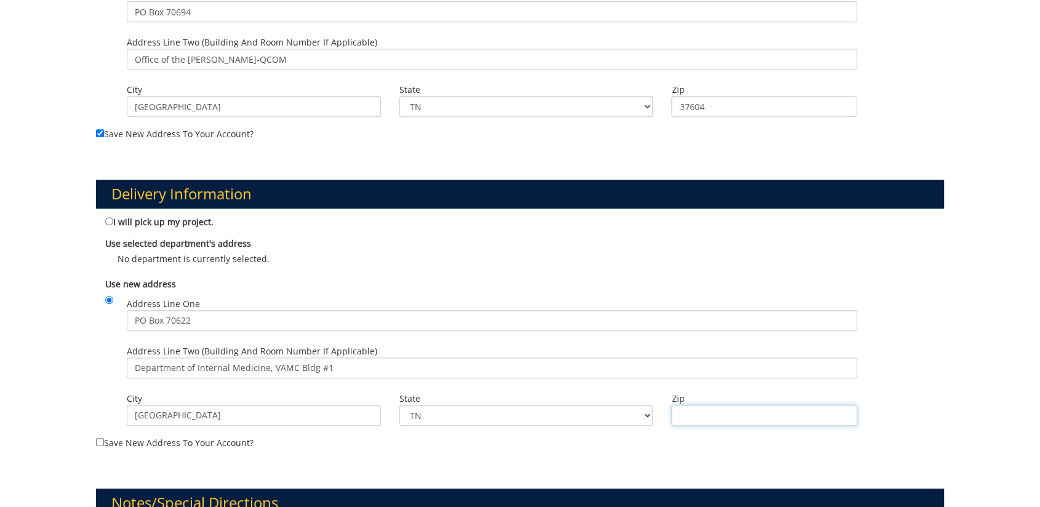
click at [698, 420] on input "Zip" at bounding box center [764, 415] width 186 height 21
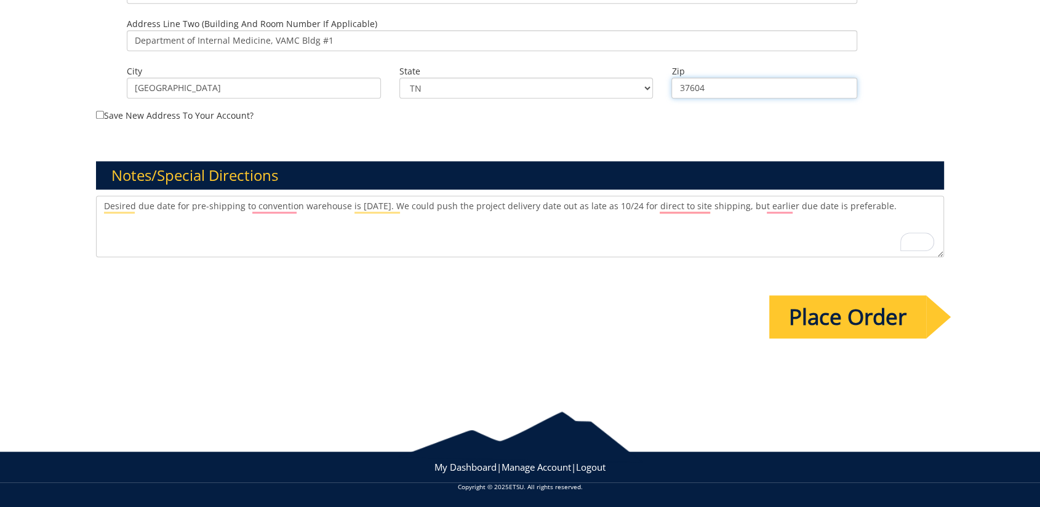
type input "37604"
click at [875, 309] on input "Place Order" at bounding box center [847, 316] width 157 height 43
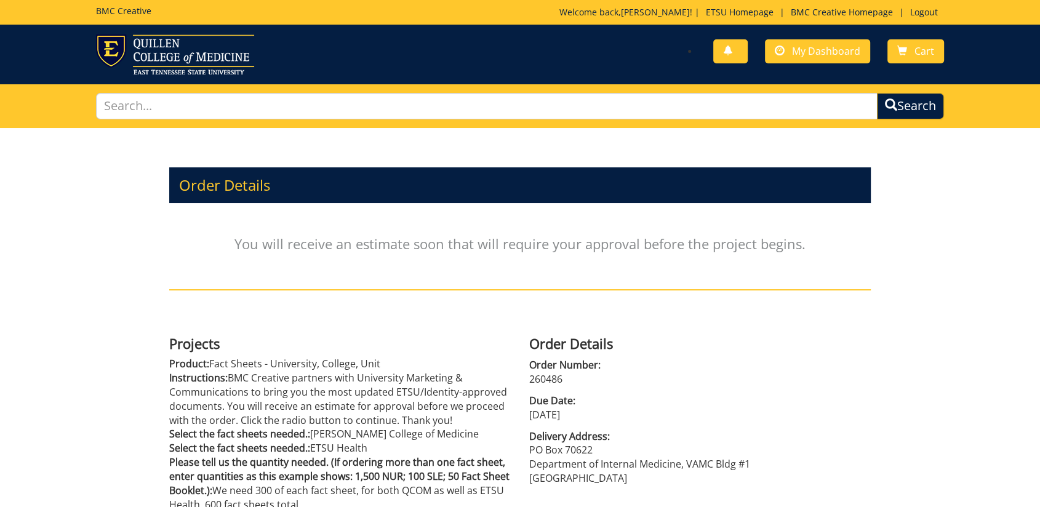
drag, startPoint x: 843, startPoint y: 333, endPoint x: 831, endPoint y: 306, distance: 28.9
click at [843, 333] on div "Order Details Order Number: 260486 Due Date: [DATE] Delivery Address: [GEOGRAPH…" at bounding box center [700, 408] width 360 height 156
click at [943, 395] on div "Order Details You will receive an estimate soon that will require your approval…" at bounding box center [520, 367] width 1040 height 478
click at [927, 172] on div "Order Details You will receive an estimate soon that will require your approval…" at bounding box center [520, 367] width 1040 height 478
click at [809, 53] on span "My Dashboard" at bounding box center [826, 51] width 68 height 14
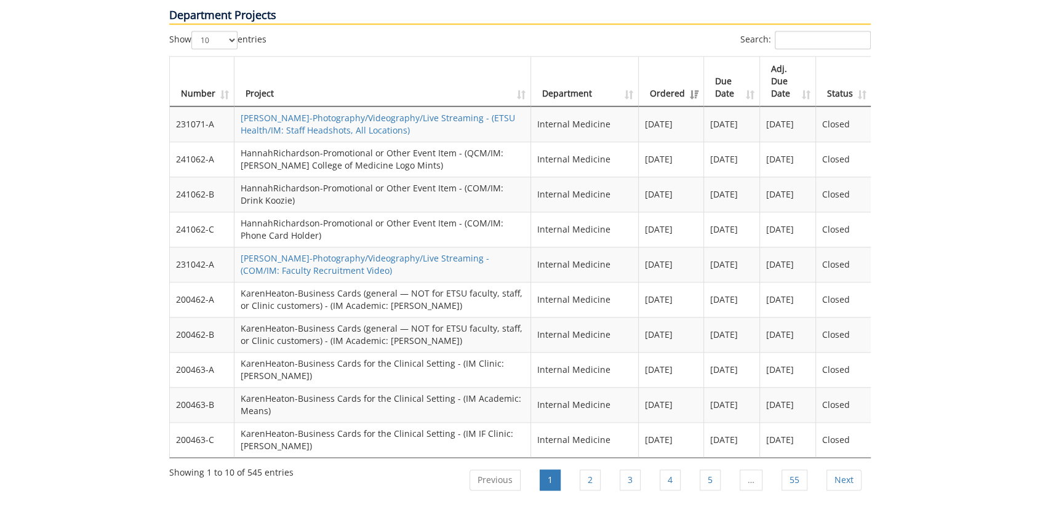
scroll to position [1025, 0]
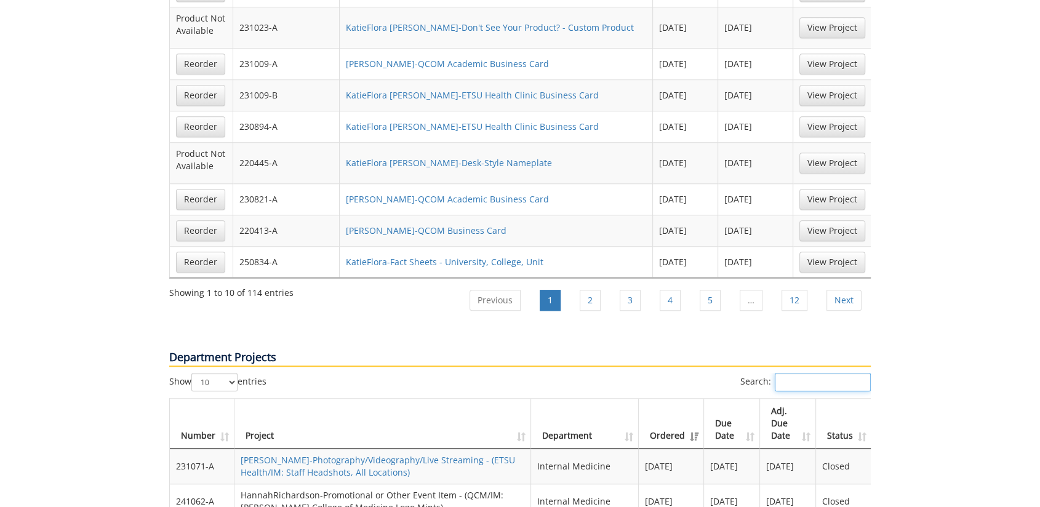
click at [790, 373] on input "Search:" at bounding box center [823, 382] width 96 height 18
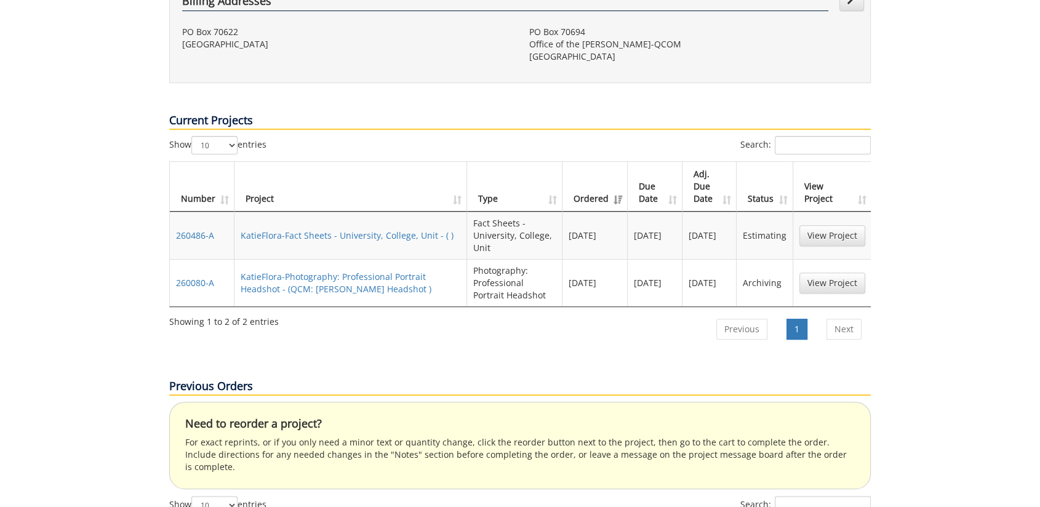
scroll to position [0, 0]
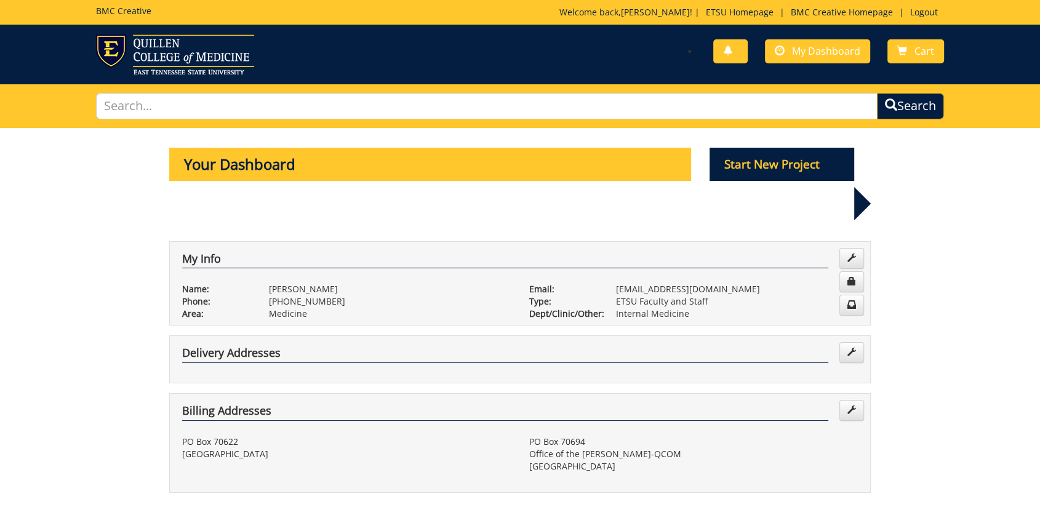
type input "brochure"
drag, startPoint x: 945, startPoint y: 279, endPoint x: 934, endPoint y: 258, distance: 23.4
